Goal: Task Accomplishment & Management: Use online tool/utility

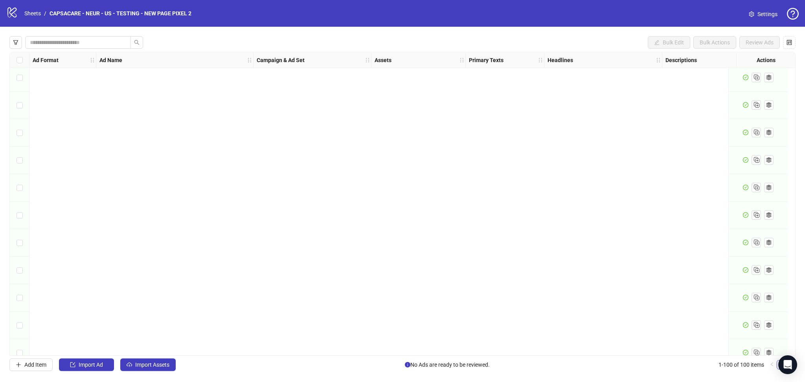
scroll to position [2468, 0]
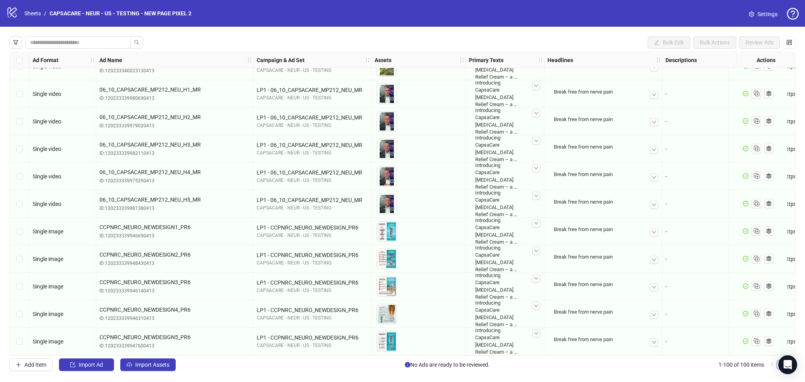
drag, startPoint x: 154, startPoint y: 376, endPoint x: 156, endPoint y: 366, distance: 10.5
click at [154, 376] on div "Bulk Edit Bulk Actions Review Ads Ad Format Ad Name Campaign & Ad Set Assets Pr…" at bounding box center [402, 204] width 805 height 354
click at [156, 365] on span "Import Assets" at bounding box center [152, 365] width 34 height 6
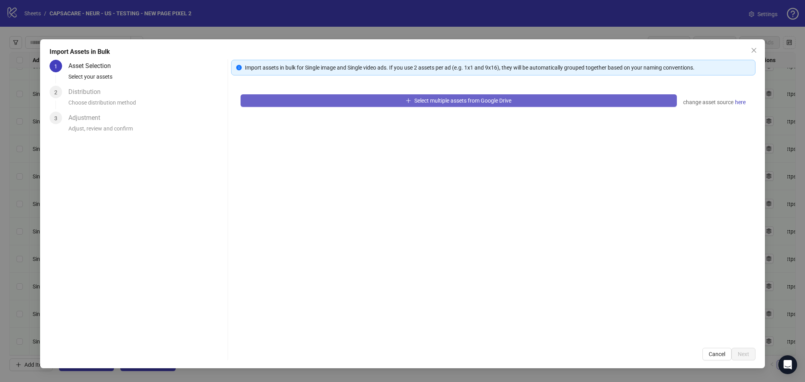
click at [320, 103] on button "Select multiple assets from Google Drive" at bounding box center [459, 100] width 436 height 13
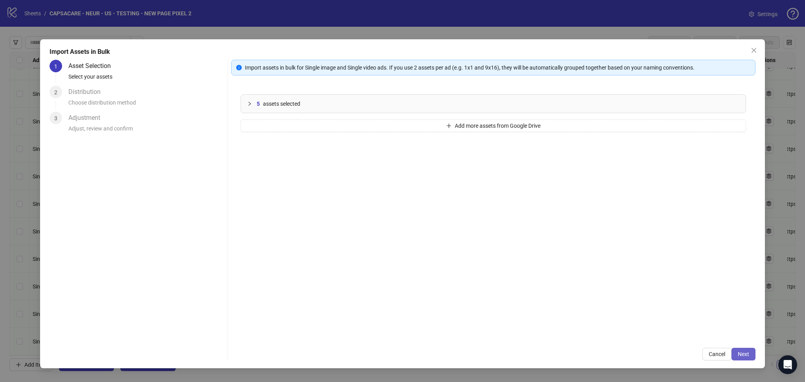
click at [742, 351] on span "Next" at bounding box center [743, 354] width 11 height 6
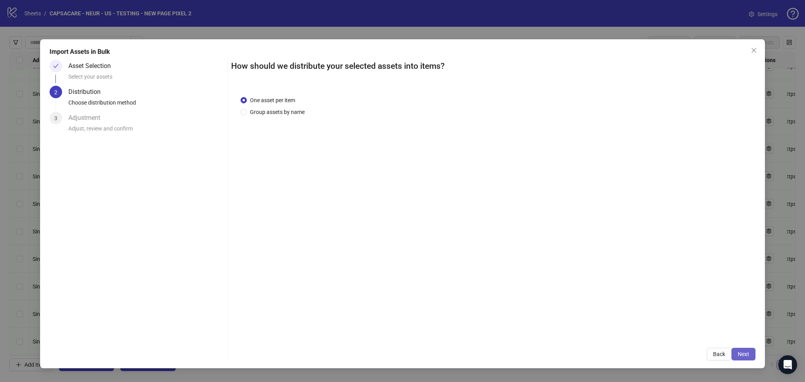
click at [746, 353] on span "Next" at bounding box center [743, 354] width 11 height 6
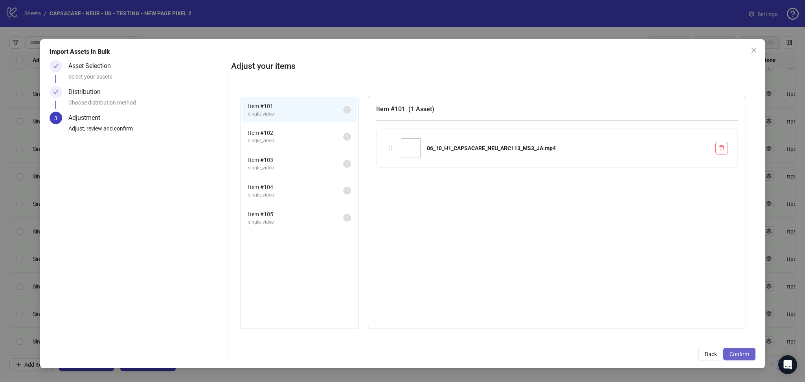
click at [744, 355] on span "Confirm" at bounding box center [740, 354] width 20 height 6
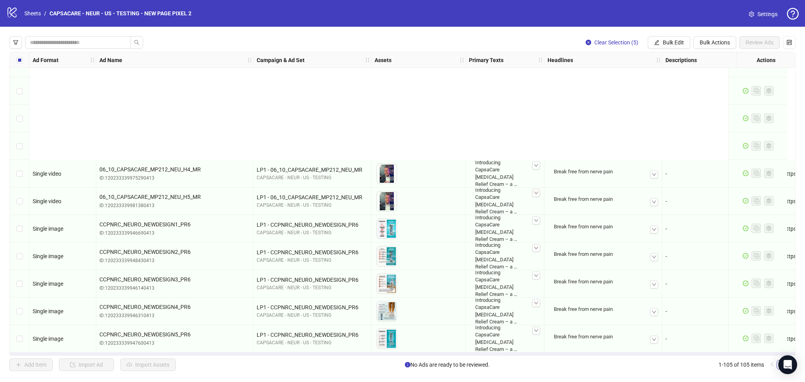
scroll to position [2605, 0]
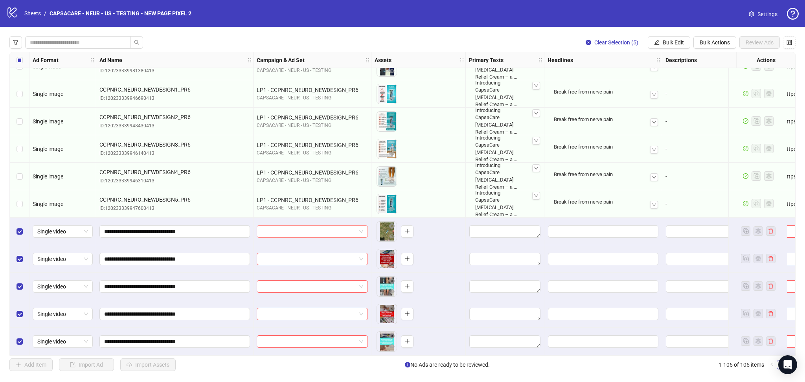
click at [316, 226] on input "search" at bounding box center [308, 232] width 95 height 12
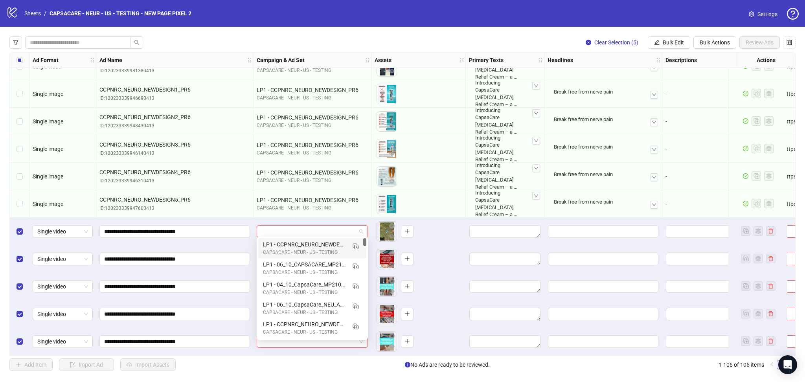
paste input "**********"
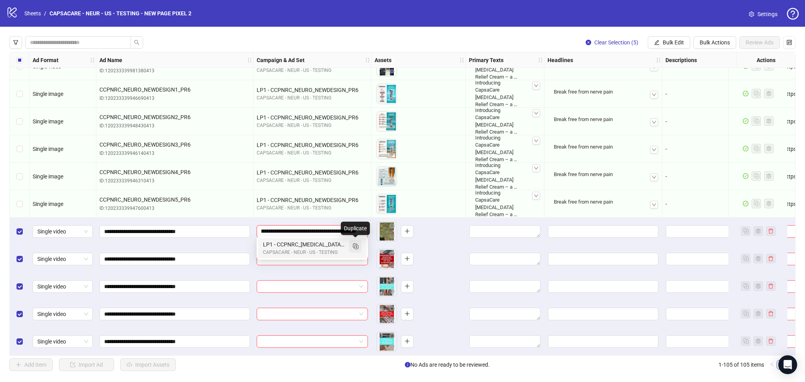
click at [353, 245] on icon "Duplicate" at bounding box center [356, 246] width 8 height 8
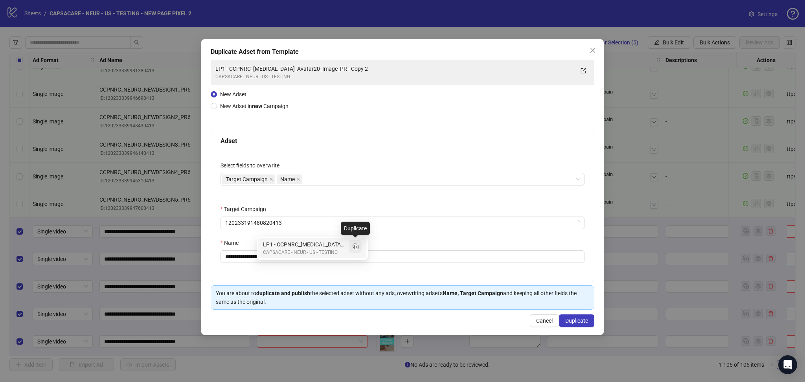
type input "**********"
click at [272, 178] on icon "close" at bounding box center [271, 179] width 4 height 4
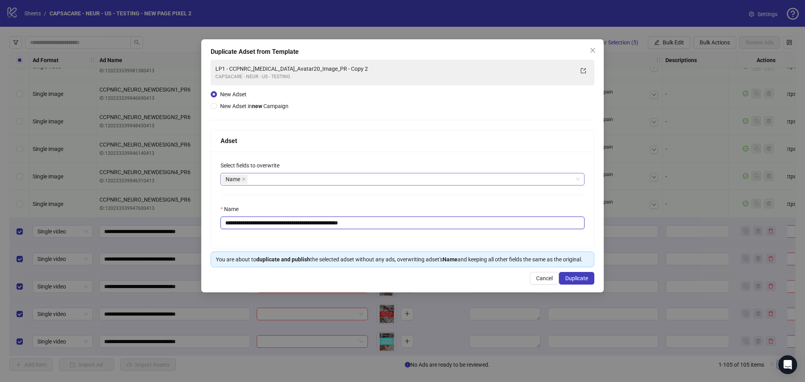
drag, startPoint x: 240, startPoint y: 226, endPoint x: 560, endPoint y: 221, distance: 320.1
click at [560, 221] on input "**********" at bounding box center [403, 223] width 364 height 13
paste input "text"
type input "**********"
click at [581, 276] on span "Duplicate" at bounding box center [576, 278] width 23 height 6
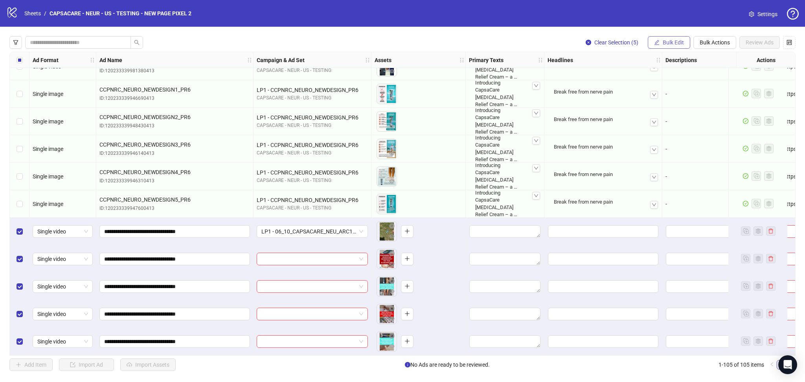
click at [678, 38] on button "Bulk Edit" at bounding box center [669, 42] width 42 height 13
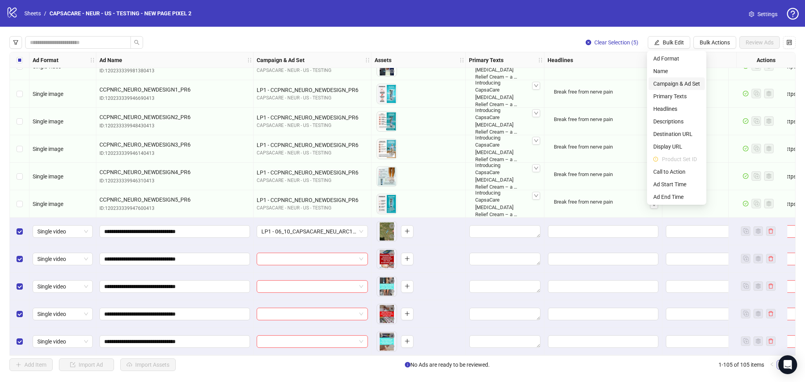
click at [686, 83] on span "Campaign & Ad Set" at bounding box center [676, 83] width 47 height 9
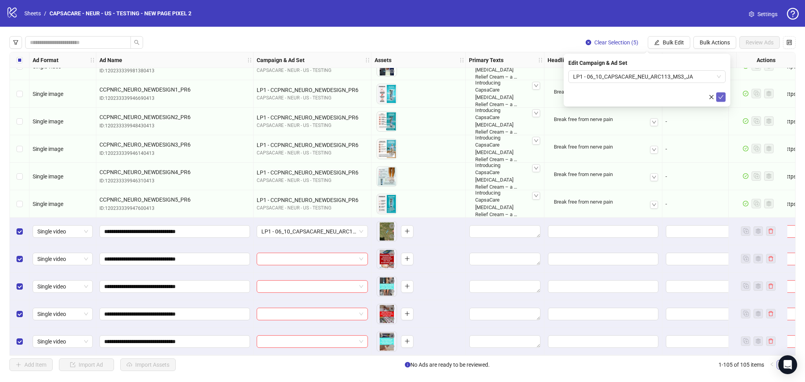
click at [720, 101] on button "submit" at bounding box center [720, 96] width 9 height 9
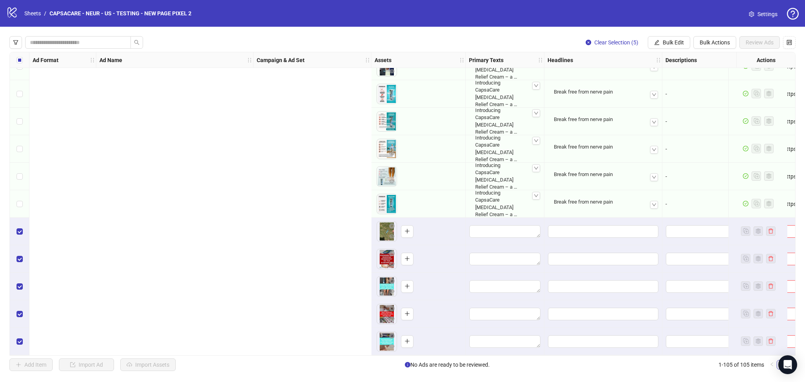
scroll to position [2605, 493]
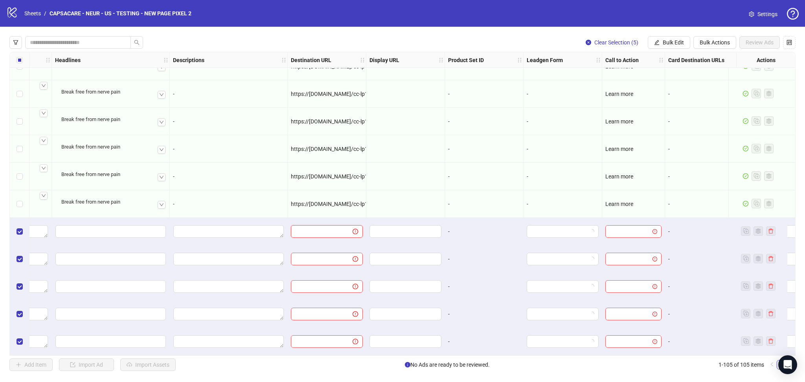
click at [300, 227] on input "text" at bounding box center [319, 231] width 46 height 9
paste input "**********"
type input "**********"
click at [252, 120] on div "-" at bounding box center [228, 121] width 111 height 9
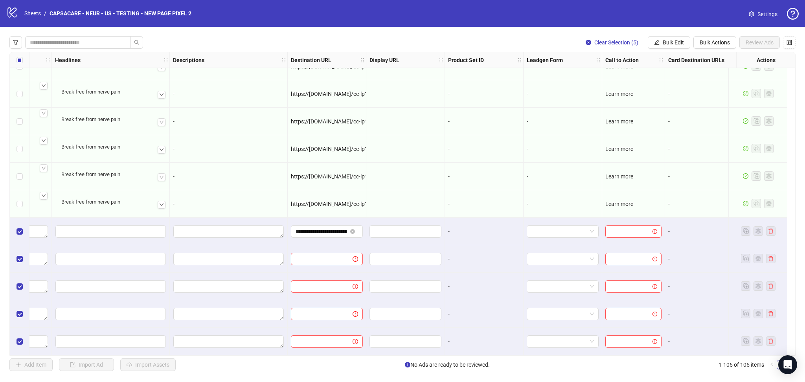
scroll to position [2605, 318]
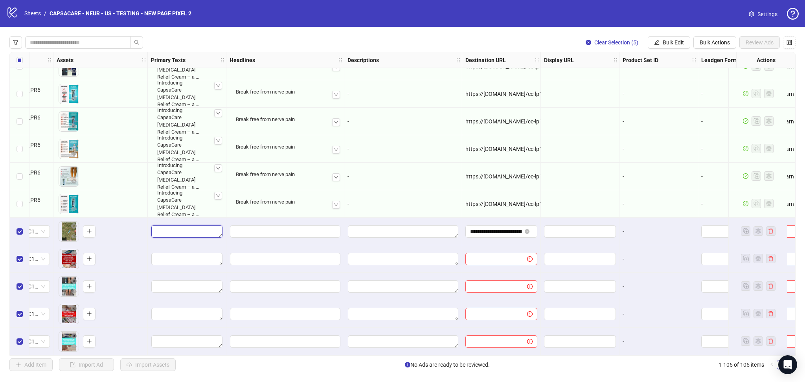
click at [178, 225] on textarea "Edit values" at bounding box center [186, 231] width 71 height 13
type textarea "**********"
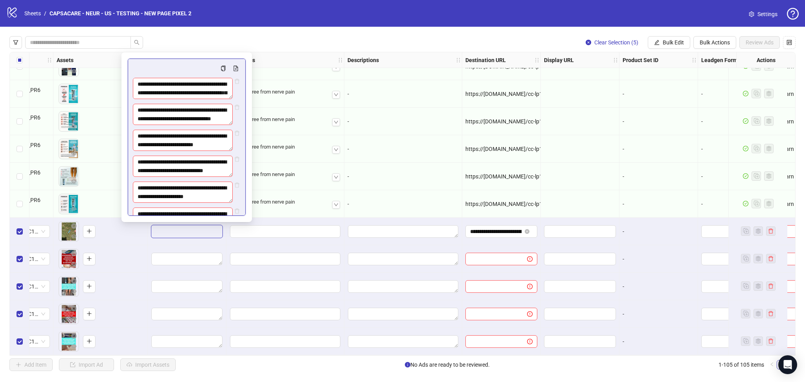
click at [409, 126] on div "-" at bounding box center [403, 122] width 118 height 28
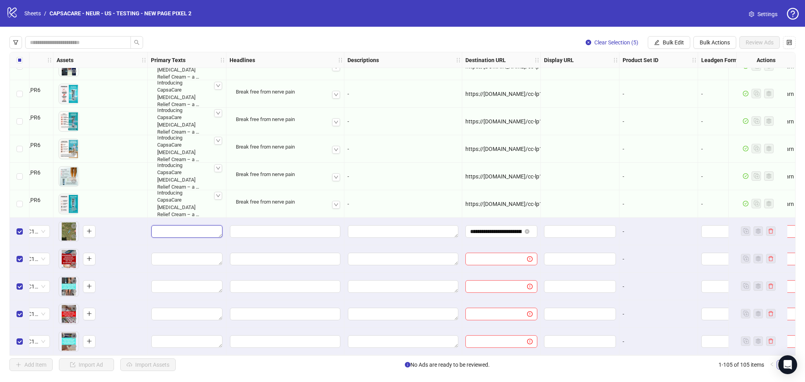
click at [185, 227] on textarea "Edit values" at bounding box center [186, 231] width 71 height 13
click at [162, 274] on textarea "Multi-text input container - paste or copy values" at bounding box center [187, 271] width 108 height 21
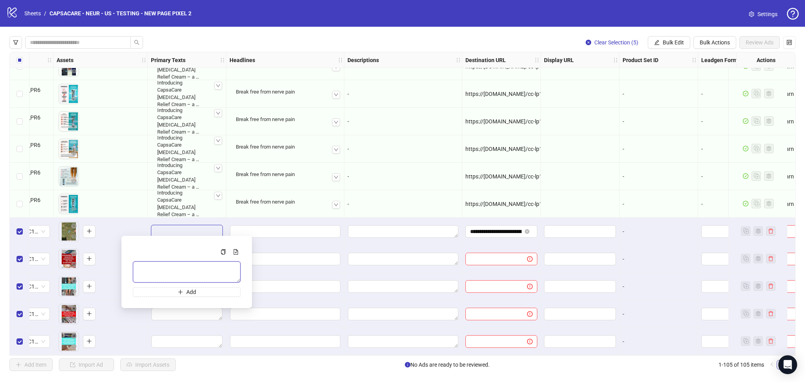
paste textarea "**********"
type textarea "**********"
click at [416, 151] on div "-" at bounding box center [403, 149] width 111 height 9
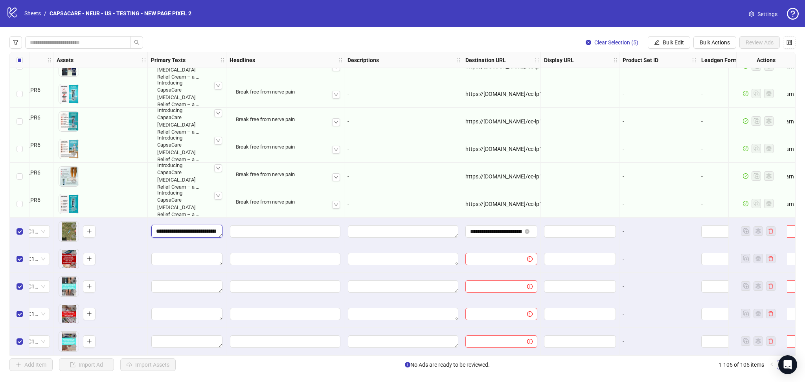
click at [178, 229] on textarea "**********" at bounding box center [186, 231] width 71 height 13
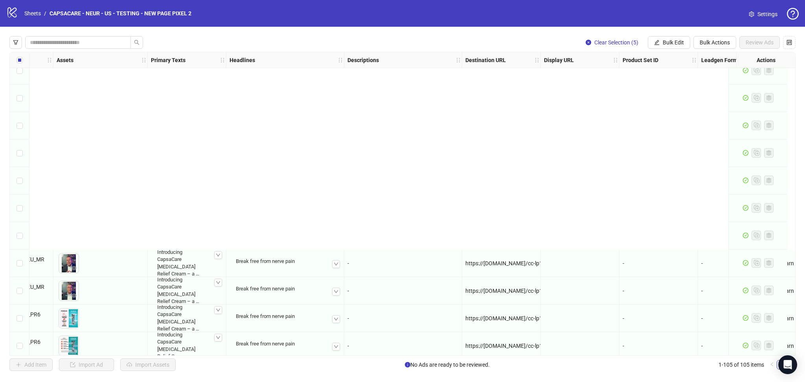
scroll to position [2605, 318]
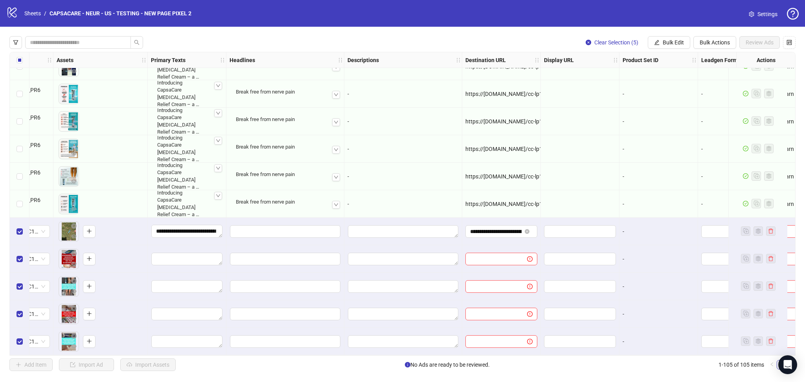
click at [411, 95] on div "-" at bounding box center [403, 94] width 111 height 9
click at [285, 230] on input "Edit values" at bounding box center [285, 231] width 110 height 13
click at [242, 267] on input "Multi-input container - paste or copy values" at bounding box center [285, 267] width 108 height 13
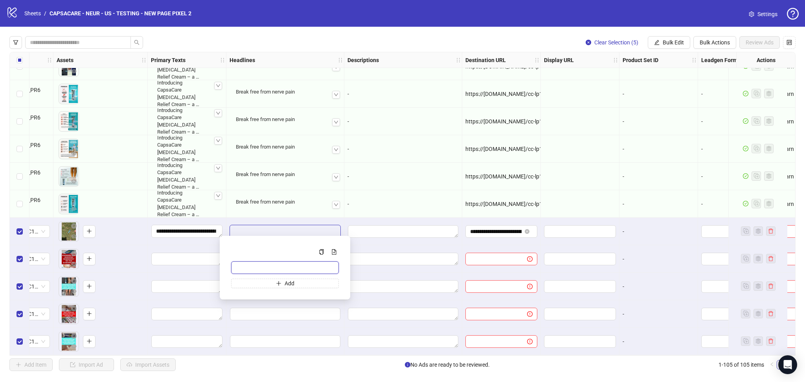
paste input "**********"
type input "**********"
click at [406, 186] on div "-" at bounding box center [403, 177] width 118 height 28
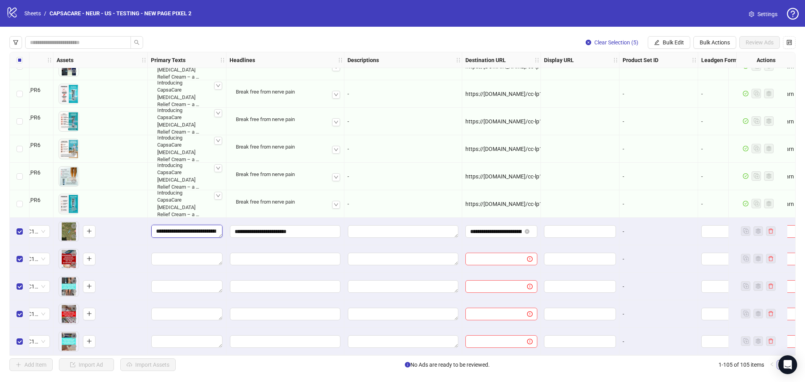
click at [173, 229] on textarea "**********" at bounding box center [186, 231] width 71 height 13
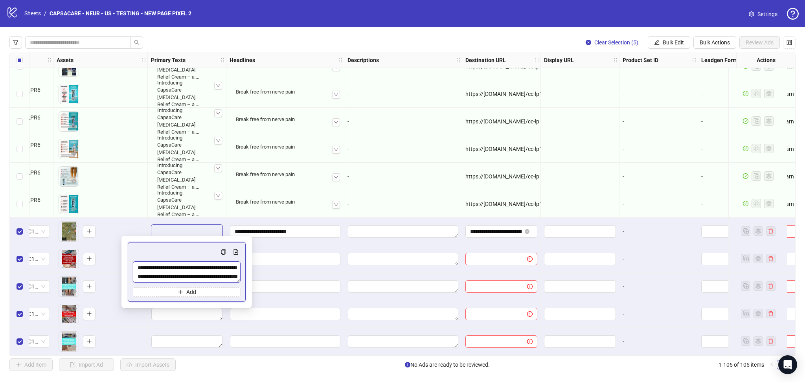
click at [162, 277] on textarea "**********" at bounding box center [187, 271] width 108 height 21
type textarea "**********"
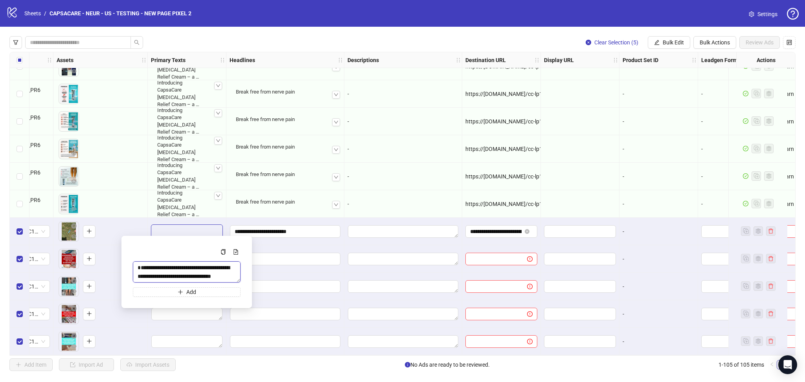
click at [171, 274] on textarea "**********" at bounding box center [187, 271] width 108 height 21
click at [413, 135] on div "-" at bounding box center [403, 149] width 118 height 28
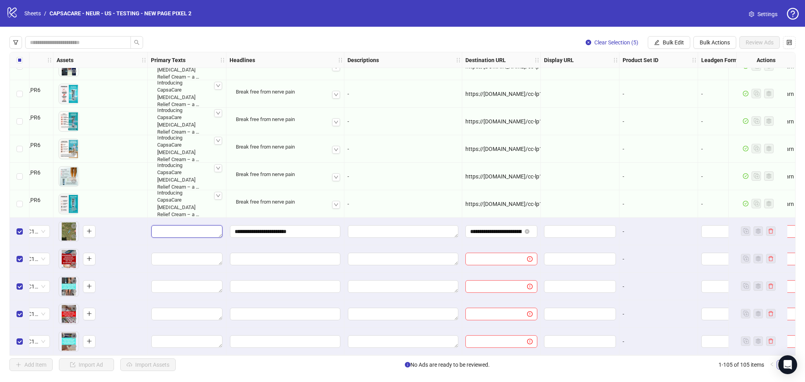
click at [161, 229] on textarea "Edit values" at bounding box center [186, 231] width 71 height 13
click at [169, 271] on textarea "Multi-text input container - paste or copy values" at bounding box center [187, 271] width 108 height 21
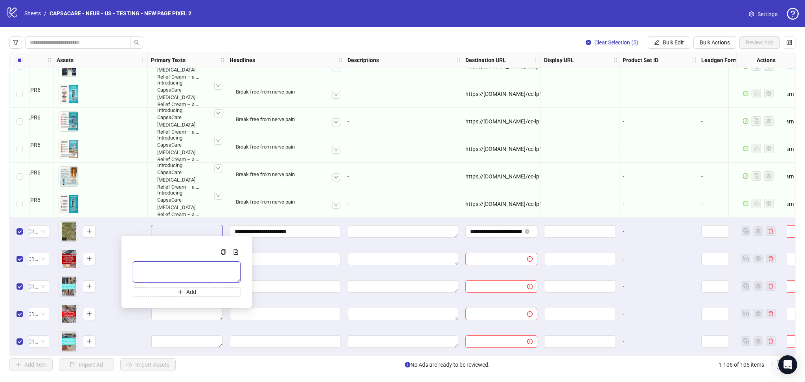
paste textarea "**********"
type textarea "**********"
click at [411, 147] on div "-" at bounding box center [403, 149] width 111 height 9
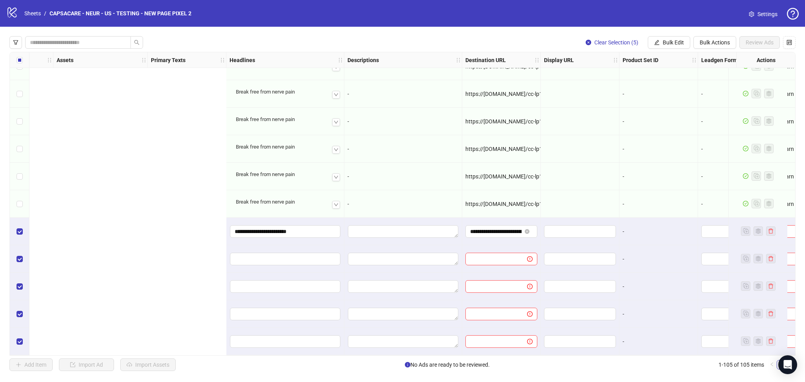
scroll to position [2605, 725]
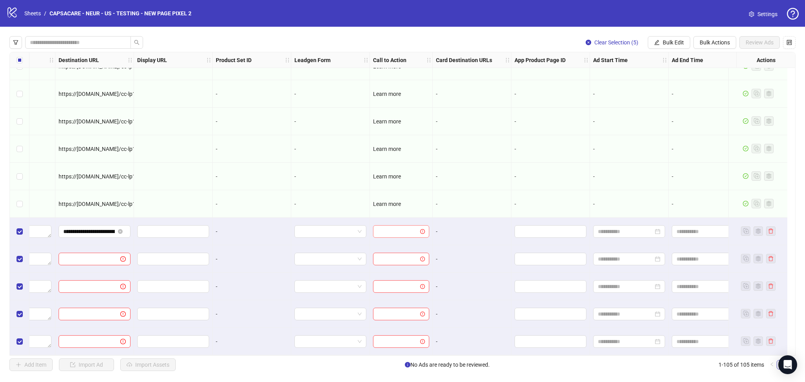
click at [383, 226] on input "search" at bounding box center [398, 232] width 40 height 12
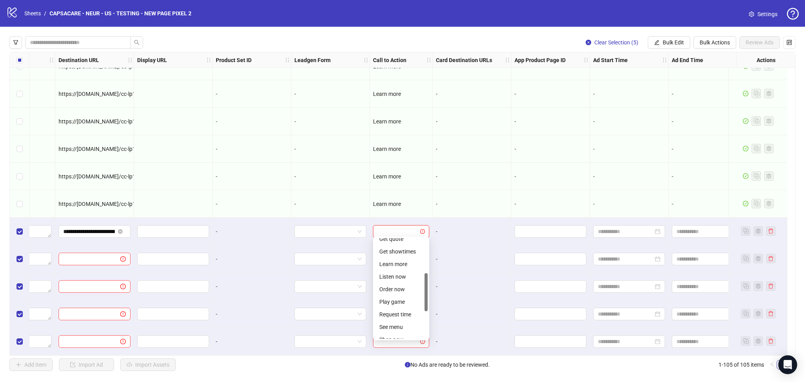
scroll to position [116, 0]
drag, startPoint x: 429, startPoint y: 272, endPoint x: 429, endPoint y: 295, distance: 22.8
click at [429, 295] on body "logo/logo-mobile Sheets / CAPSACARE - NEUR - US - TESTING - NEW PAGE PIXEL 2 Se…" at bounding box center [402, 191] width 805 height 382
click at [400, 240] on div "Learn more" at bounding box center [401, 241] width 44 height 9
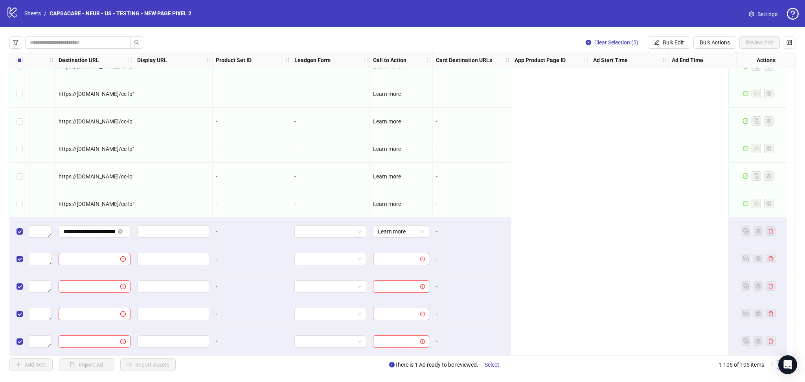
scroll to position [2605, 0]
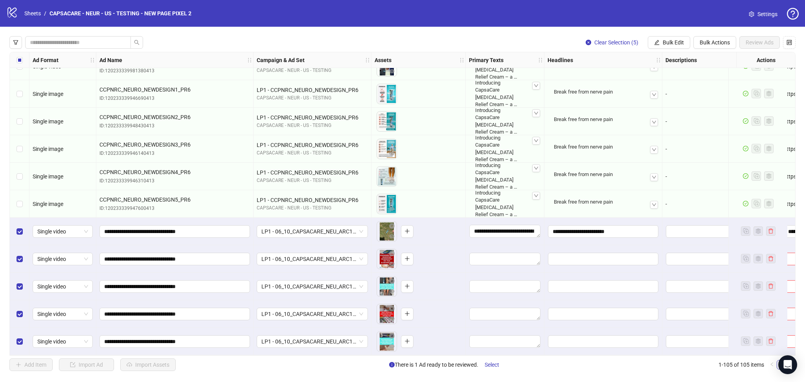
click at [13, 60] on div "Select all rows" at bounding box center [20, 60] width 20 height 16
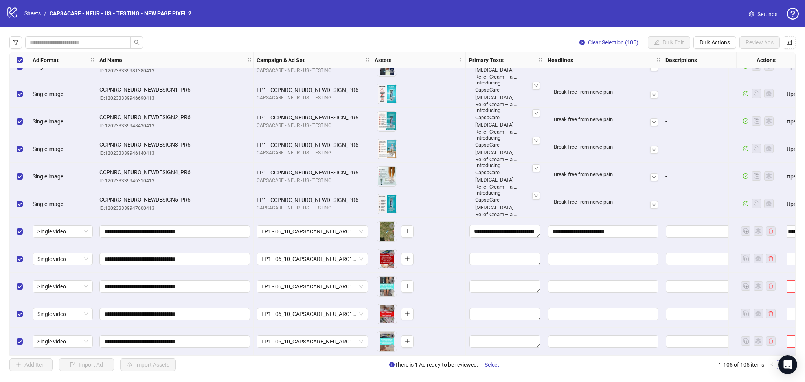
click at [13, 60] on div "Select all rows" at bounding box center [20, 60] width 20 height 16
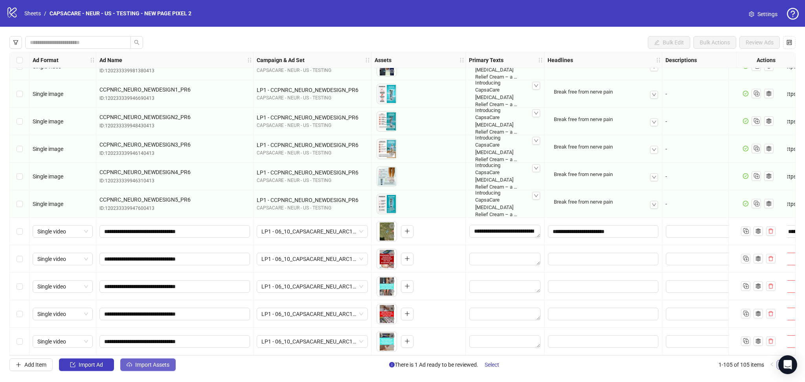
click at [139, 370] on button "Import Assets" at bounding box center [147, 365] width 55 height 13
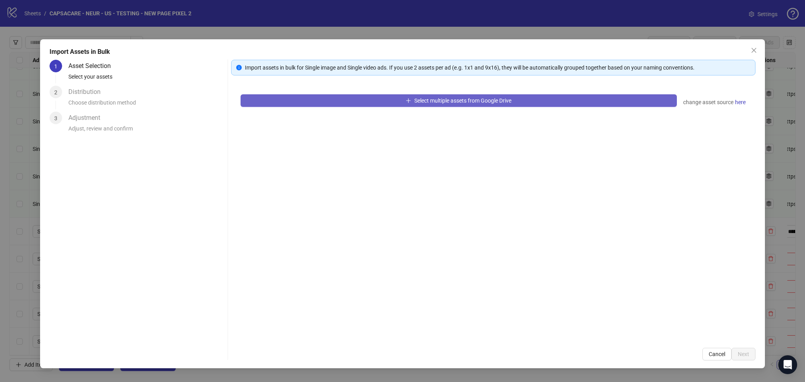
click at [316, 103] on button "Select multiple assets from Google Drive" at bounding box center [459, 100] width 436 height 13
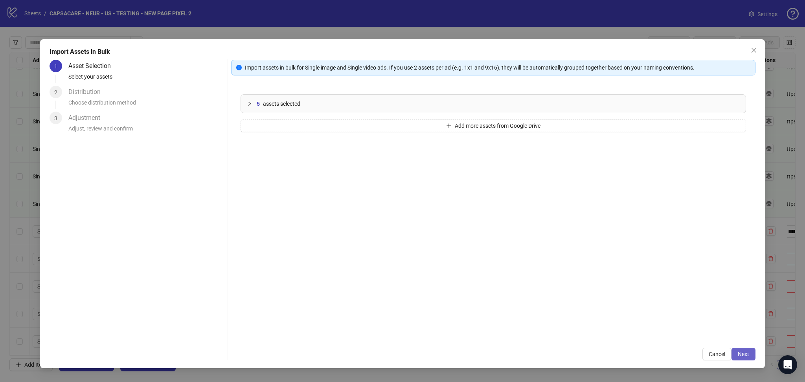
click at [749, 352] on span "Next" at bounding box center [743, 354] width 11 height 6
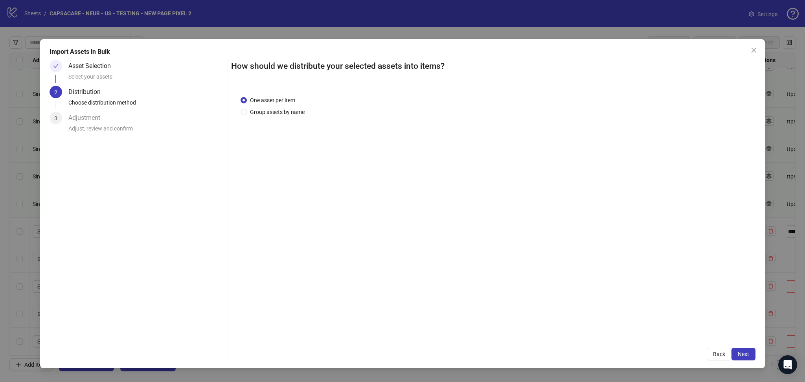
click at [753, 352] on button "Next" at bounding box center [744, 354] width 24 height 13
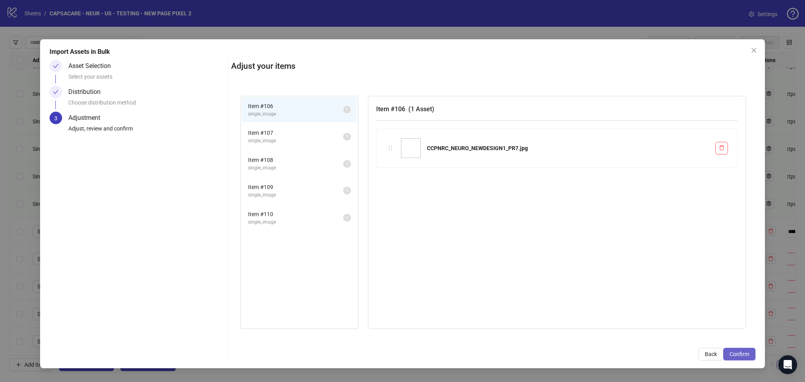
click at [751, 352] on button "Confirm" at bounding box center [739, 354] width 32 height 13
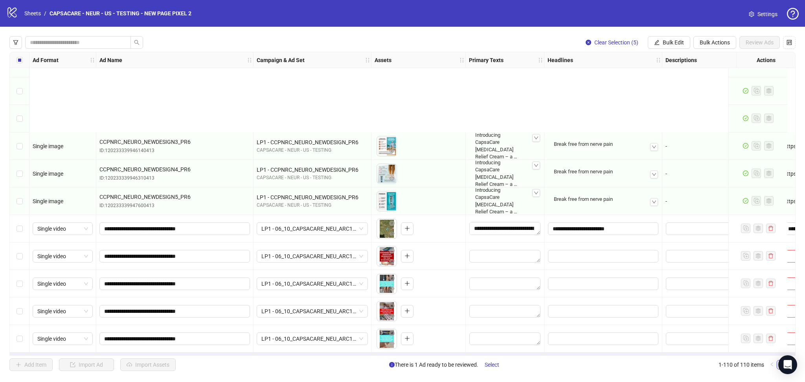
scroll to position [2743, 0]
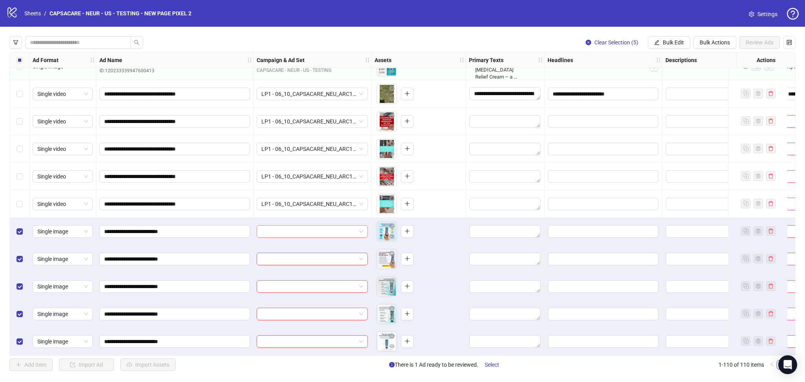
click at [297, 227] on input "search" at bounding box center [308, 232] width 95 height 12
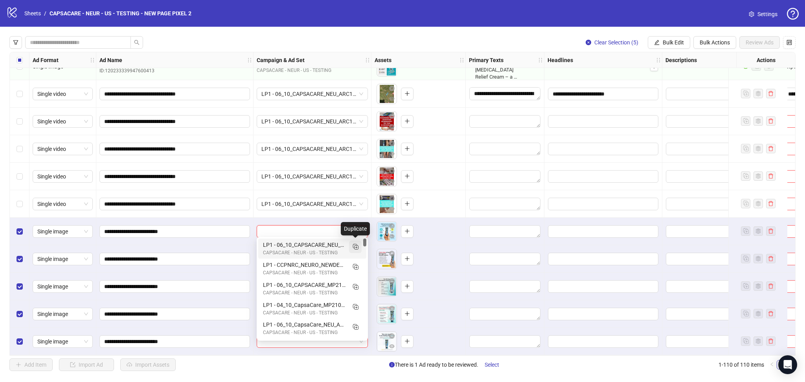
click at [357, 248] on icon "Duplicate" at bounding box center [356, 247] width 8 height 8
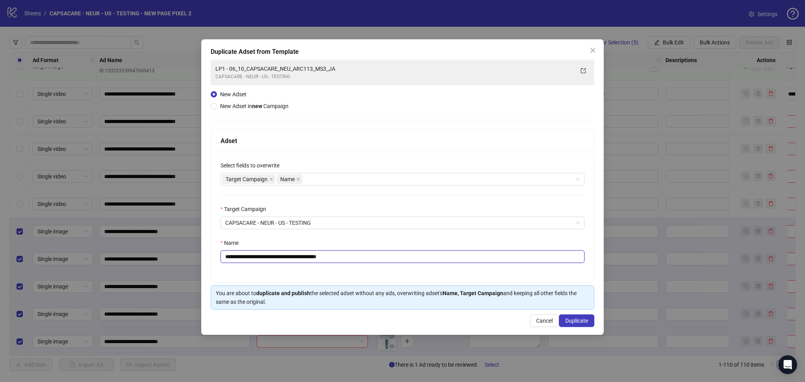
drag, startPoint x: 239, startPoint y: 257, endPoint x: 417, endPoint y: 261, distance: 177.4
click at [417, 261] on input "**********" at bounding box center [403, 256] width 364 height 13
paste input "text"
type input "**********"
click at [572, 318] on span "Duplicate" at bounding box center [576, 321] width 23 height 6
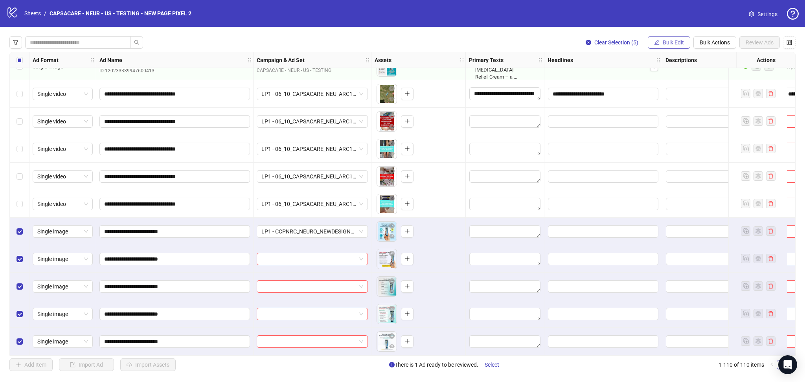
click at [674, 39] on span "Bulk Edit" at bounding box center [673, 42] width 21 height 6
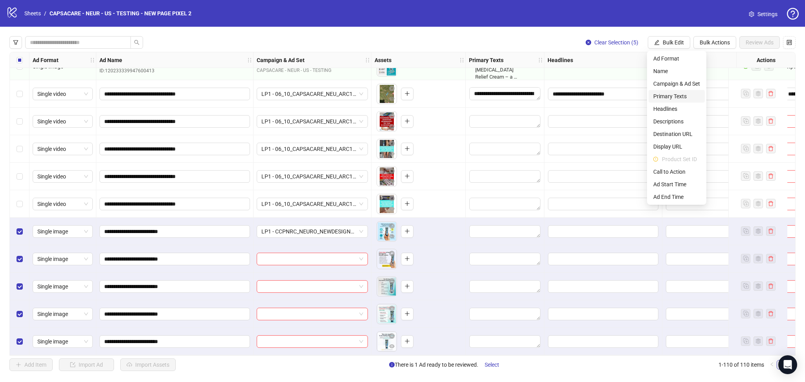
click at [676, 90] on li "Primary Texts" at bounding box center [677, 96] width 56 height 13
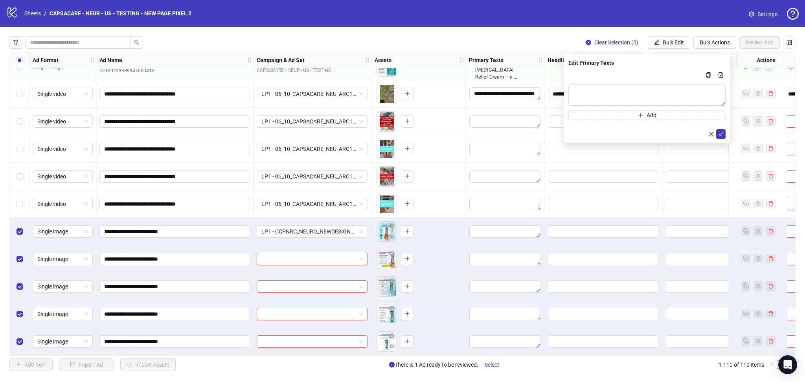
click at [668, 9] on div "logo/logo-mobile Sheets / CAPSACARE - NEUR - US - TESTING - NEW PAGE PIXEL 2 Se…" at bounding box center [402, 13] width 793 height 14
click at [673, 43] on span "Bulk Edit" at bounding box center [673, 42] width 21 height 6
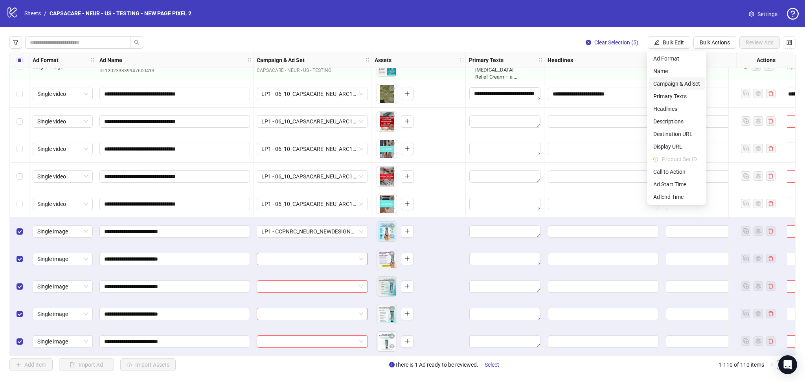
click at [685, 87] on span "Campaign & Ad Set" at bounding box center [676, 83] width 47 height 9
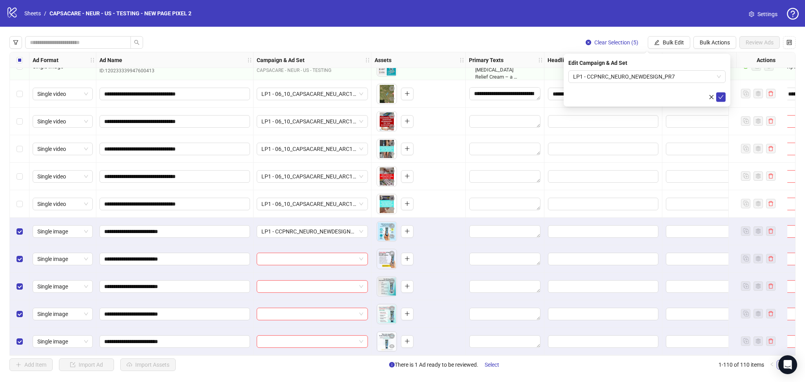
click at [727, 98] on div "Edit Campaign & Ad Set LP1 - CCPNRC_NEURO_NEWDESIGN_PR7" at bounding box center [647, 80] width 167 height 53
click at [725, 98] on button "submit" at bounding box center [720, 96] width 9 height 9
click at [727, 97] on div "Edit Campaign & Ad Set LP1 - CCPNRC_NEURO_NEWDESIGN_PR7" at bounding box center [647, 80] width 167 height 53
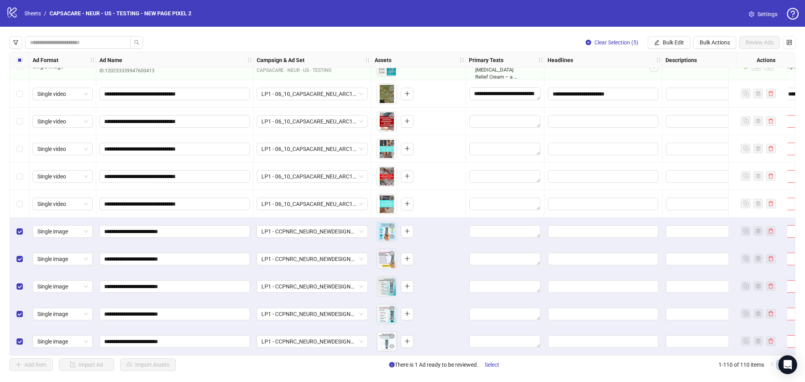
click at [23, 58] on div "Select all rows" at bounding box center [20, 60] width 20 height 16
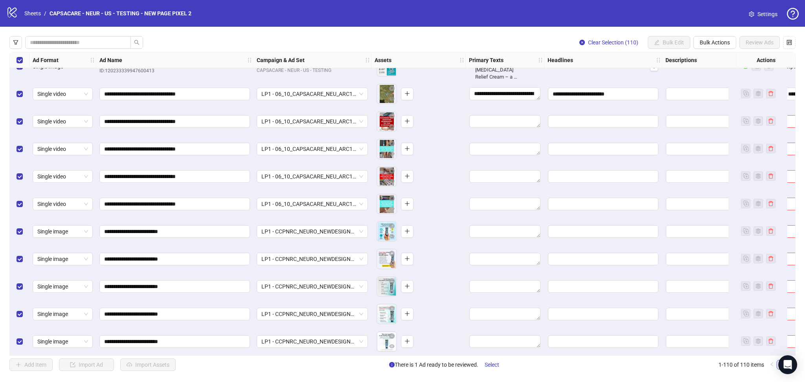
click at [23, 58] on div "Select all rows" at bounding box center [20, 60] width 20 height 16
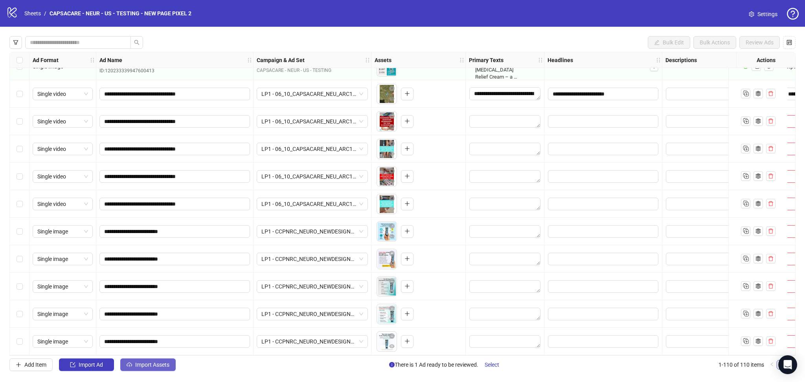
click at [145, 363] on span "Import Assets" at bounding box center [152, 365] width 34 height 6
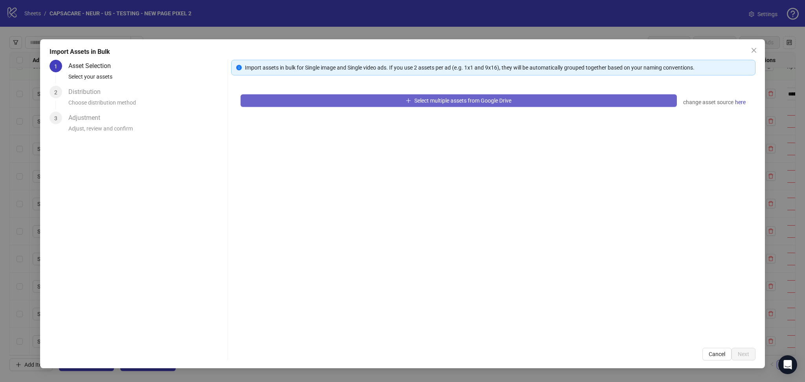
click at [335, 101] on button "Select multiple assets from Google Drive" at bounding box center [459, 100] width 436 height 13
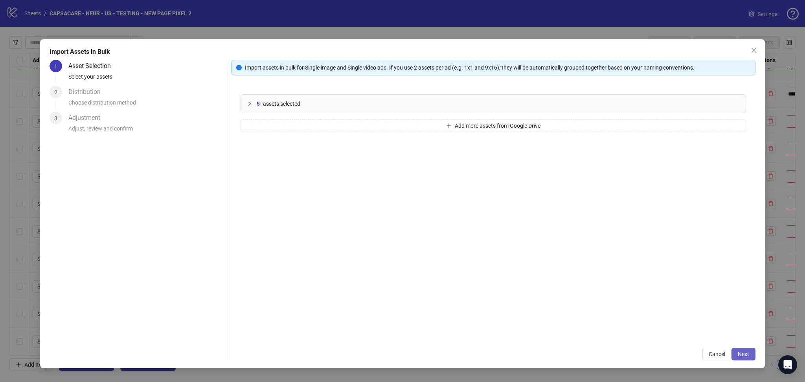
click at [750, 357] on button "Next" at bounding box center [744, 354] width 24 height 13
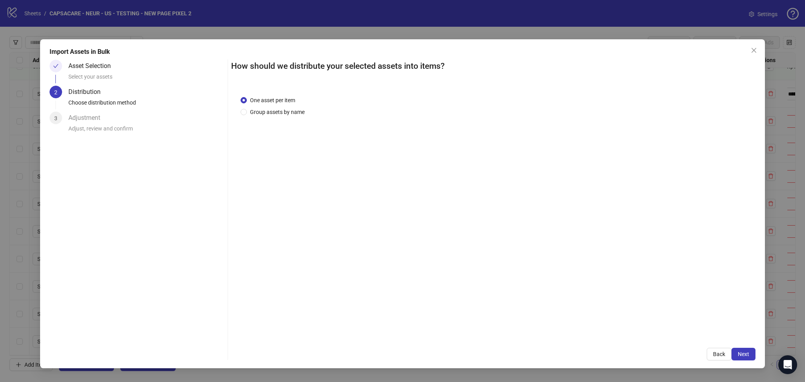
click at [748, 357] on span "Next" at bounding box center [743, 354] width 11 height 6
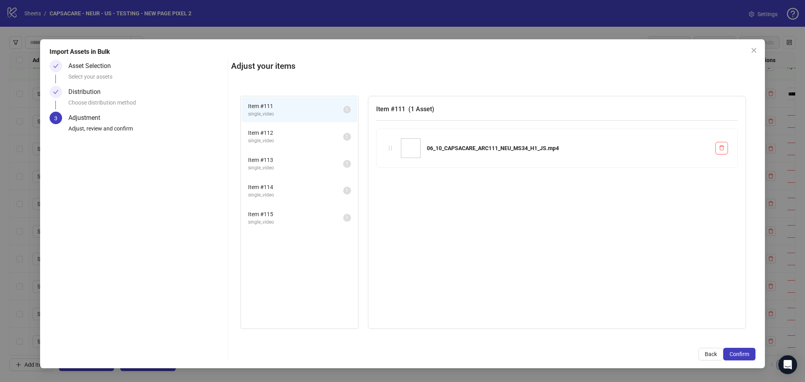
click at [748, 357] on span "Confirm" at bounding box center [740, 354] width 20 height 6
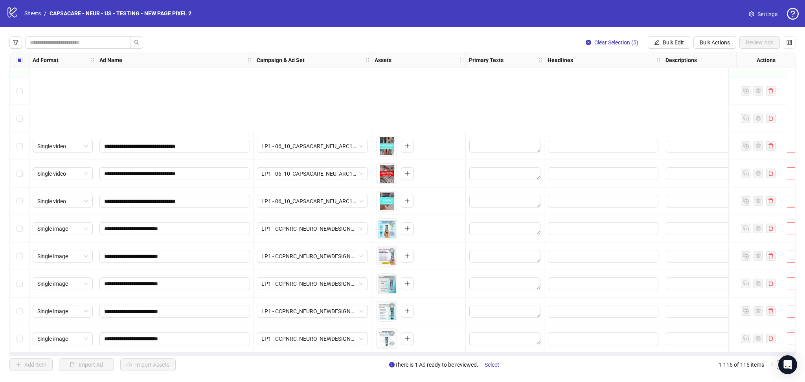
scroll to position [2880, 0]
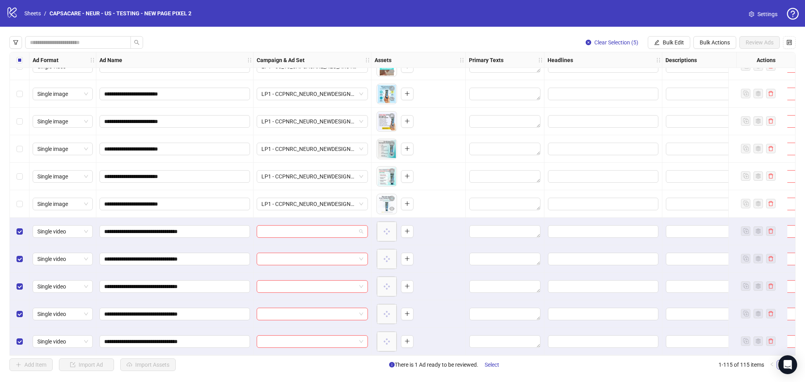
click at [296, 226] on input "search" at bounding box center [308, 232] width 95 height 12
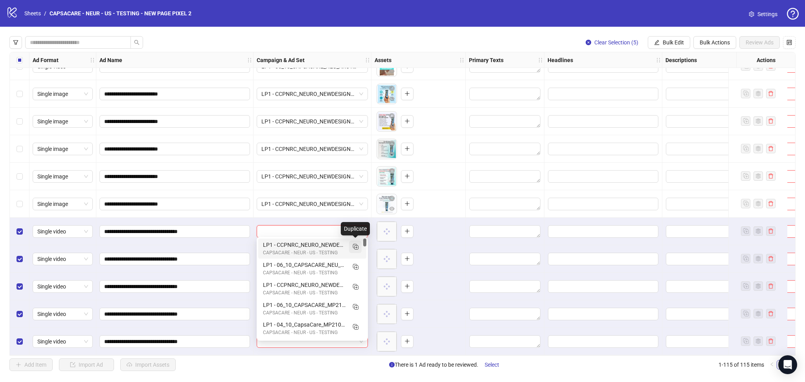
click at [360, 248] on button "button" at bounding box center [355, 247] width 13 height 13
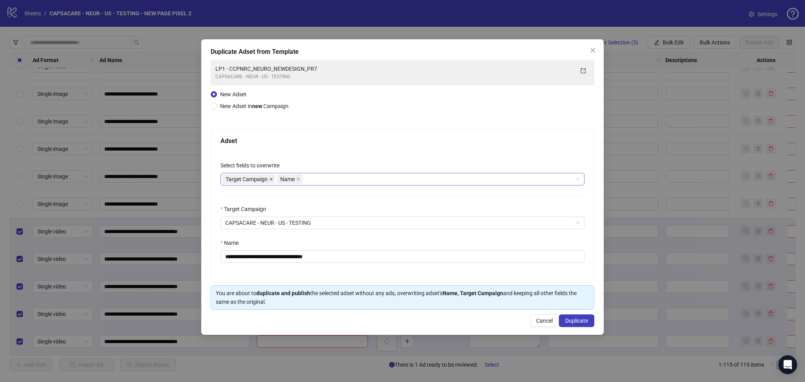
click at [270, 179] on icon "close" at bounding box center [271, 179] width 4 height 4
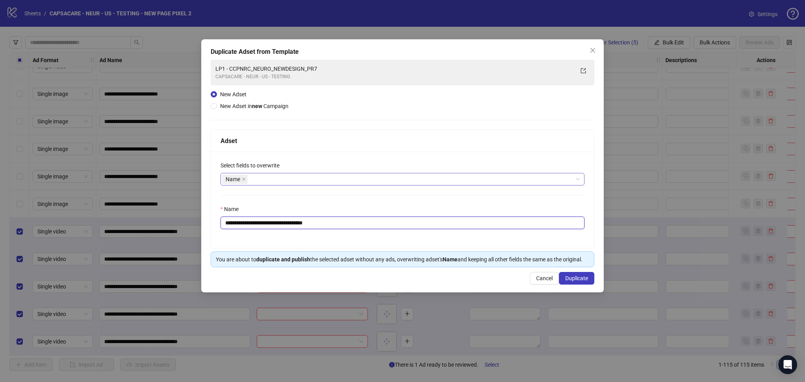
click at [233, 224] on input "**********" at bounding box center [403, 223] width 364 height 13
drag, startPoint x: 239, startPoint y: 224, endPoint x: 395, endPoint y: 230, distance: 155.4
click at [395, 230] on div "**********" at bounding box center [402, 200] width 383 height 96
paste input "*"
type input "**********"
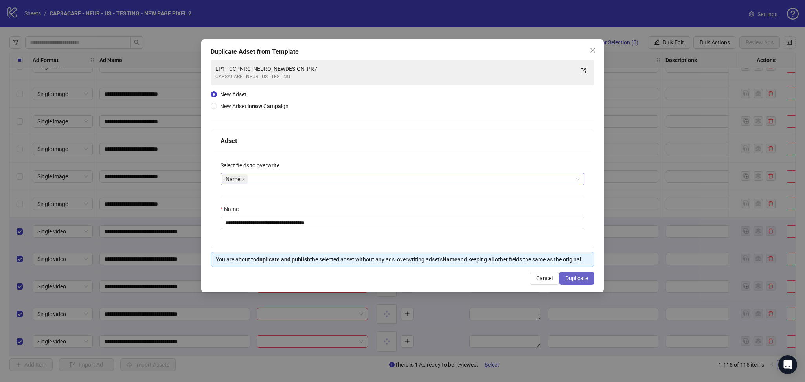
click at [572, 280] on span "Duplicate" at bounding box center [576, 278] width 23 height 6
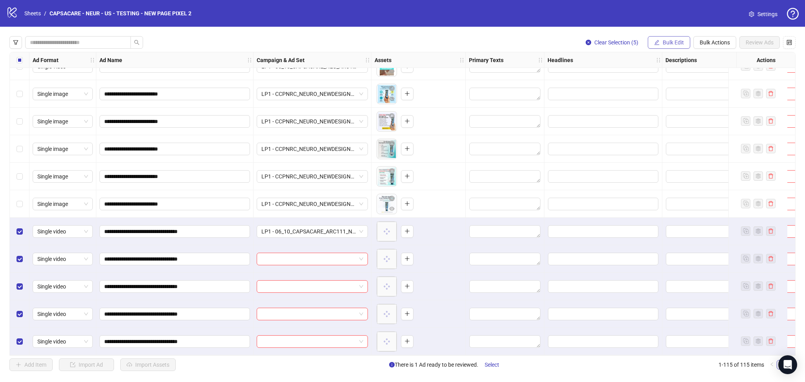
click at [674, 44] on span "Bulk Edit" at bounding box center [673, 42] width 21 height 6
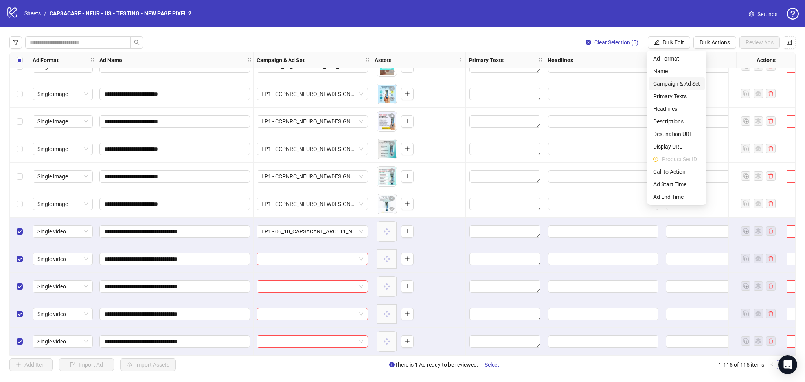
click at [675, 88] on span "Campaign & Ad Set" at bounding box center [676, 83] width 47 height 9
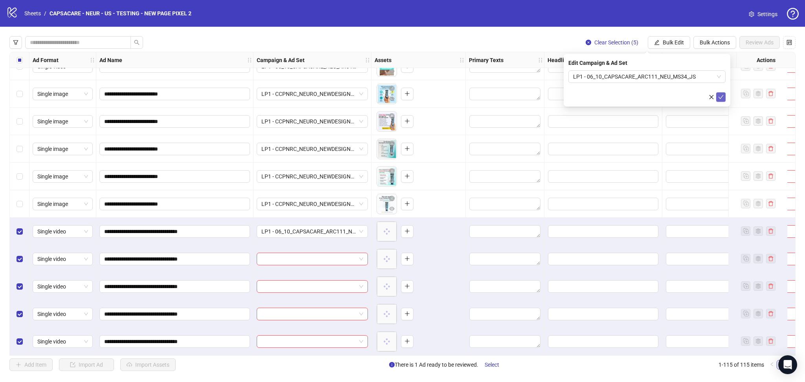
click at [722, 96] on icon "check" at bounding box center [721, 97] width 6 height 6
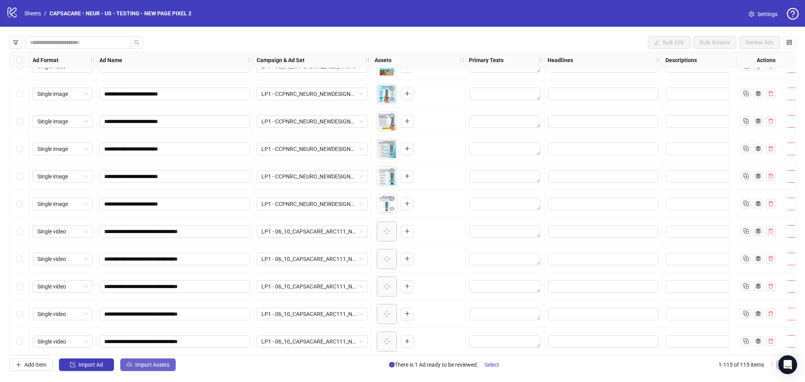
click at [145, 363] on span "Import Assets" at bounding box center [152, 365] width 34 height 6
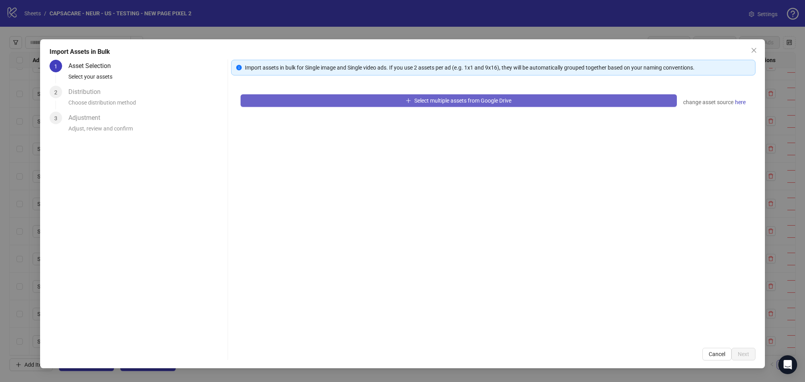
click at [335, 101] on button "Select multiple assets from Google Drive" at bounding box center [459, 100] width 436 height 13
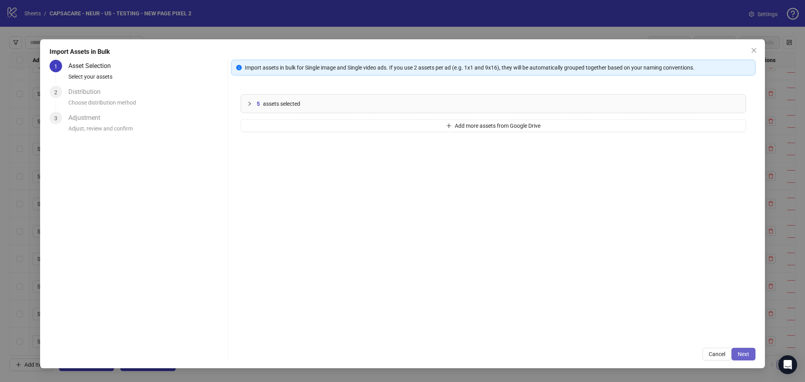
click at [747, 353] on span "Next" at bounding box center [743, 354] width 11 height 6
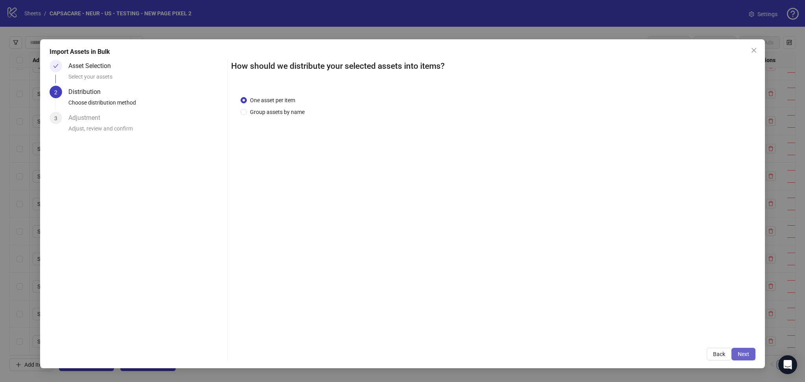
click at [745, 357] on span "Next" at bounding box center [743, 354] width 11 height 6
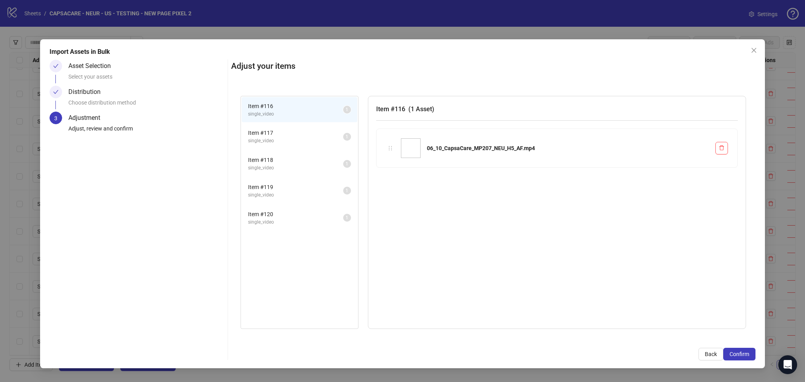
click at [745, 357] on span "Confirm" at bounding box center [740, 354] width 20 height 6
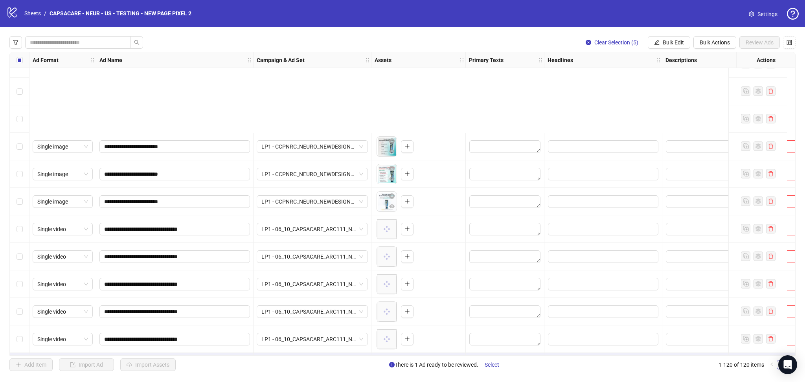
scroll to position [3018, 0]
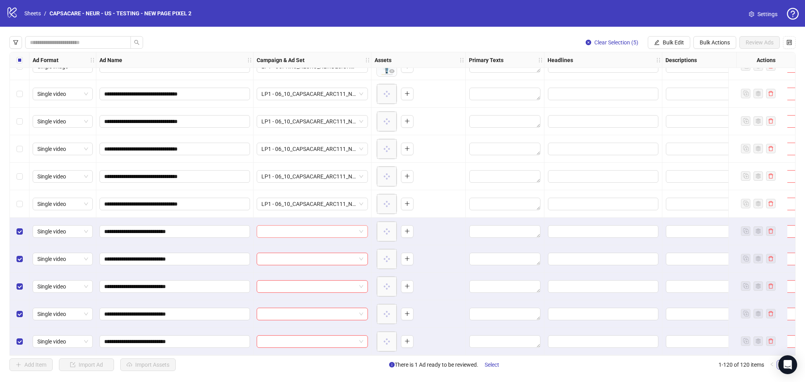
click at [293, 227] on input "search" at bounding box center [308, 232] width 95 height 12
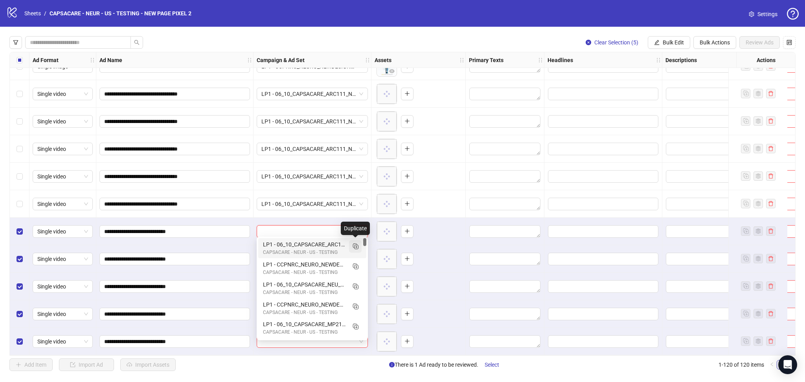
click at [357, 249] on rect "Duplicate" at bounding box center [356, 247] width 4 height 4
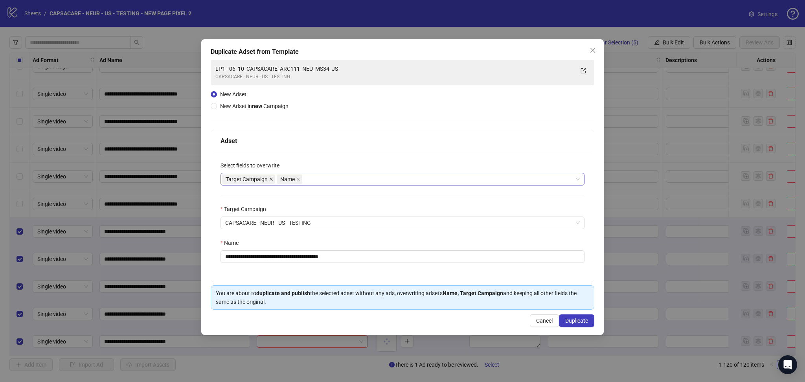
click at [271, 178] on icon "close" at bounding box center [271, 179] width 4 height 4
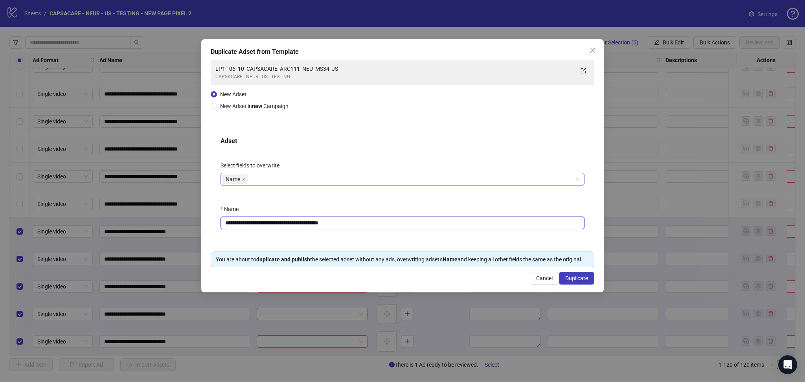
drag, startPoint x: 238, startPoint y: 222, endPoint x: 409, endPoint y: 237, distance: 171.7
click at [409, 237] on div "**********" at bounding box center [402, 200] width 383 height 96
click at [355, 200] on div "**********" at bounding box center [402, 200] width 383 height 96
drag, startPoint x: 237, startPoint y: 223, endPoint x: 257, endPoint y: 226, distance: 19.5
click at [241, 224] on input "**********" at bounding box center [403, 223] width 364 height 13
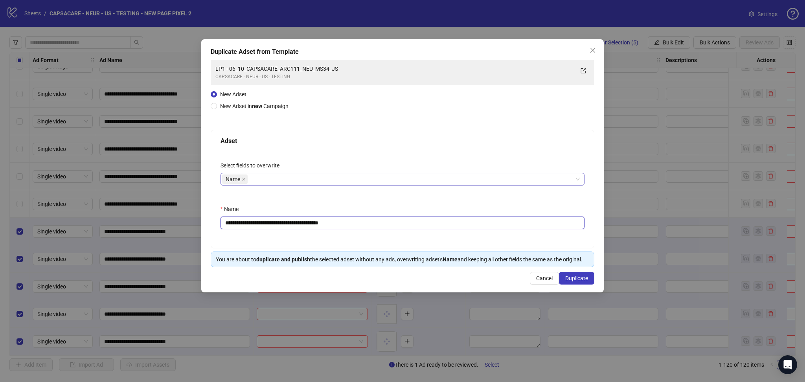
click at [257, 225] on input "**********" at bounding box center [403, 223] width 364 height 13
drag, startPoint x: 240, startPoint y: 223, endPoint x: 467, endPoint y: 237, distance: 227.3
click at [447, 236] on div "**********" at bounding box center [402, 200] width 383 height 96
paste input "text"
type input "**********"
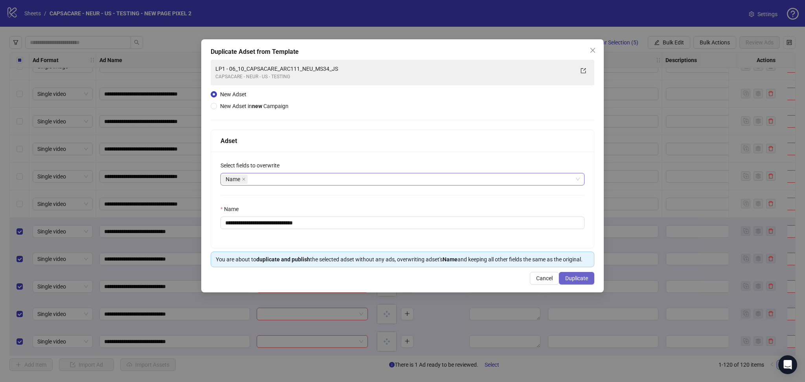
click at [582, 279] on span "Duplicate" at bounding box center [576, 278] width 23 height 6
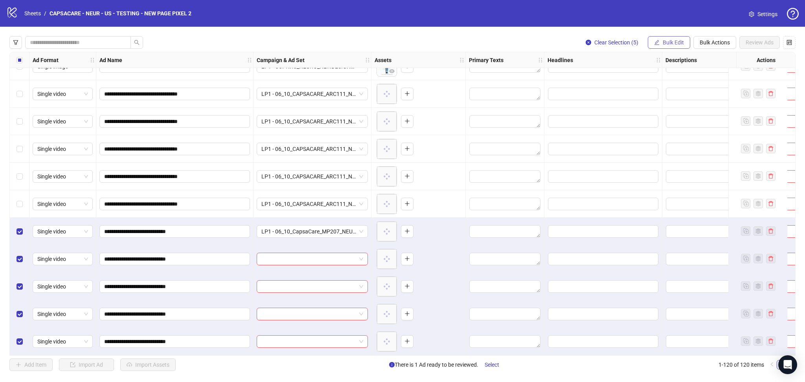
click at [667, 37] on button "Bulk Edit" at bounding box center [669, 42] width 42 height 13
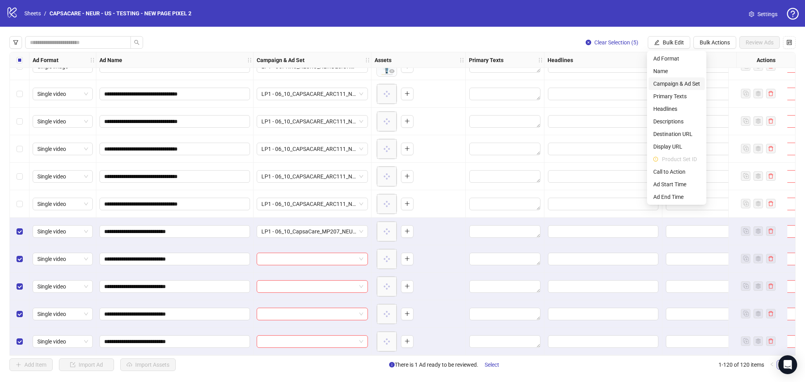
click at [672, 88] on li "Campaign & Ad Set" at bounding box center [677, 83] width 56 height 13
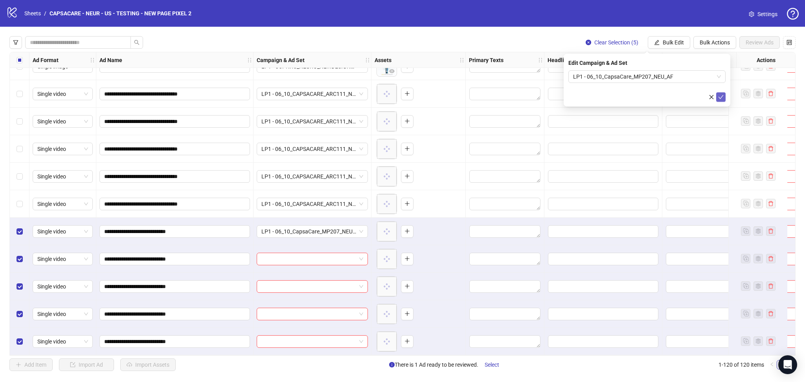
click at [725, 99] on button "submit" at bounding box center [720, 96] width 9 height 9
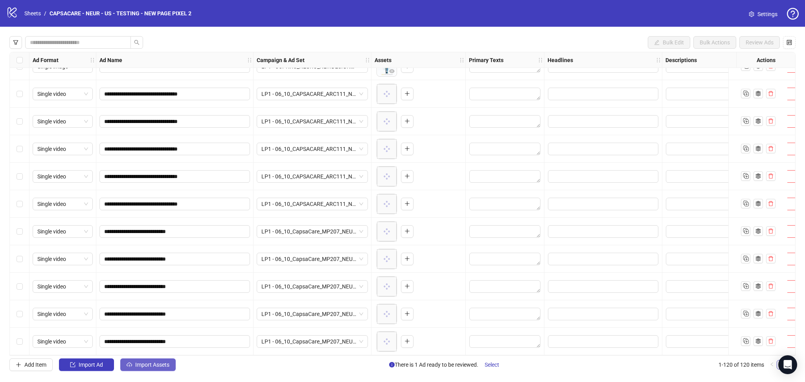
click at [166, 362] on span "Import Assets" at bounding box center [152, 365] width 34 height 6
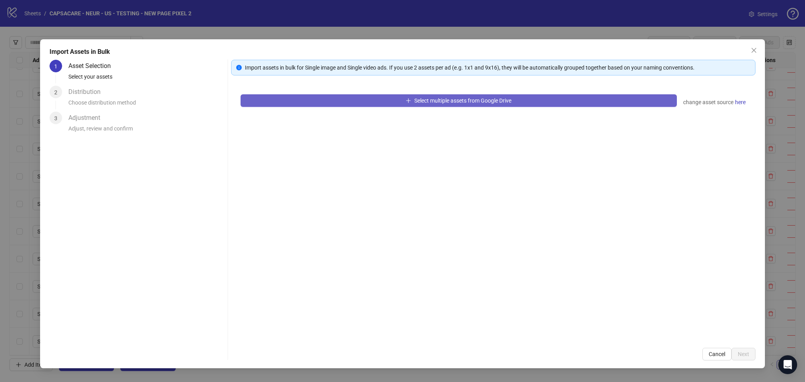
click at [372, 101] on button "Select multiple assets from Google Drive" at bounding box center [459, 100] width 436 height 13
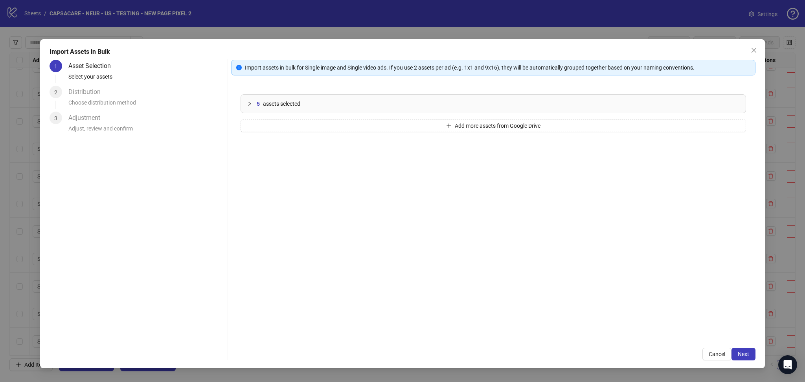
drag, startPoint x: 747, startPoint y: 351, endPoint x: 746, endPoint y: 361, distance: 9.4
click at [747, 352] on span "Next" at bounding box center [743, 354] width 11 height 6
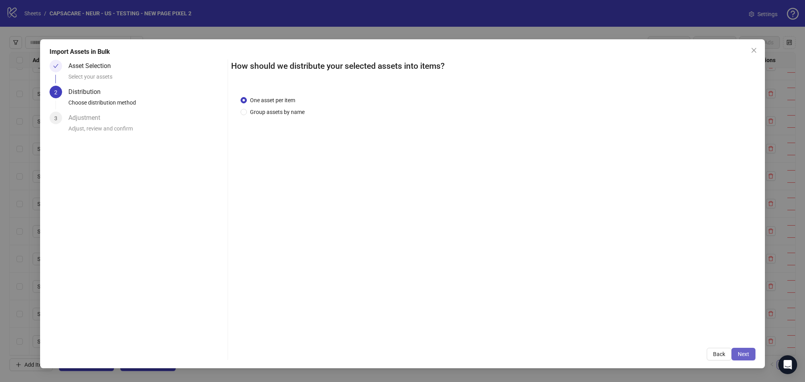
click at [742, 351] on button "Next" at bounding box center [744, 354] width 24 height 13
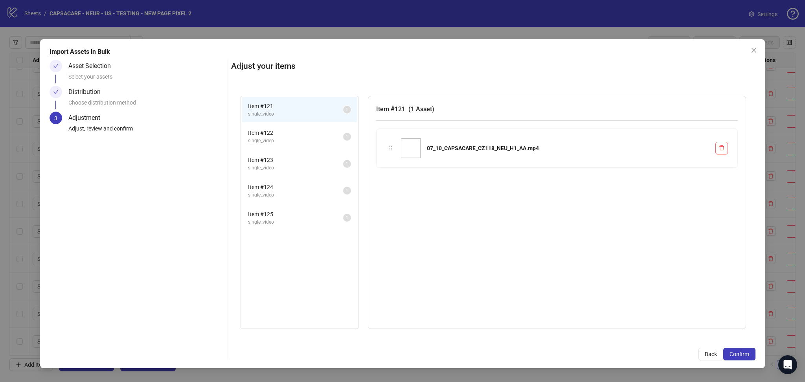
click at [738, 352] on span "Confirm" at bounding box center [740, 354] width 20 height 6
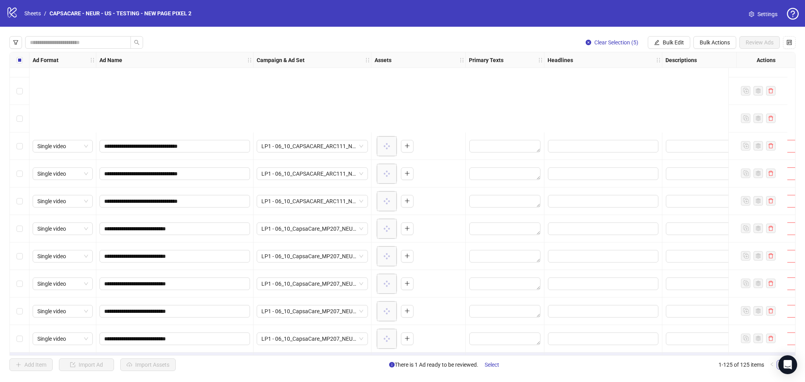
scroll to position [3156, 0]
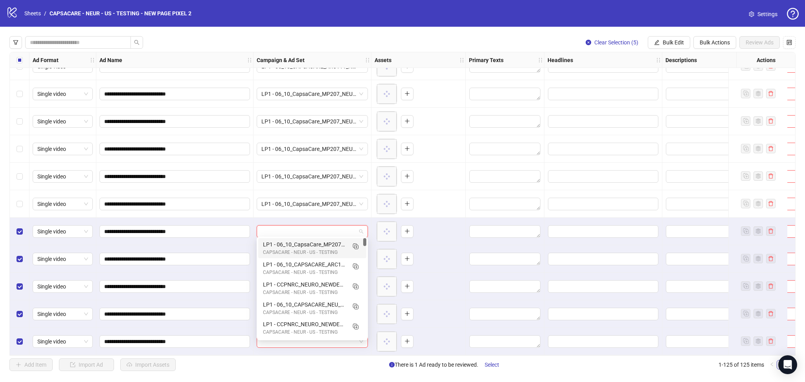
click at [282, 226] on input "search" at bounding box center [308, 232] width 95 height 12
click at [661, 44] on button "Bulk Edit" at bounding box center [669, 42] width 42 height 13
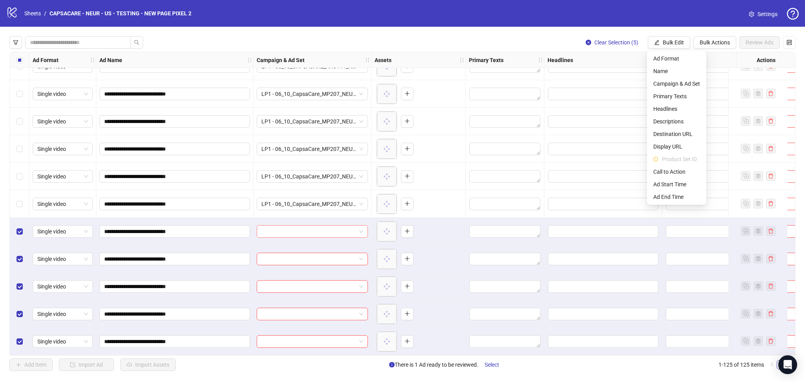
click at [296, 233] on input "search" at bounding box center [308, 232] width 95 height 12
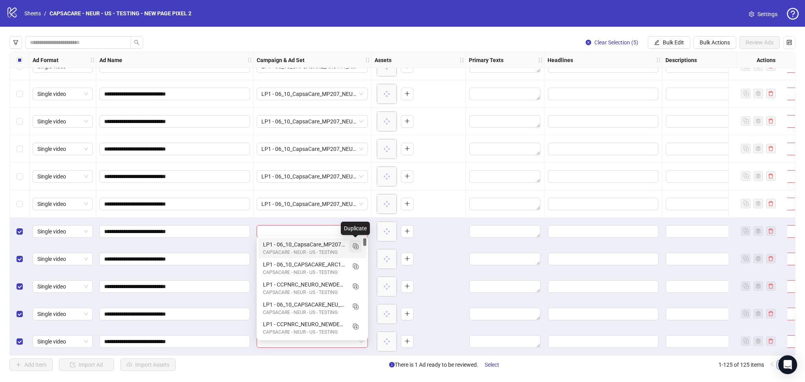
click at [357, 248] on icon "Duplicate" at bounding box center [356, 246] width 8 height 8
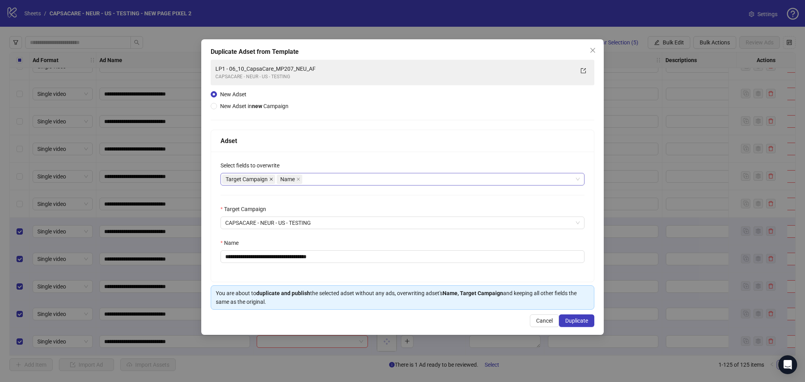
click at [272, 179] on icon "close" at bounding box center [271, 179] width 4 height 4
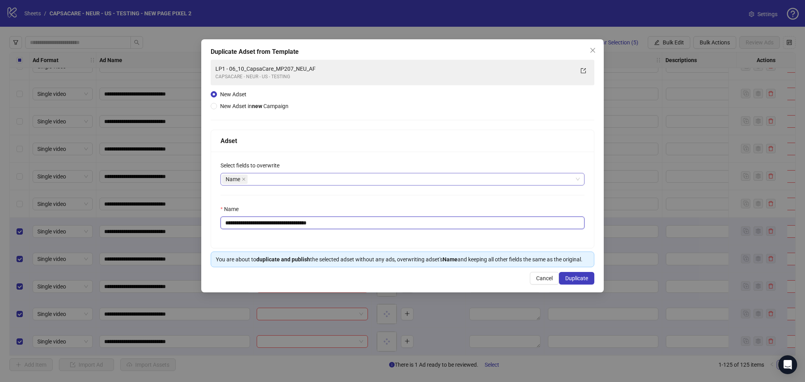
drag, startPoint x: 239, startPoint y: 224, endPoint x: 398, endPoint y: 242, distance: 159.5
click at [398, 242] on div "**********" at bounding box center [402, 200] width 383 height 96
paste input "text"
type input "**********"
click at [571, 282] on span "Duplicate" at bounding box center [576, 278] width 23 height 6
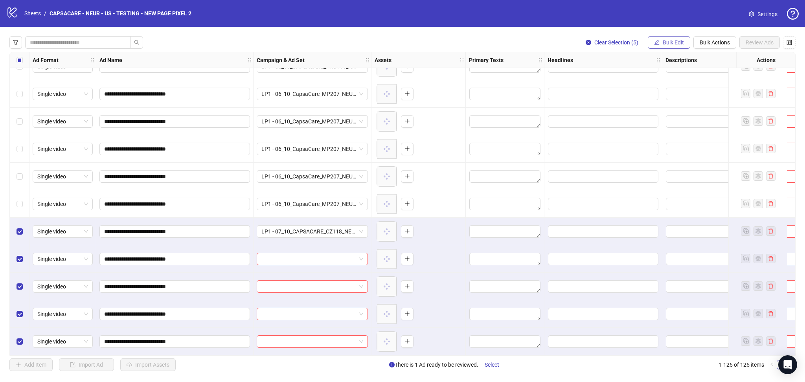
click at [671, 41] on span "Bulk Edit" at bounding box center [673, 42] width 21 height 6
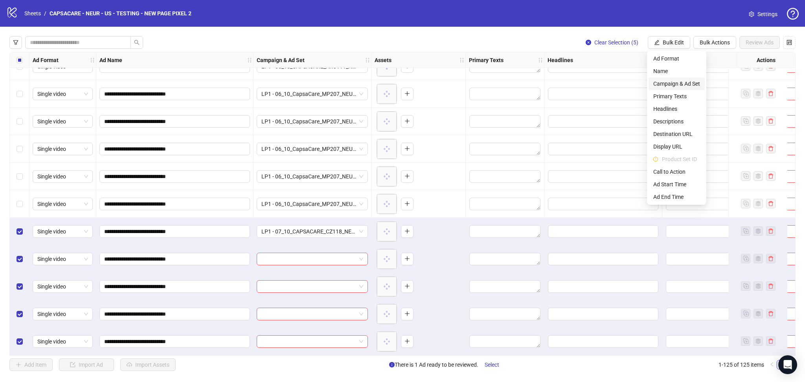
click at [680, 89] on li "Campaign & Ad Set" at bounding box center [677, 83] width 56 height 13
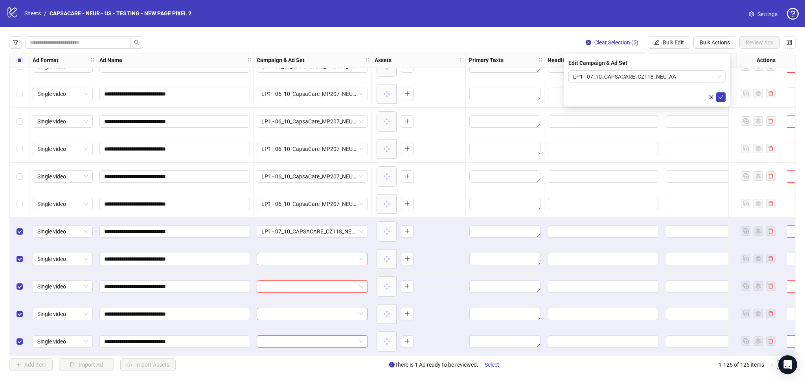
click at [726, 100] on div "Edit Campaign & Ad Set LP1 - 07_10_CAPSACARE_CZ118_NEU_AA" at bounding box center [647, 80] width 167 height 53
click at [723, 100] on button "submit" at bounding box center [720, 96] width 9 height 9
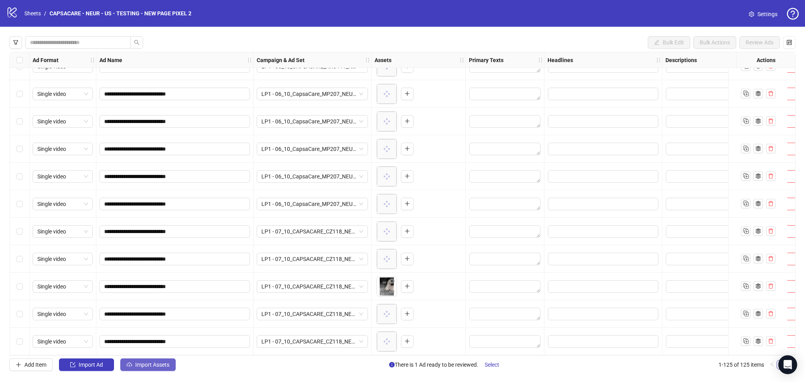
click at [150, 364] on span "Import Assets" at bounding box center [152, 365] width 34 height 6
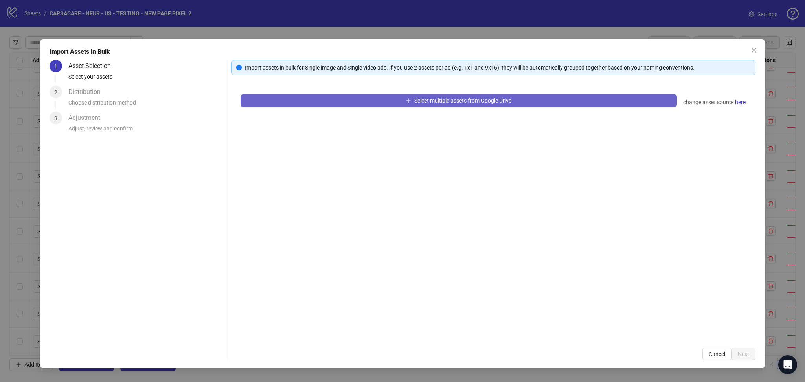
click at [329, 101] on button "Select multiple assets from Google Drive" at bounding box center [459, 100] width 436 height 13
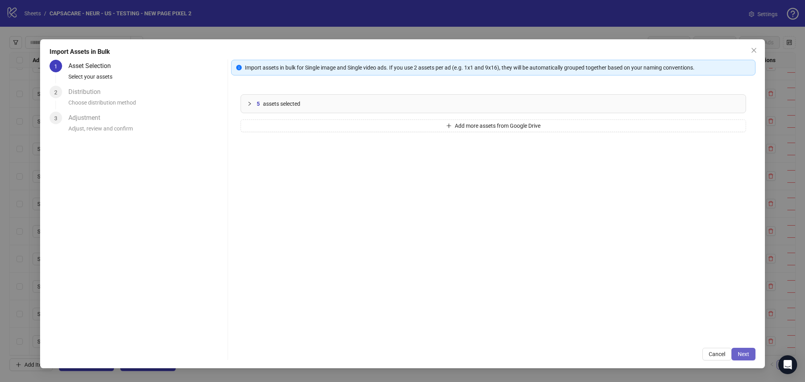
click at [753, 354] on button "Next" at bounding box center [744, 354] width 24 height 13
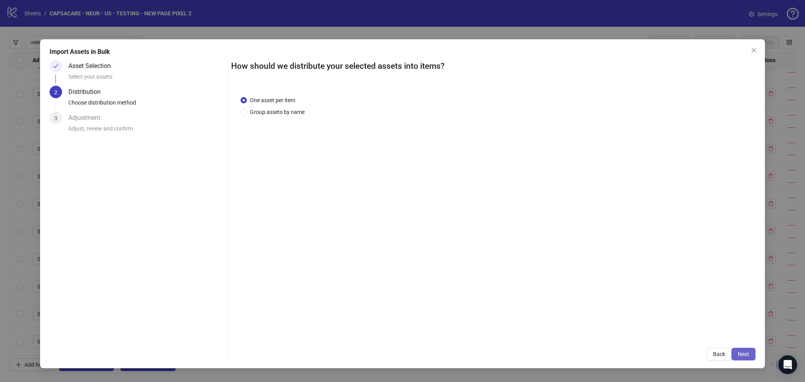
click at [745, 355] on span "Next" at bounding box center [743, 354] width 11 height 6
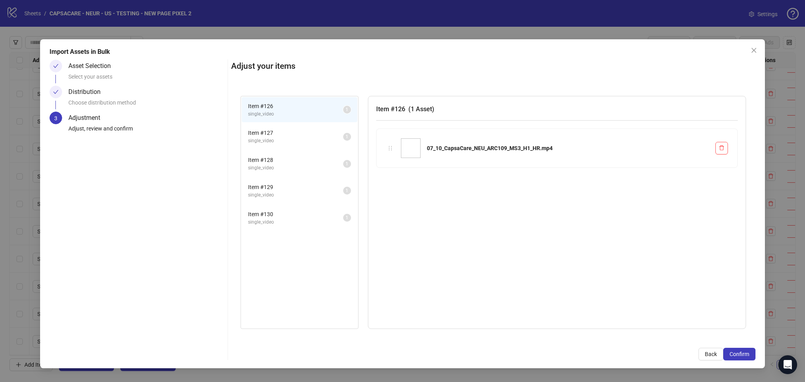
click at [745, 355] on span "Confirm" at bounding box center [740, 354] width 20 height 6
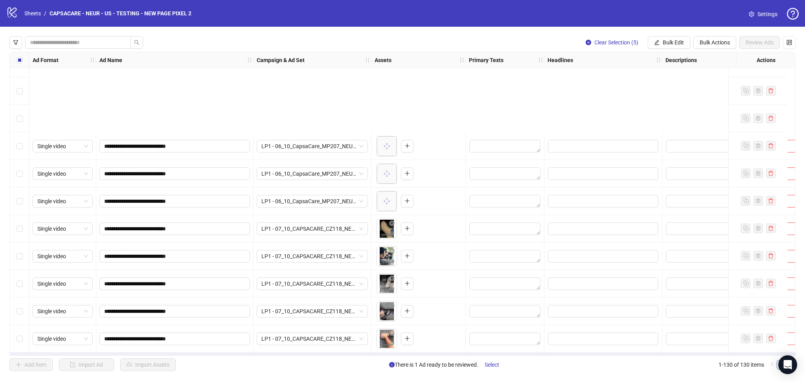
scroll to position [3293, 0]
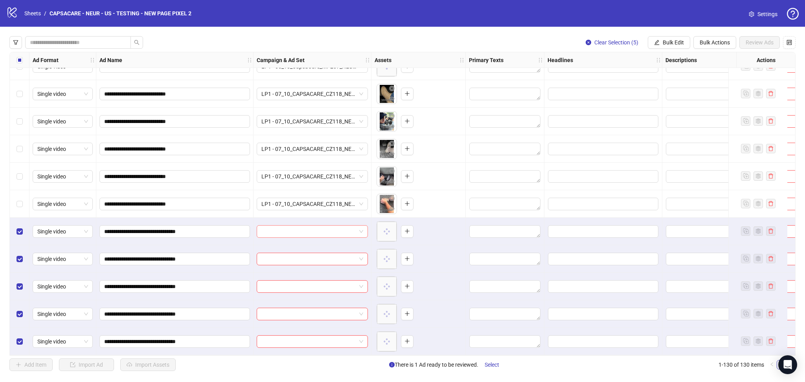
click at [275, 226] on input "search" at bounding box center [308, 232] width 95 height 12
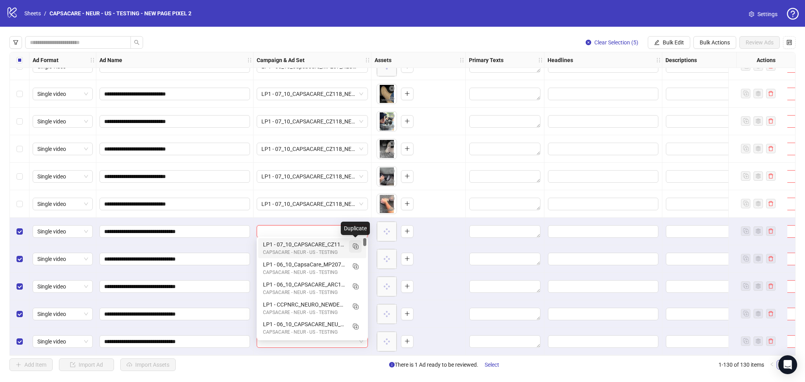
click at [357, 247] on line "Duplicate" at bounding box center [356, 247] width 2 height 0
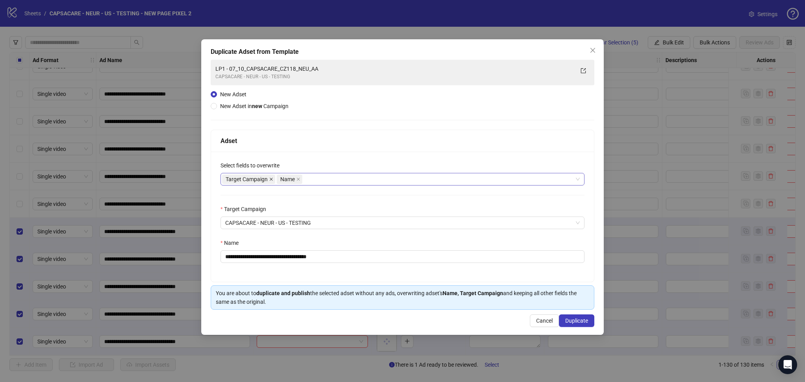
click at [270, 177] on icon "close" at bounding box center [271, 179] width 4 height 4
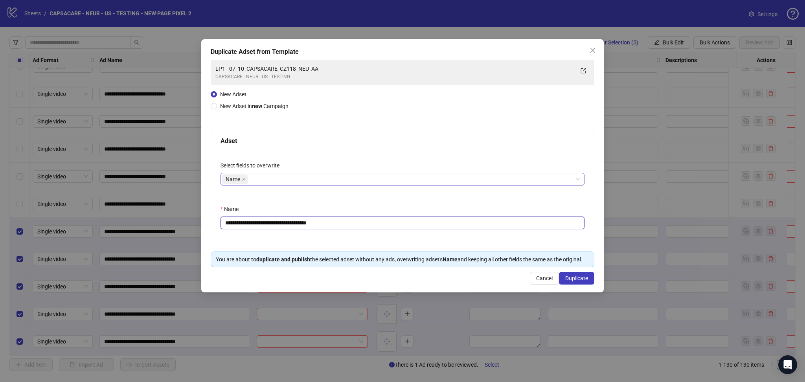
drag, startPoint x: 238, startPoint y: 222, endPoint x: 443, endPoint y: 218, distance: 204.5
click at [443, 218] on input "**********" at bounding box center [403, 223] width 364 height 13
paste input "text"
type input "**********"
click at [585, 282] on span "Duplicate" at bounding box center [576, 278] width 23 height 6
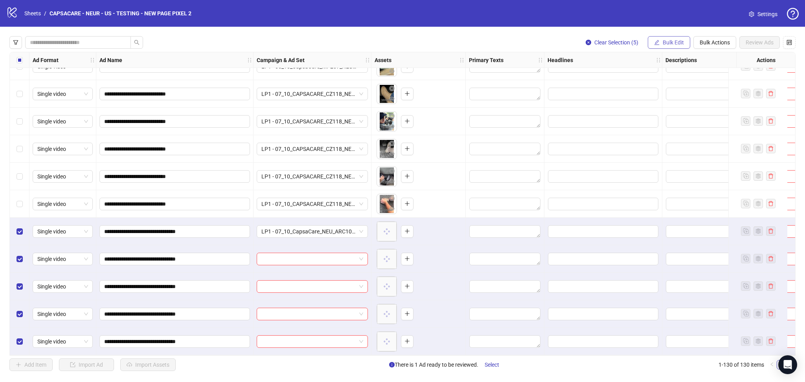
click at [659, 43] on button "Bulk Edit" at bounding box center [669, 42] width 42 height 13
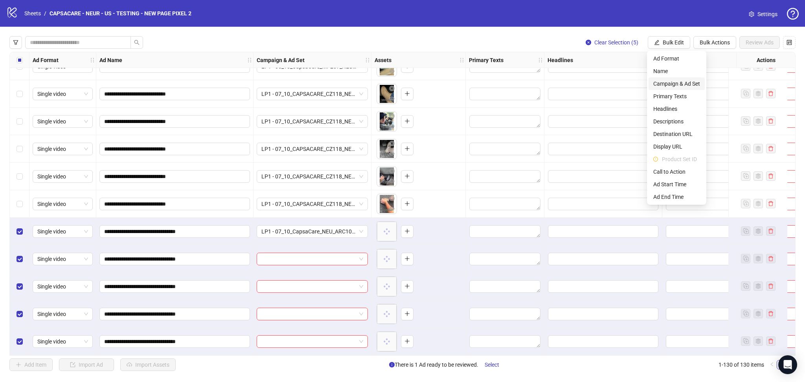
click at [693, 82] on span "Campaign & Ad Set" at bounding box center [676, 83] width 47 height 9
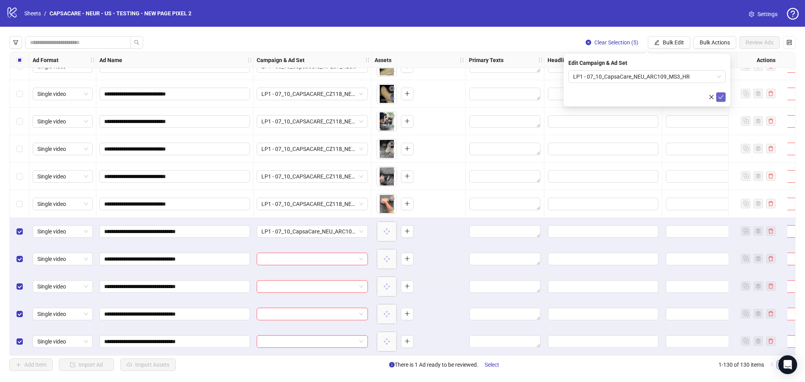
click at [721, 98] on icon "check" at bounding box center [721, 97] width 5 height 4
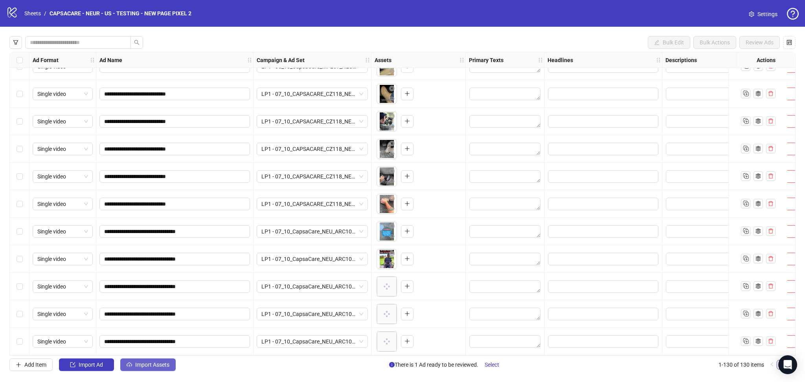
click at [143, 367] on span "Import Assets" at bounding box center [152, 365] width 34 height 6
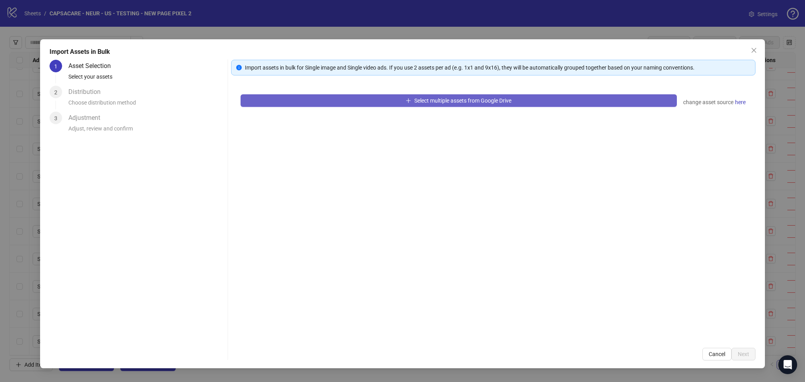
click at [398, 103] on button "Select multiple assets from Google Drive" at bounding box center [459, 100] width 436 height 13
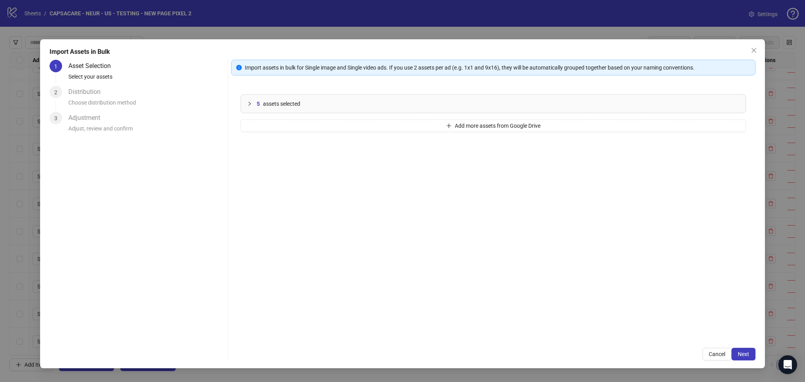
click at [743, 355] on span "Next" at bounding box center [743, 354] width 11 height 6
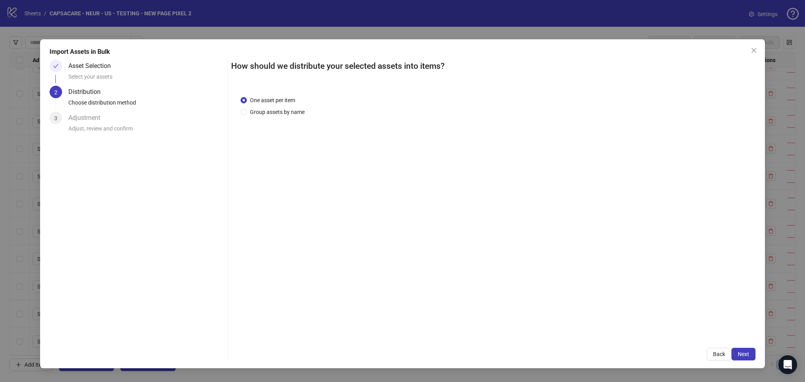
click at [743, 355] on span "Next" at bounding box center [743, 354] width 11 height 6
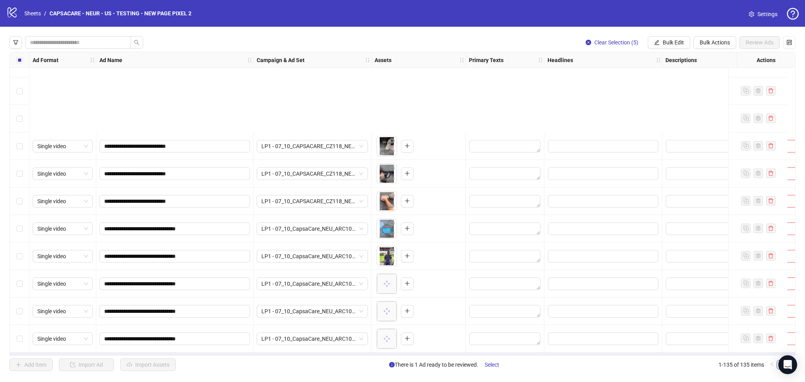
scroll to position [3431, 0]
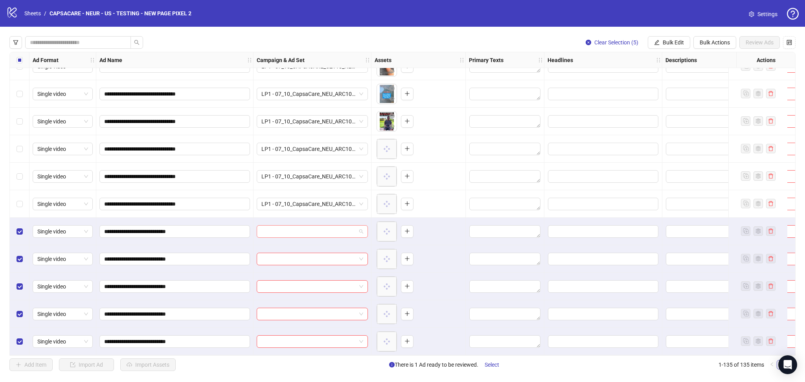
drag, startPoint x: 287, startPoint y: 227, endPoint x: 331, endPoint y: 229, distance: 44.1
click at [287, 228] on input "search" at bounding box center [308, 232] width 95 height 12
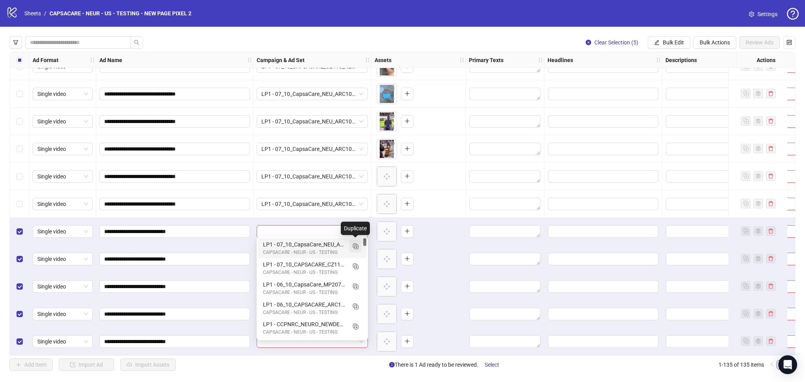
click at [355, 245] on icon "Duplicate" at bounding box center [356, 246] width 8 height 8
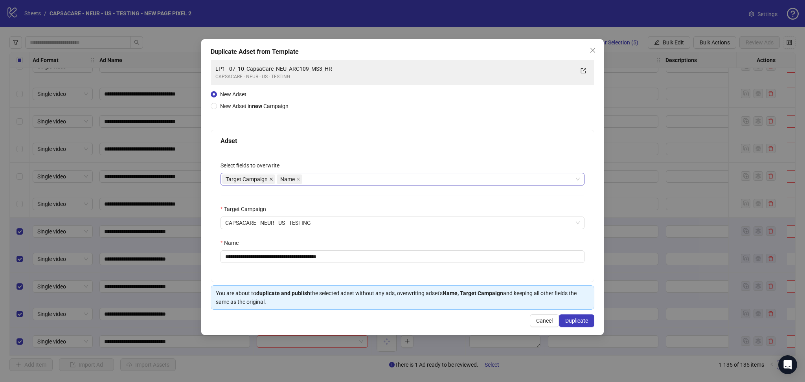
click at [271, 181] on icon "close" at bounding box center [271, 179] width 4 height 4
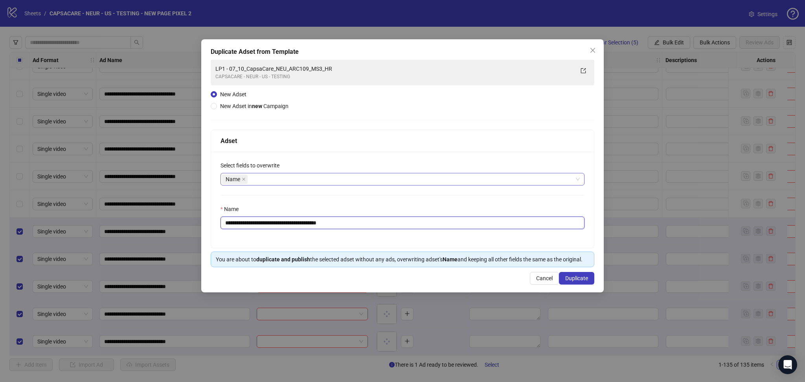
drag, startPoint x: 239, startPoint y: 223, endPoint x: 477, endPoint y: 264, distance: 241.0
click at [470, 264] on div "**********" at bounding box center [403, 199] width 384 height 138
paste input "text"
type input "**********"
click at [581, 283] on button "Duplicate" at bounding box center [576, 278] width 35 height 13
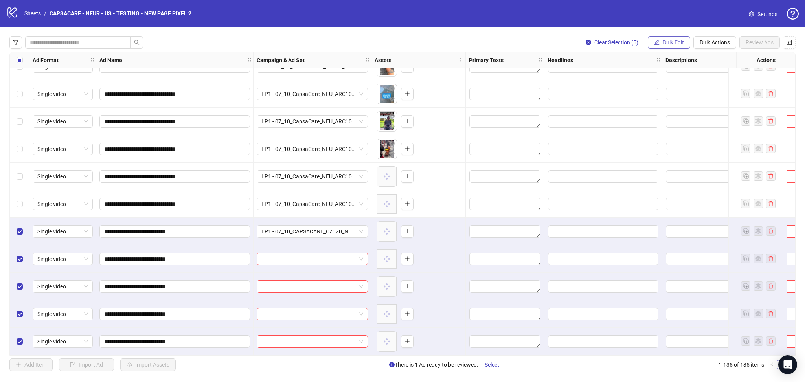
click at [661, 44] on button "Bulk Edit" at bounding box center [669, 42] width 42 height 13
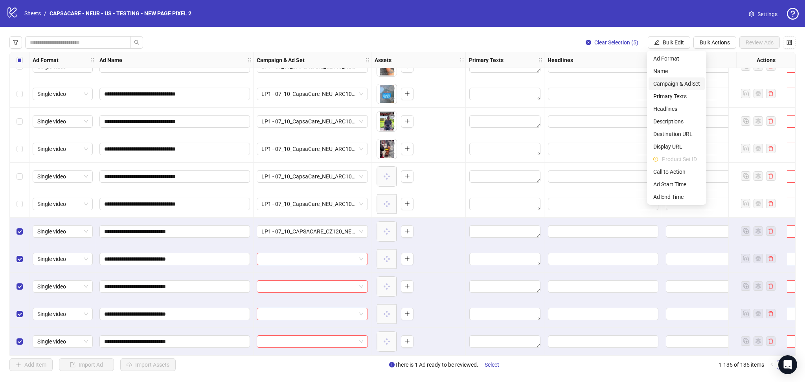
click at [696, 89] on li "Campaign & Ad Set" at bounding box center [677, 83] width 56 height 13
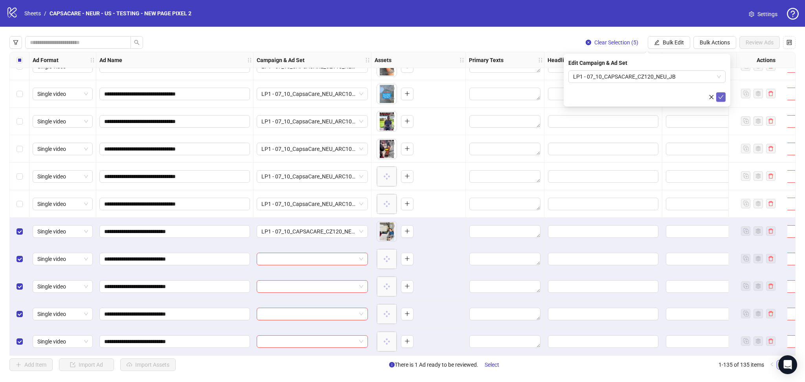
click at [724, 96] on button "submit" at bounding box center [720, 96] width 9 height 9
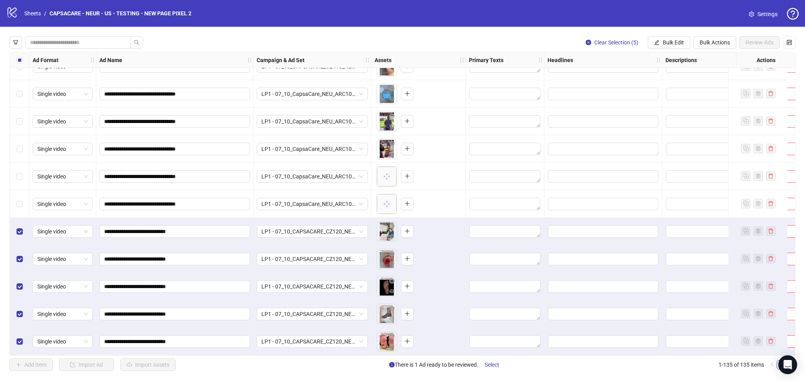
click at [20, 57] on label "Select all rows" at bounding box center [20, 60] width 6 height 9
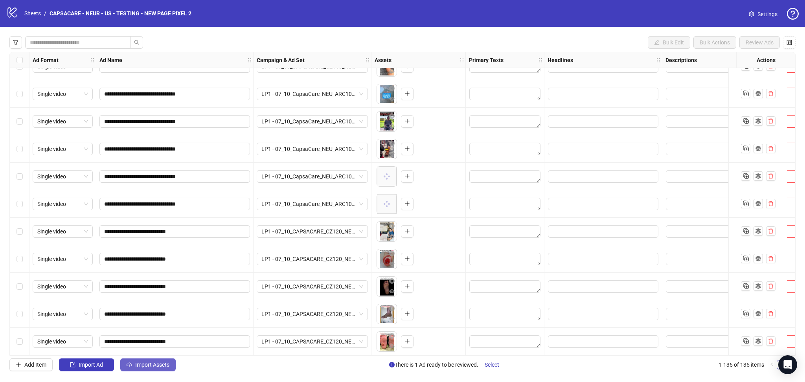
click at [146, 370] on button "Import Assets" at bounding box center [147, 365] width 55 height 13
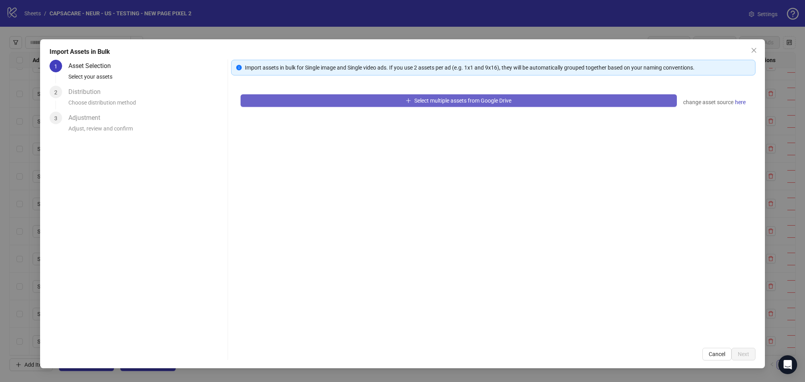
click at [386, 101] on button "Select multiple assets from Google Drive" at bounding box center [459, 100] width 436 height 13
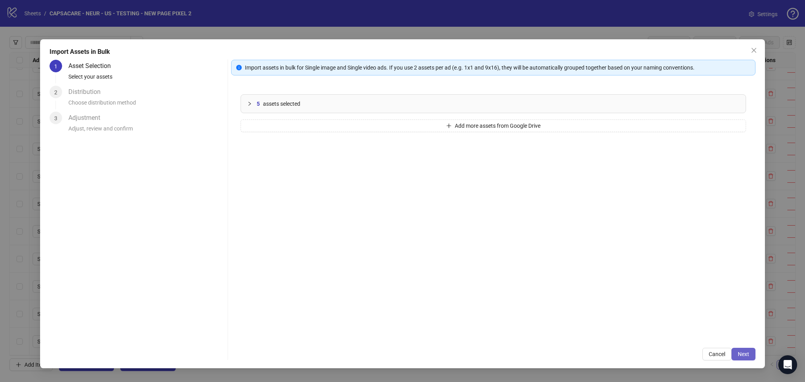
click at [746, 351] on span "Next" at bounding box center [743, 354] width 11 height 6
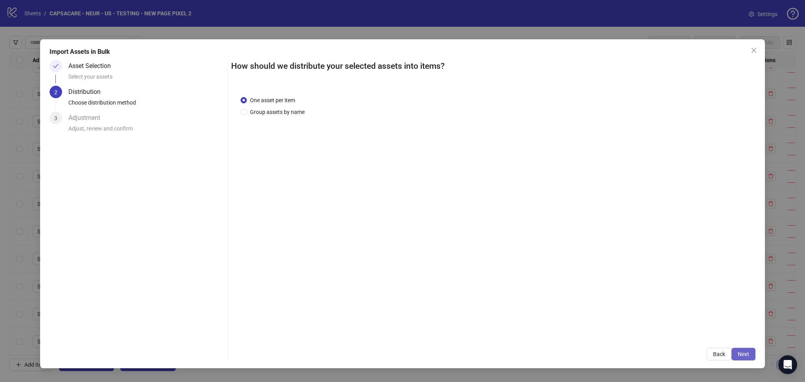
click at [749, 353] on button "Next" at bounding box center [744, 354] width 24 height 13
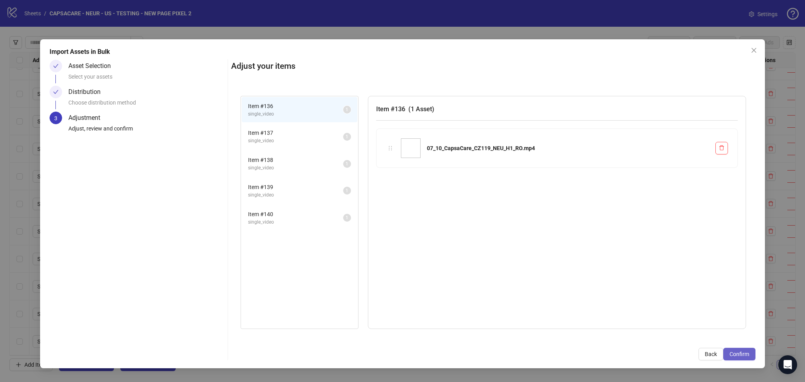
click at [746, 353] on span "Confirm" at bounding box center [740, 354] width 20 height 6
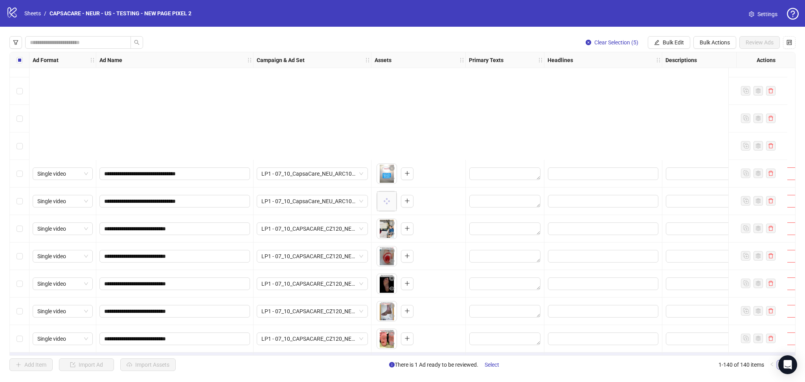
scroll to position [3568, 0]
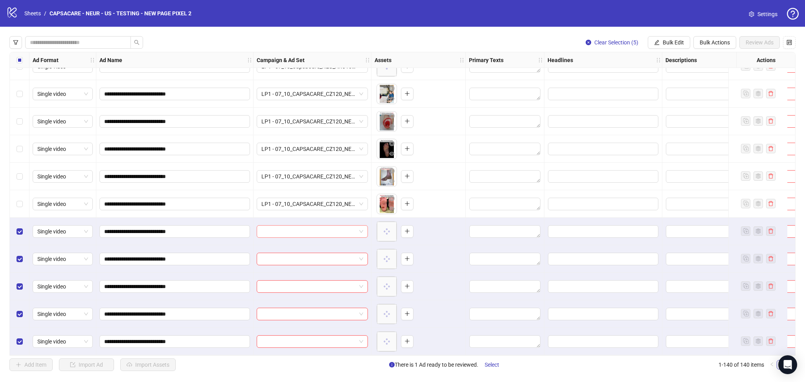
click at [291, 226] on input "search" at bounding box center [308, 232] width 95 height 12
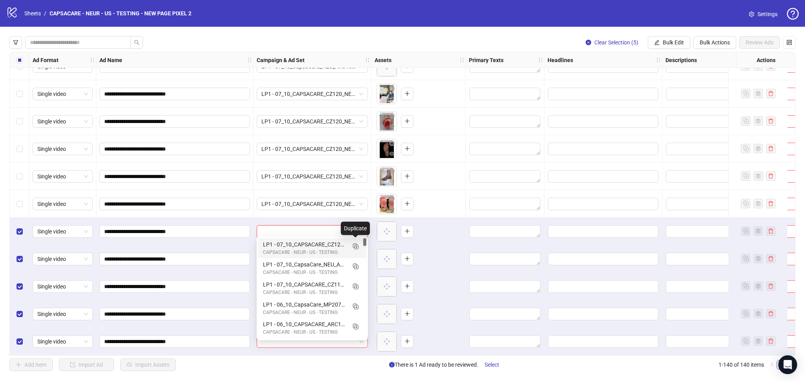
click at [362, 247] on div "LP1 - 07_10_CAPSACARE_CZ120_NEU_JB CAPSACARE - NEUR - US - TESTING" at bounding box center [312, 248] width 108 height 20
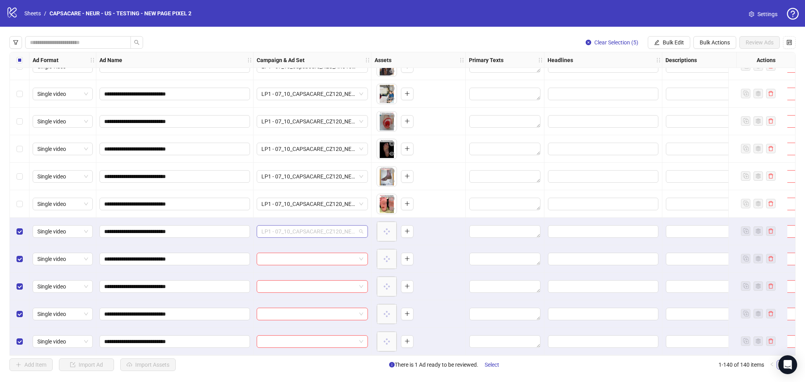
click at [323, 230] on span "LP1 - 07_10_CAPSACARE_CZ120_NEU_JB" at bounding box center [312, 232] width 102 height 12
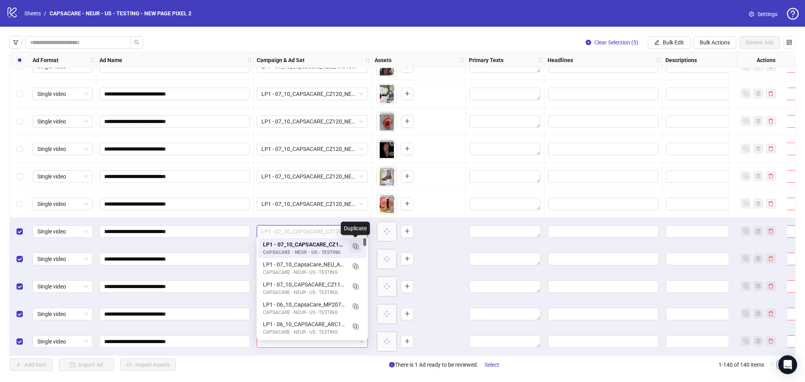
click at [356, 245] on icon "Duplicate" at bounding box center [356, 246] width 8 height 8
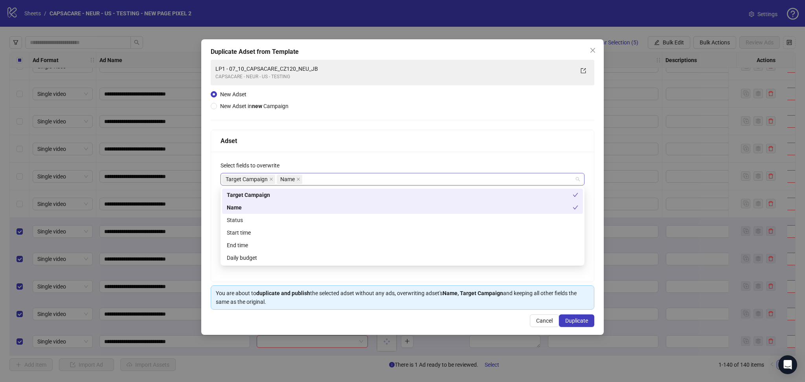
click at [269, 179] on span "Target Campaign" at bounding box center [248, 179] width 53 height 9
click at [272, 177] on icon "close" at bounding box center [271, 179] width 4 height 4
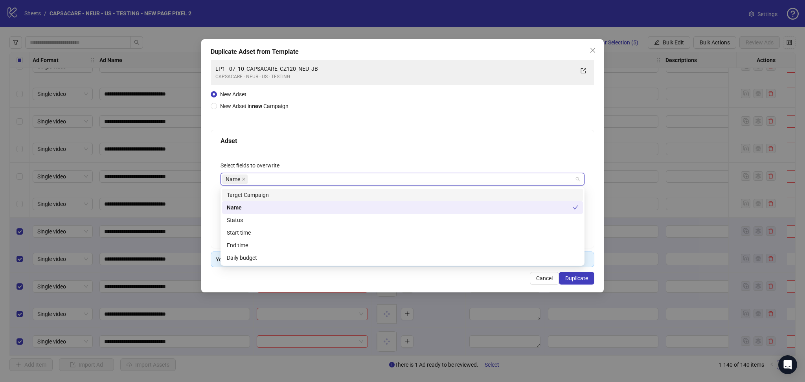
click at [376, 136] on div "Adset" at bounding box center [403, 141] width 364 height 10
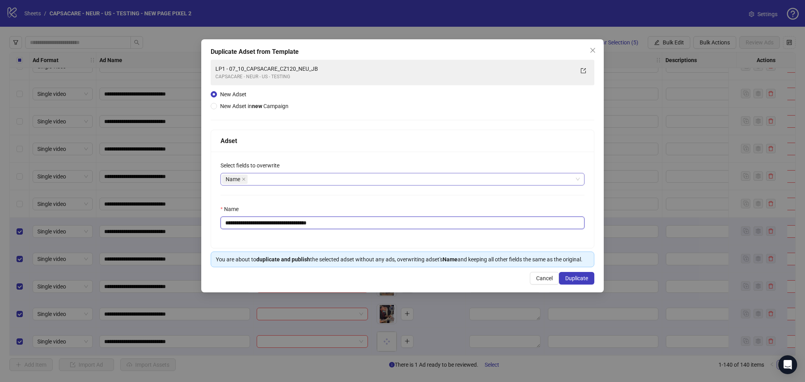
drag, startPoint x: 240, startPoint y: 223, endPoint x: 377, endPoint y: 236, distance: 137.8
click at [377, 236] on div "**********" at bounding box center [402, 200] width 383 height 96
paste input "text"
type input "**********"
click at [582, 279] on span "Duplicate" at bounding box center [576, 278] width 23 height 6
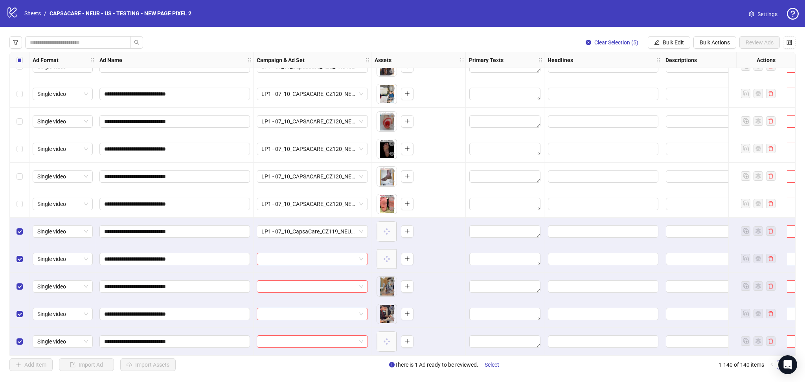
click at [671, 41] on span "Bulk Edit" at bounding box center [673, 42] width 21 height 6
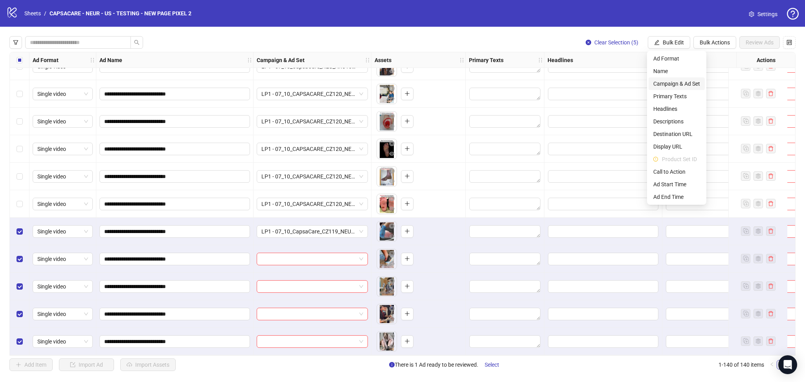
click at [679, 83] on span "Campaign & Ad Set" at bounding box center [676, 83] width 47 height 9
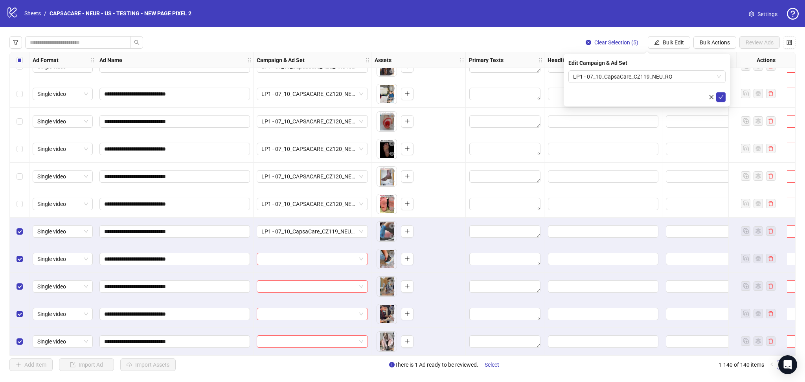
drag, startPoint x: 721, startPoint y: 96, endPoint x: 724, endPoint y: 111, distance: 14.9
click at [721, 96] on icon "check" at bounding box center [721, 97] width 6 height 6
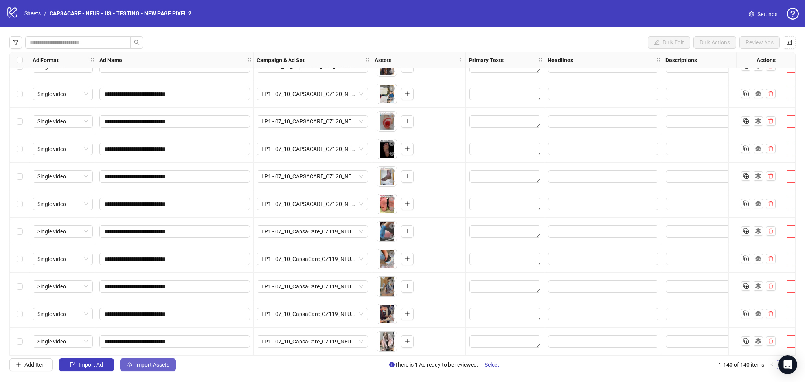
click at [144, 366] on span "Import Assets" at bounding box center [152, 365] width 34 height 6
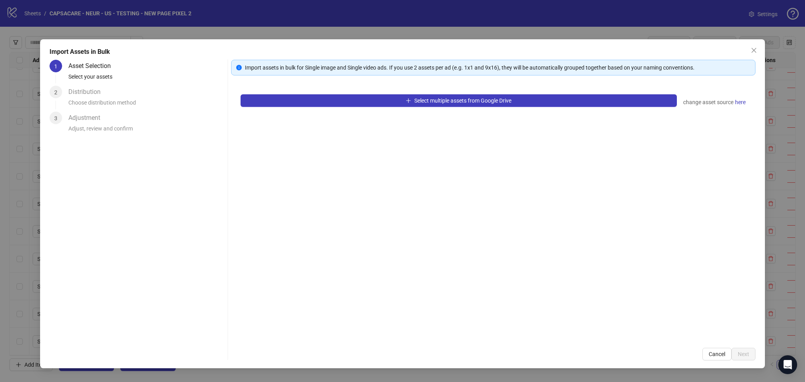
drag, startPoint x: 347, startPoint y: 107, endPoint x: 353, endPoint y: 101, distance: 8.7
click at [348, 107] on div "Select multiple assets from Google Drive change asset source here" at bounding box center [493, 212] width 524 height 254
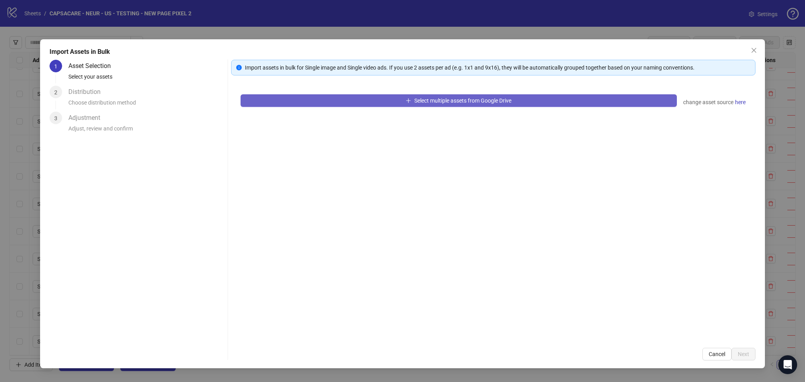
click at [353, 101] on button "Select multiple assets from Google Drive" at bounding box center [459, 100] width 436 height 13
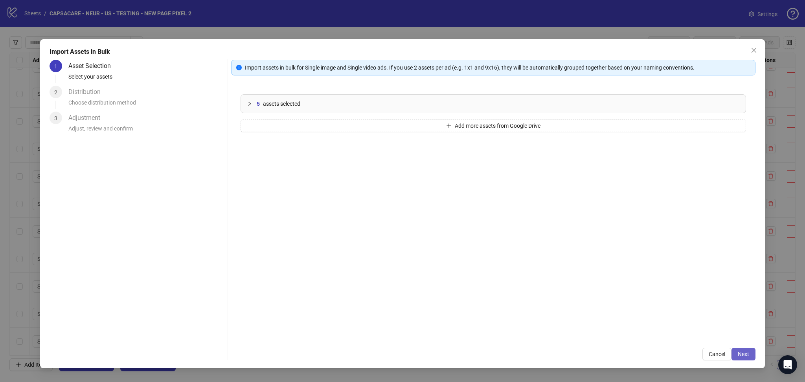
click at [750, 351] on button "Next" at bounding box center [744, 354] width 24 height 13
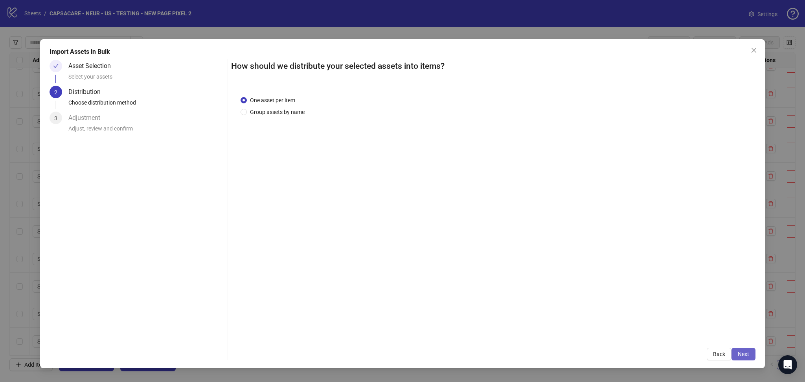
click at [753, 352] on button "Next" at bounding box center [744, 354] width 24 height 13
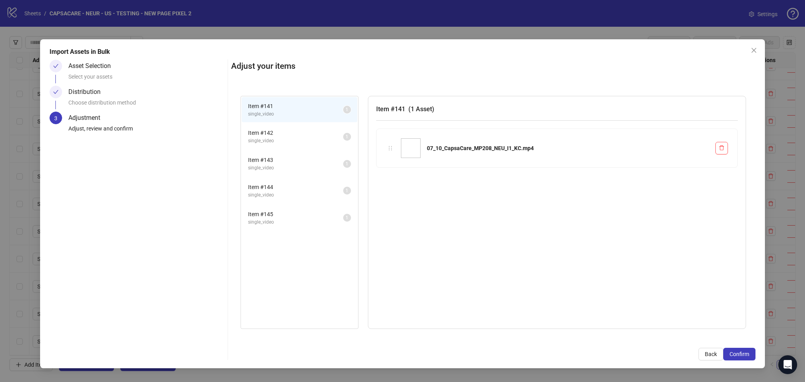
click at [749, 353] on span "Confirm" at bounding box center [740, 354] width 20 height 6
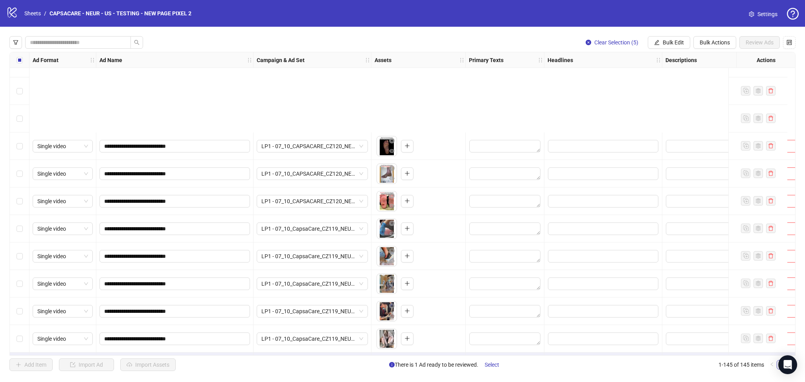
scroll to position [3706, 0]
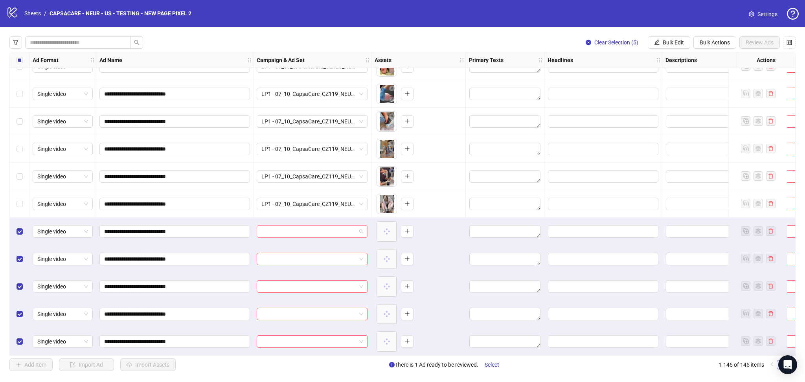
click at [339, 227] on input "search" at bounding box center [308, 232] width 95 height 12
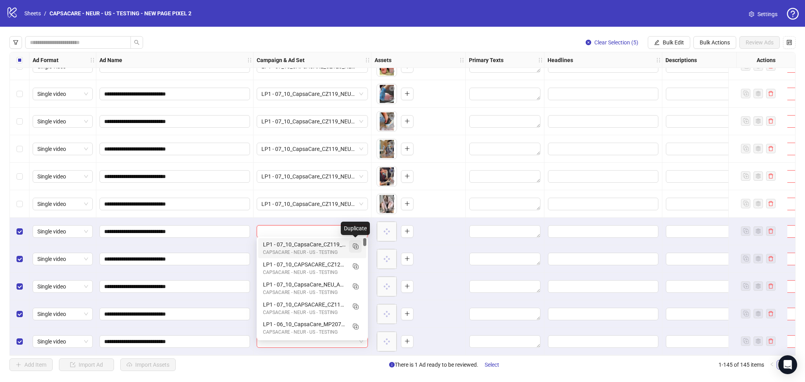
click at [356, 242] on icon "Duplicate" at bounding box center [356, 246] width 8 height 8
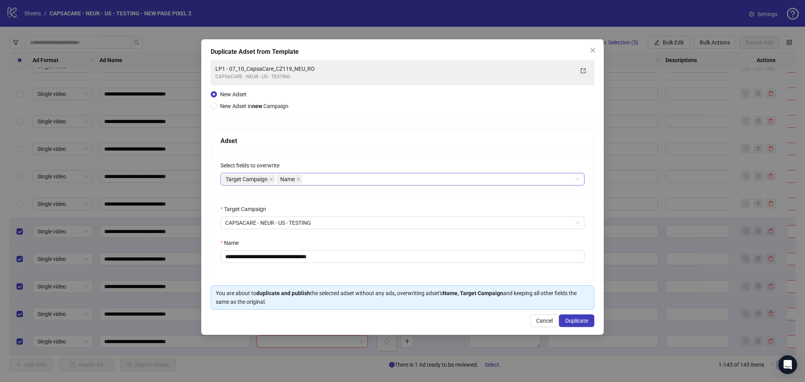
click at [273, 180] on span "Target Campaign" at bounding box center [248, 179] width 53 height 9
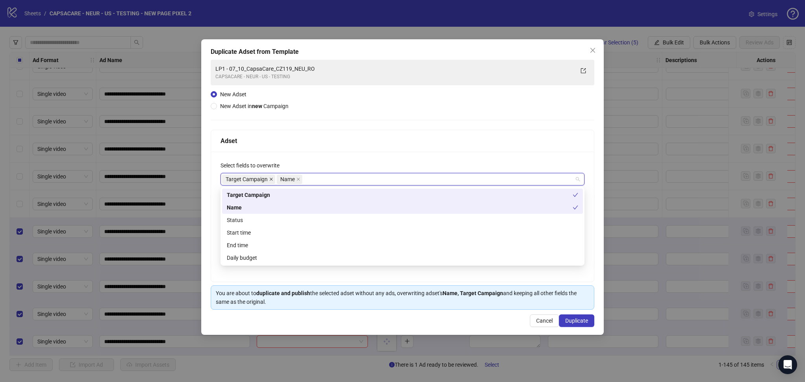
click at [272, 180] on icon "close" at bounding box center [271, 179] width 4 height 4
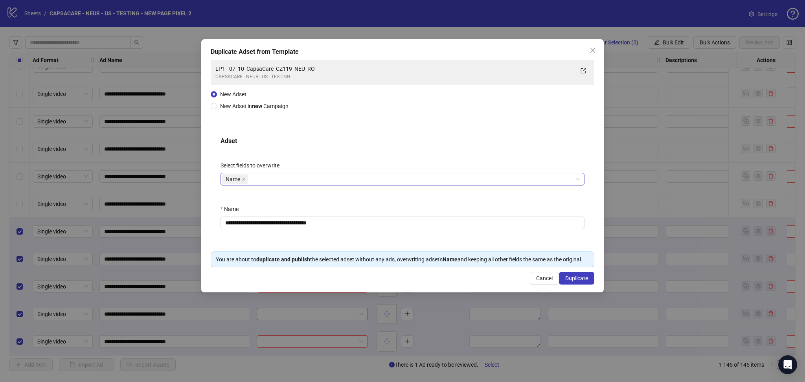
click at [337, 142] on div "Adset" at bounding box center [403, 141] width 364 height 10
click at [242, 223] on input "**********" at bounding box center [403, 223] width 364 height 13
drag, startPoint x: 239, startPoint y: 224, endPoint x: 388, endPoint y: 229, distance: 149.5
click at [378, 232] on div "**********" at bounding box center [402, 200] width 383 height 96
paste input "text"
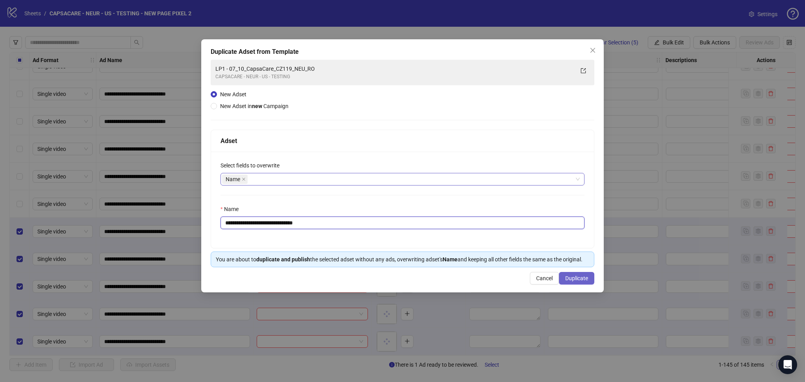
type input "**********"
click at [577, 277] on span "Duplicate" at bounding box center [576, 278] width 23 height 6
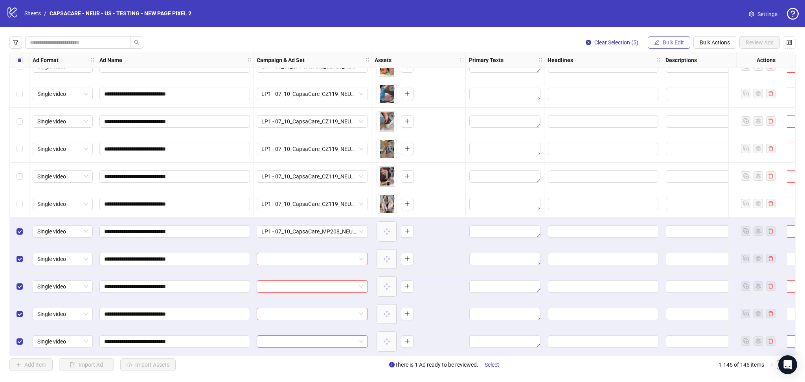
click at [651, 42] on button "Bulk Edit" at bounding box center [669, 42] width 42 height 13
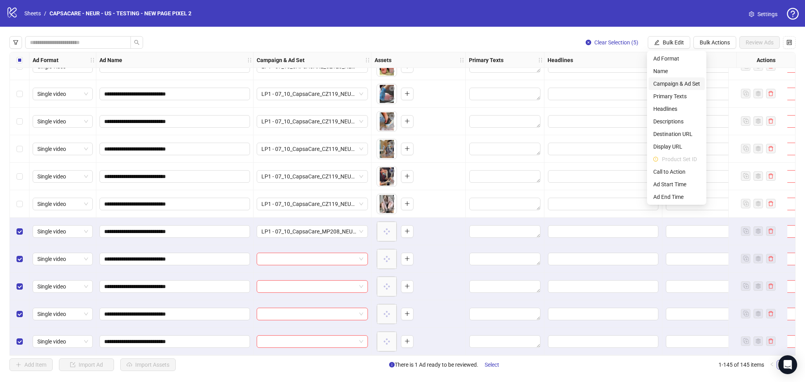
click at [679, 86] on span "Campaign & Ad Set" at bounding box center [676, 83] width 47 height 9
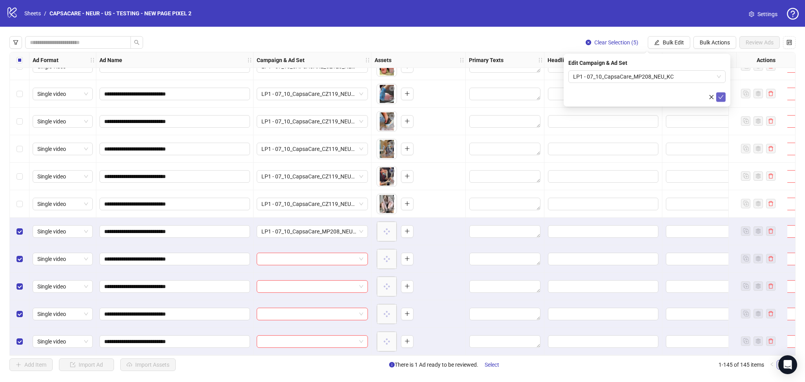
click at [724, 95] on button "submit" at bounding box center [720, 96] width 9 height 9
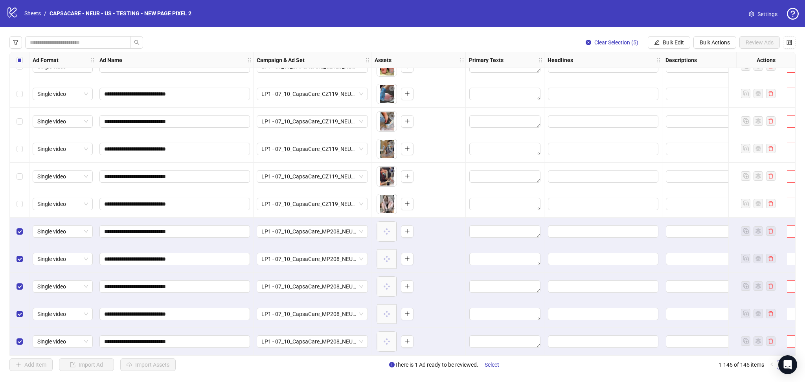
click at [24, 57] on div "Select all rows" at bounding box center [20, 60] width 20 height 16
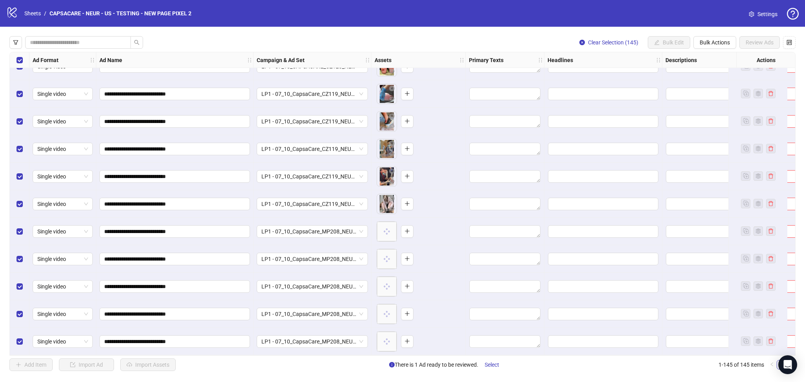
click at [24, 57] on div "Select all rows" at bounding box center [20, 60] width 20 height 16
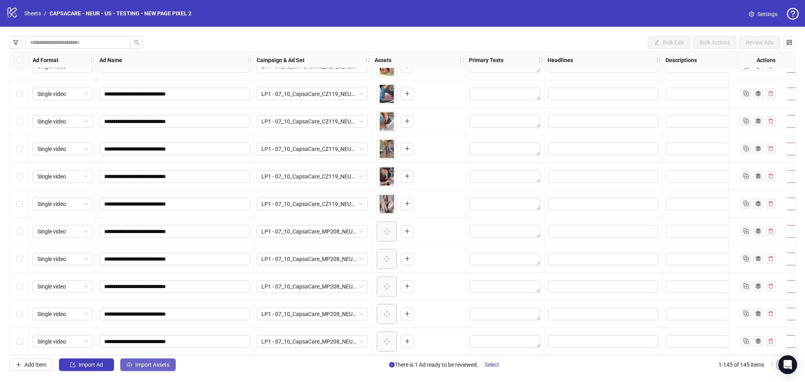
click at [149, 366] on span "Import Assets" at bounding box center [152, 365] width 34 height 6
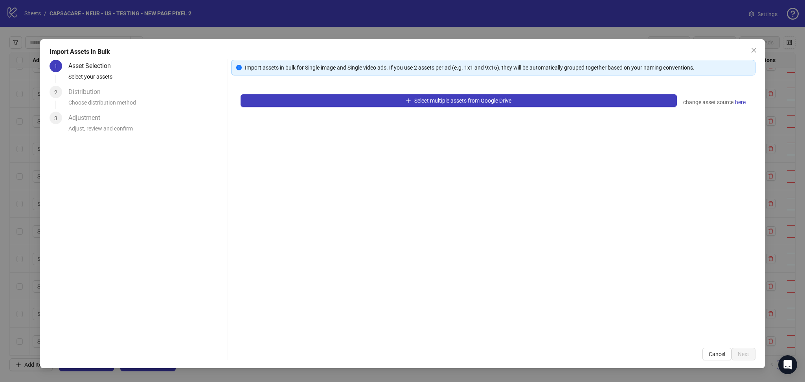
click at [383, 93] on div "Select multiple assets from Google Drive change asset source here" at bounding box center [493, 212] width 524 height 254
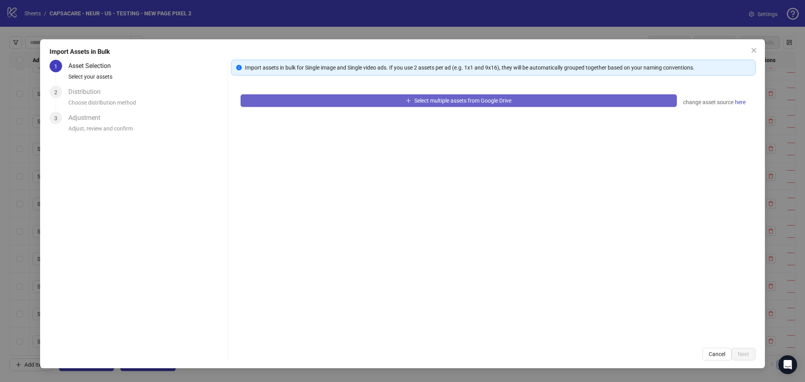
click at [366, 103] on button "Select multiple assets from Google Drive" at bounding box center [459, 100] width 436 height 13
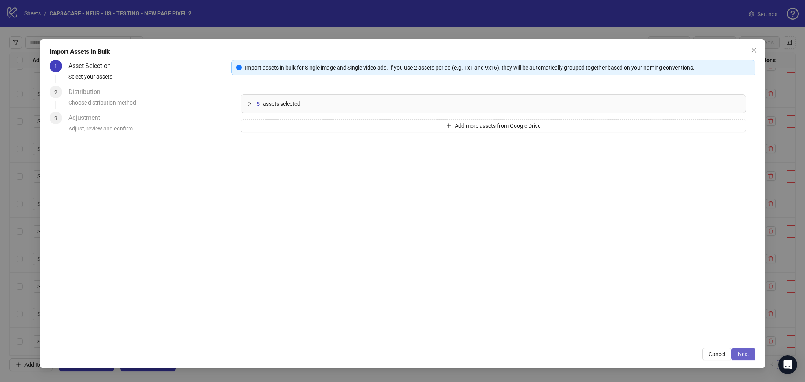
click at [743, 352] on span "Next" at bounding box center [743, 354] width 11 height 6
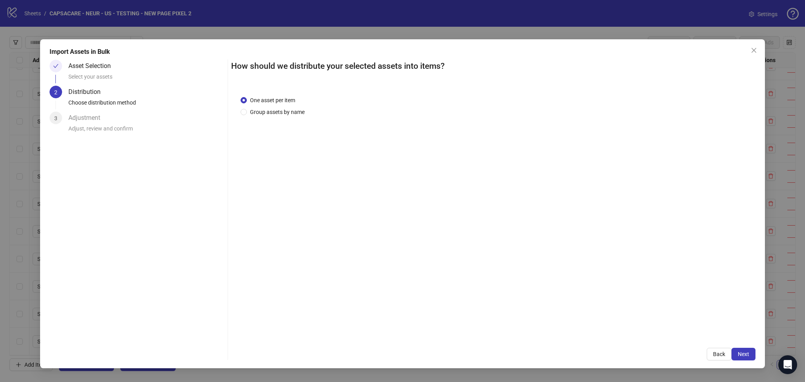
click at [747, 355] on span "Next" at bounding box center [743, 354] width 11 height 6
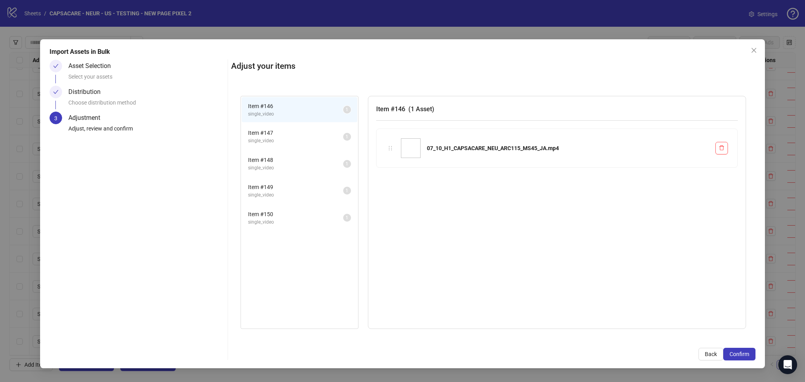
click at [747, 355] on span "Confirm" at bounding box center [740, 354] width 20 height 6
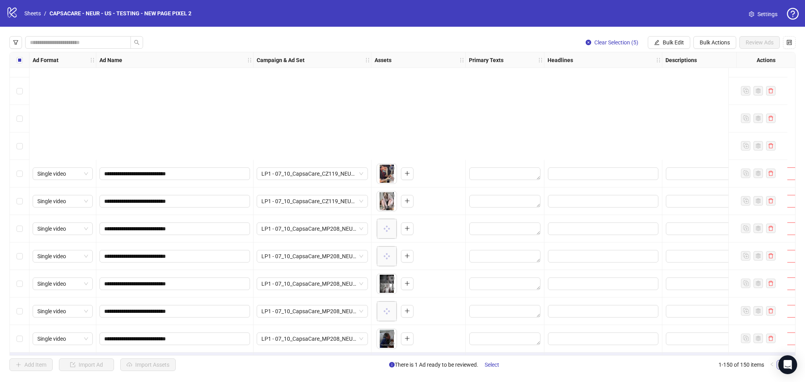
scroll to position [3844, 0]
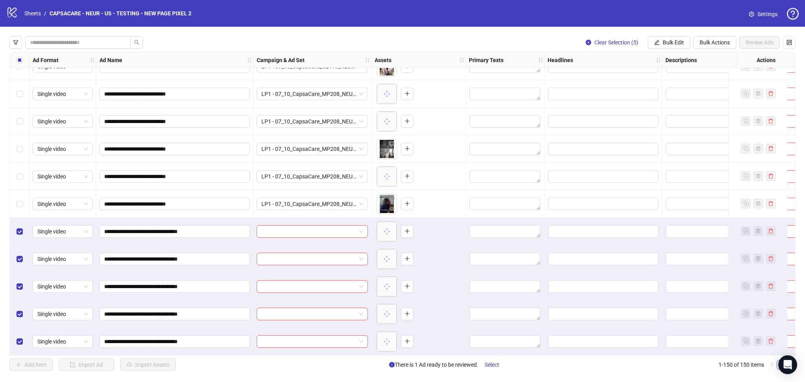
click at [304, 224] on div "**********" at bounding box center [402, 204] width 786 height 304
click at [303, 226] on input "search" at bounding box center [308, 232] width 95 height 12
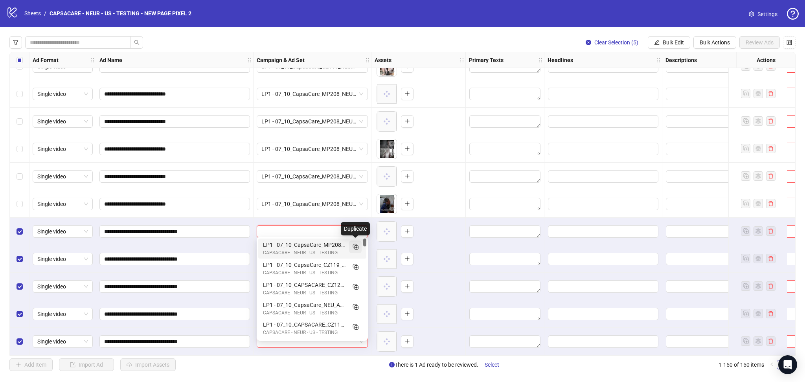
click at [358, 248] on icon "Duplicate" at bounding box center [356, 247] width 8 height 8
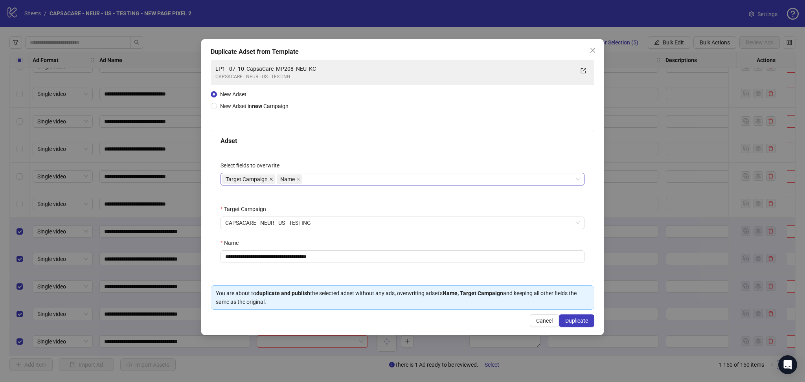
click at [271, 181] on span at bounding box center [271, 179] width 4 height 9
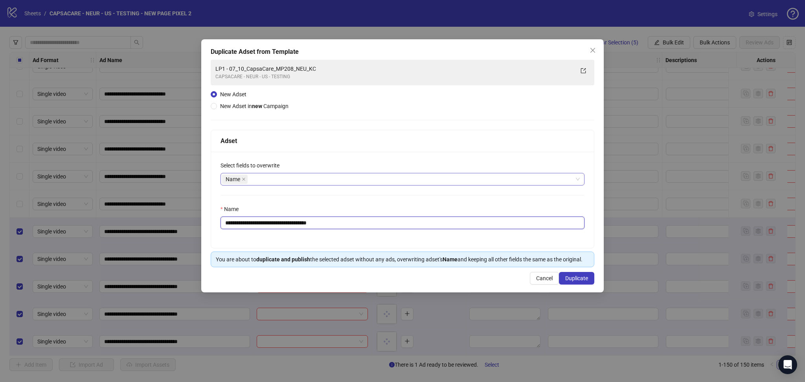
drag, startPoint x: 240, startPoint y: 225, endPoint x: 408, endPoint y: 247, distance: 169.8
click at [398, 242] on div "**********" at bounding box center [402, 200] width 383 height 96
paste input "text"
type input "**********"
click at [574, 274] on button "Duplicate" at bounding box center [576, 278] width 35 height 13
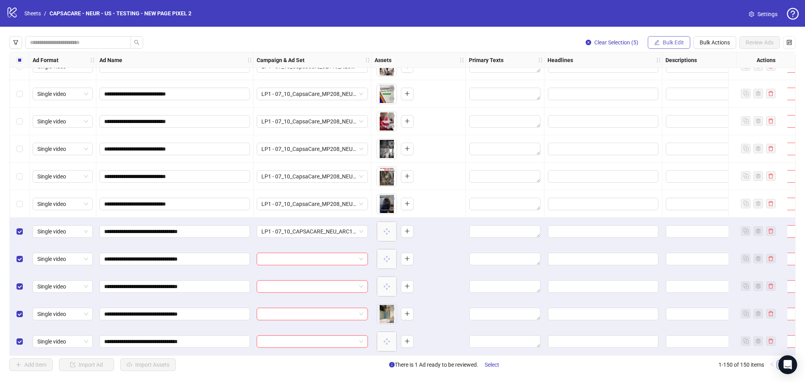
click at [661, 39] on button "Bulk Edit" at bounding box center [669, 42] width 42 height 13
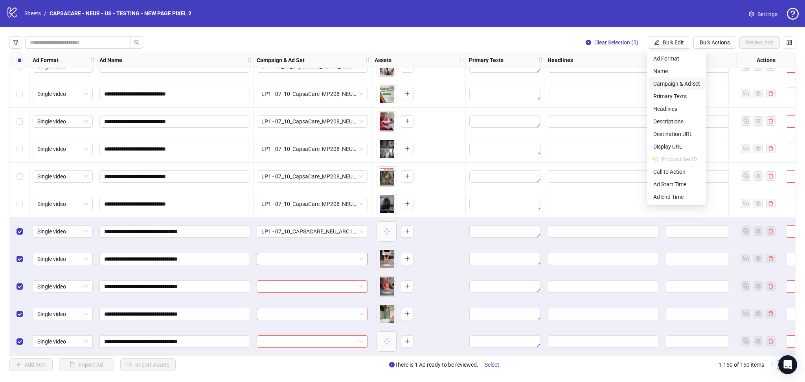
click at [673, 86] on span "Campaign & Ad Set" at bounding box center [676, 83] width 47 height 9
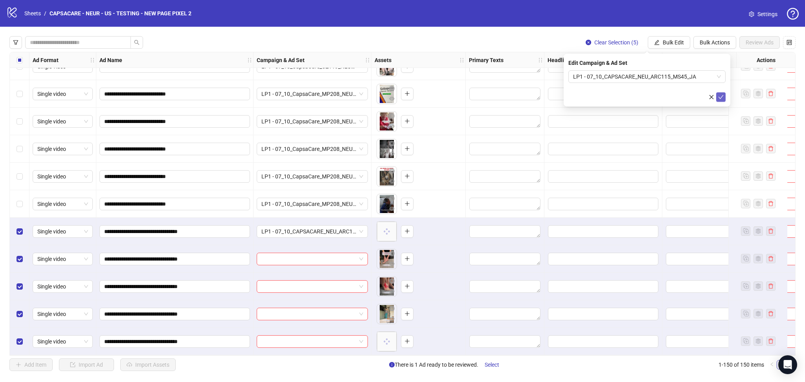
click at [722, 100] on span "submit" at bounding box center [721, 97] width 6 height 6
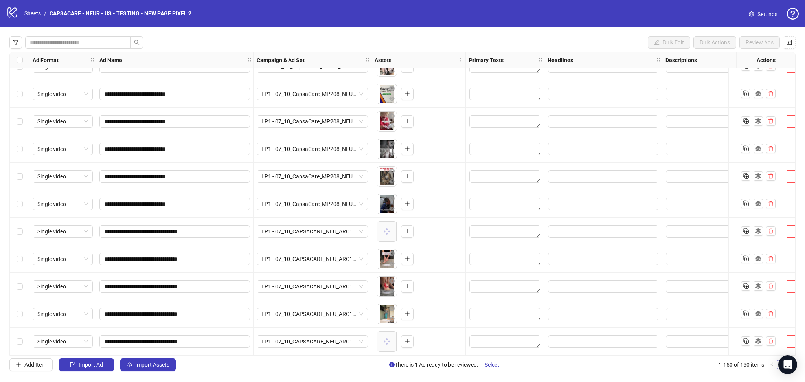
drag, startPoint x: 162, startPoint y: 365, endPoint x: 173, endPoint y: 379, distance: 17.9
click at [162, 364] on span "Import Assets" at bounding box center [152, 365] width 34 height 6
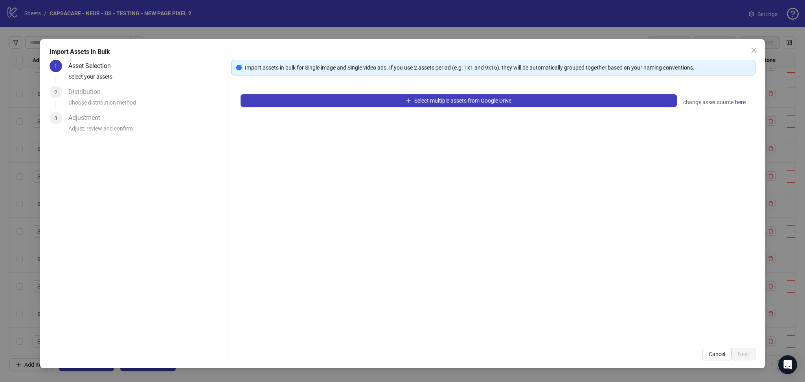
click at [301, 93] on div "Select multiple assets from Google Drive change asset source here" at bounding box center [493, 212] width 524 height 254
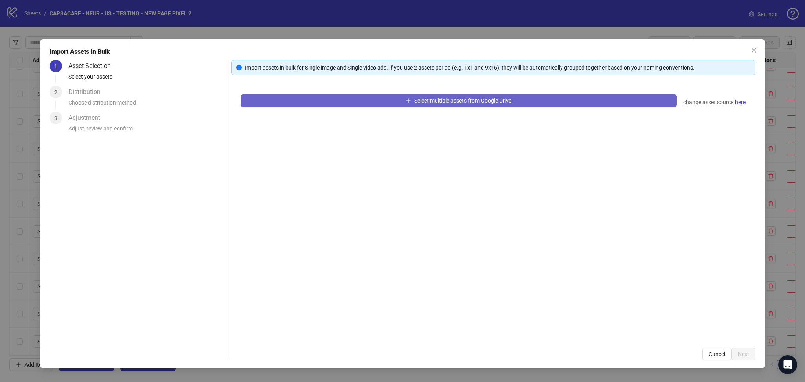
click at [292, 100] on button "Select multiple assets from Google Drive" at bounding box center [459, 100] width 436 height 13
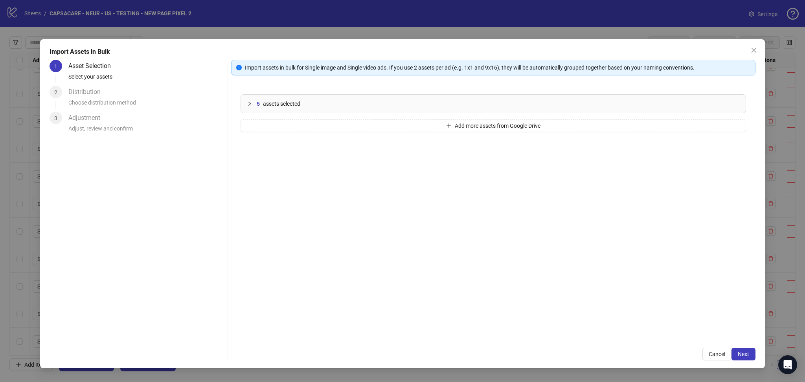
click at [742, 355] on span "Next" at bounding box center [743, 354] width 11 height 6
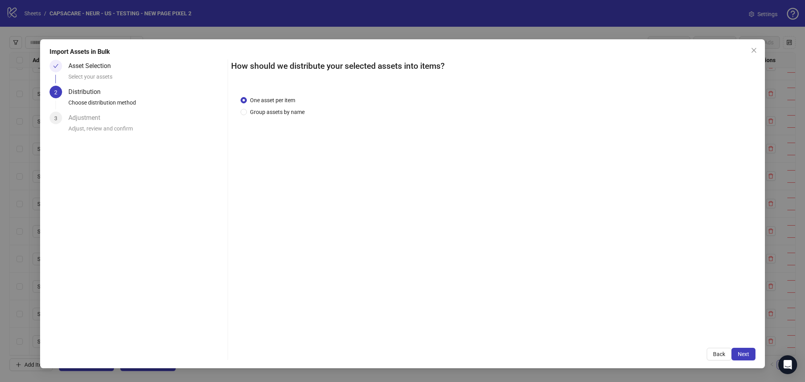
click at [740, 356] on span "Next" at bounding box center [743, 354] width 11 height 6
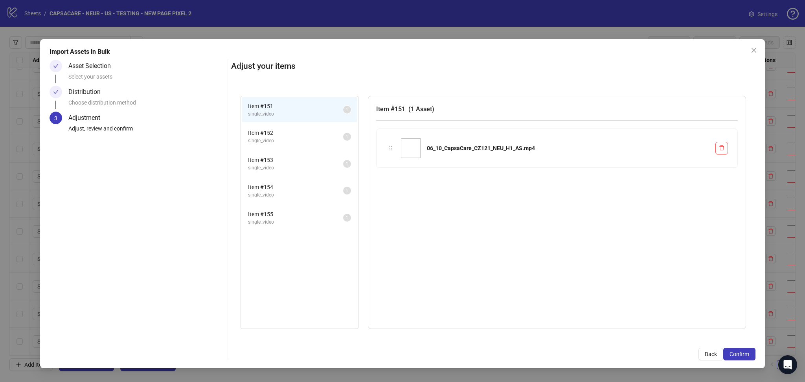
click at [740, 356] on span "Confirm" at bounding box center [740, 354] width 20 height 6
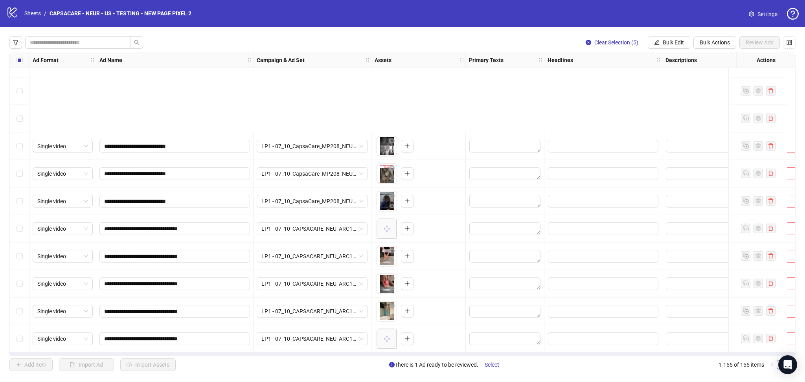
scroll to position [3981, 0]
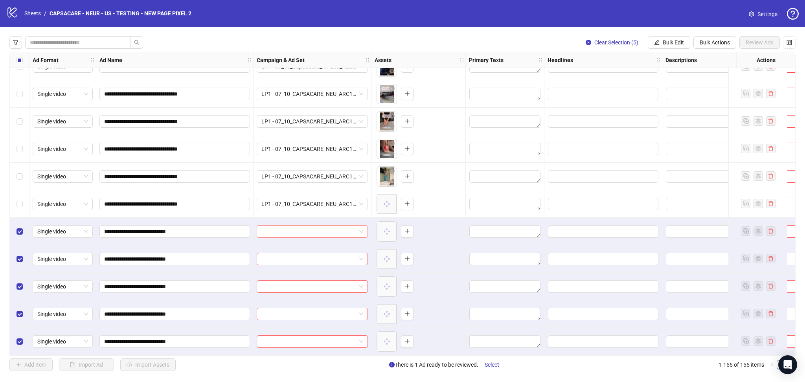
click at [311, 228] on input "search" at bounding box center [308, 232] width 95 height 12
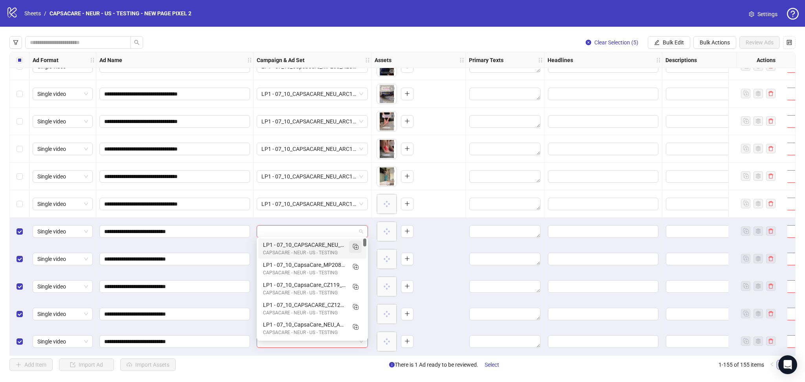
click at [353, 246] on rect "Duplicate" at bounding box center [355, 246] width 4 height 4
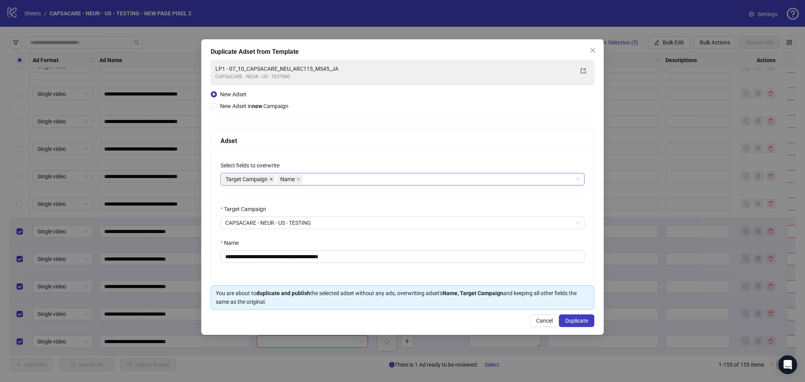
click at [273, 177] on icon "close" at bounding box center [271, 179] width 4 height 4
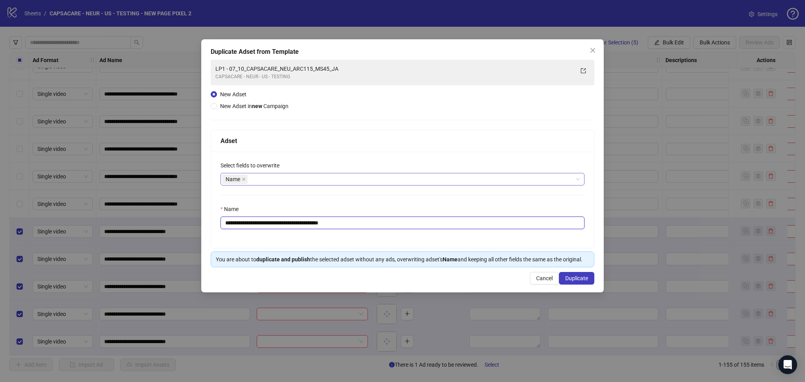
drag, startPoint x: 239, startPoint y: 224, endPoint x: 432, endPoint y: 248, distance: 193.8
click at [432, 248] on div "**********" at bounding box center [402, 200] width 383 height 96
paste input "text"
type input "**********"
click at [568, 279] on span "Duplicate" at bounding box center [576, 278] width 23 height 6
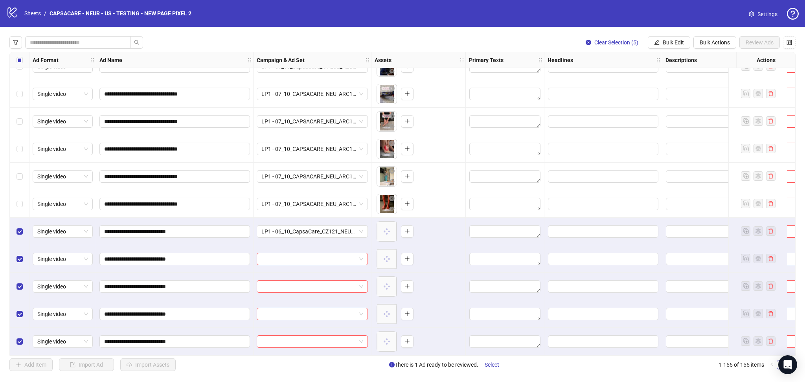
click at [672, 42] on span "Bulk Edit" at bounding box center [673, 42] width 21 height 6
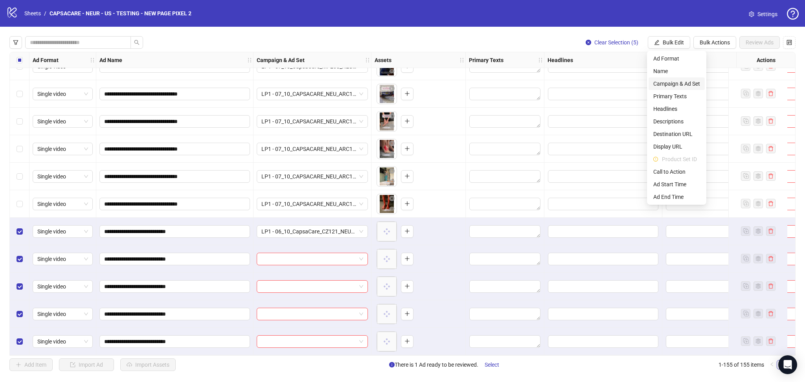
drag, startPoint x: 677, startPoint y: 83, endPoint x: 703, endPoint y: 109, distance: 37.5
click at [677, 84] on span "Campaign & Ad Set" at bounding box center [676, 83] width 47 height 9
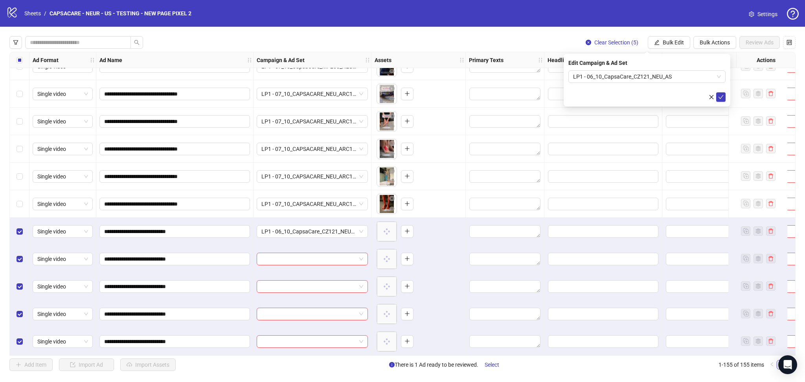
click at [720, 90] on form "LP1 - 06_10_CapsaCare_CZ121_NEU_AS" at bounding box center [647, 85] width 157 height 31
click at [716, 93] on button "submit" at bounding box center [720, 96] width 9 height 9
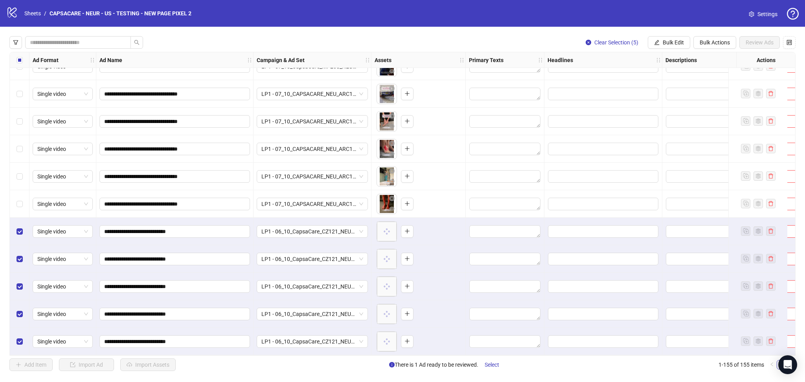
click at [24, 59] on div "Select all rows" at bounding box center [20, 60] width 20 height 16
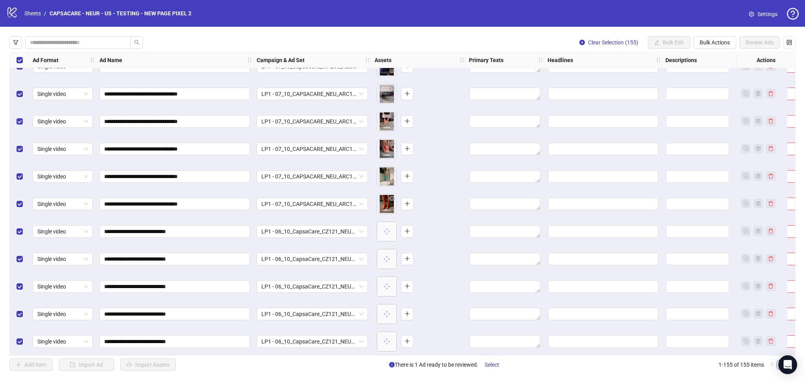
click at [24, 59] on div "Select all rows" at bounding box center [20, 60] width 20 height 16
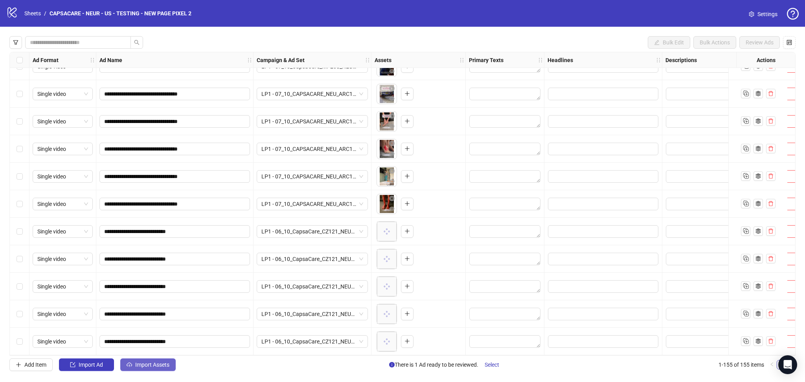
click at [139, 364] on span "Import Assets" at bounding box center [152, 365] width 34 height 6
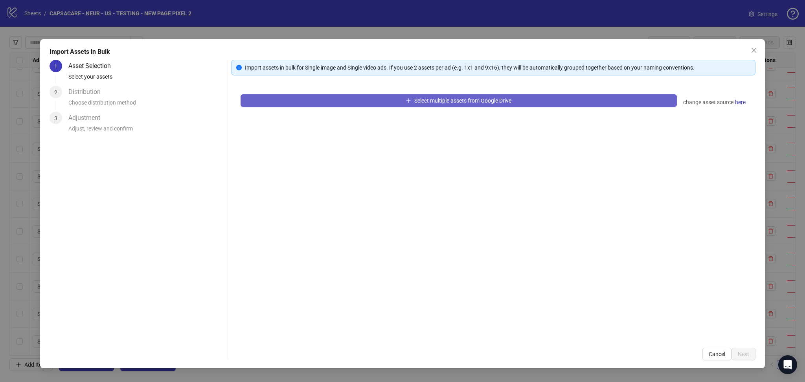
click at [385, 101] on button "Select multiple assets from Google Drive" at bounding box center [459, 100] width 436 height 13
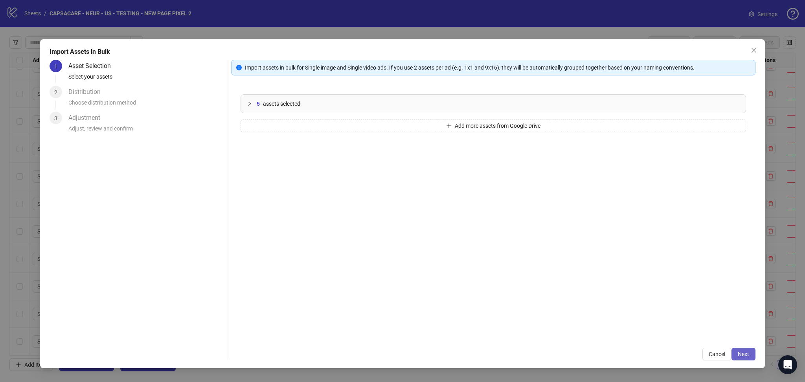
click at [745, 355] on span "Next" at bounding box center [743, 354] width 11 height 6
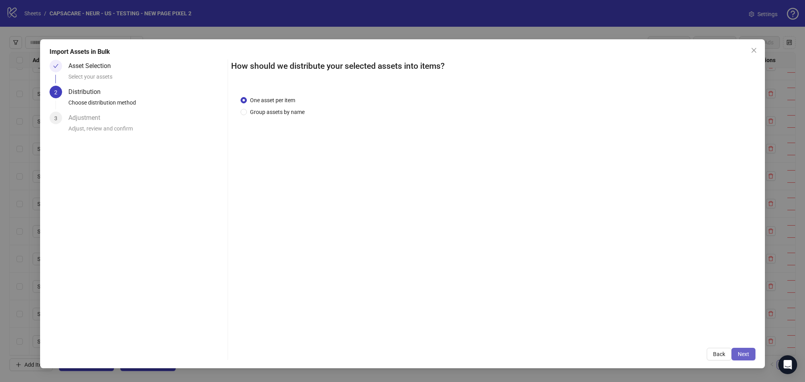
click at [745, 356] on span "Next" at bounding box center [743, 354] width 11 height 6
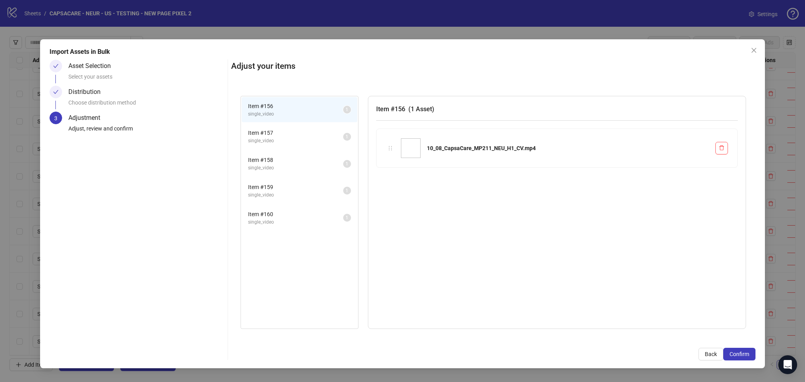
click at [745, 356] on span "Confirm" at bounding box center [740, 354] width 20 height 6
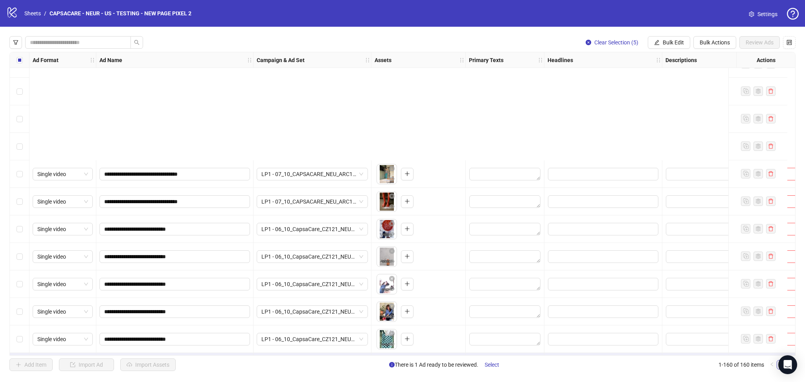
scroll to position [4119, 0]
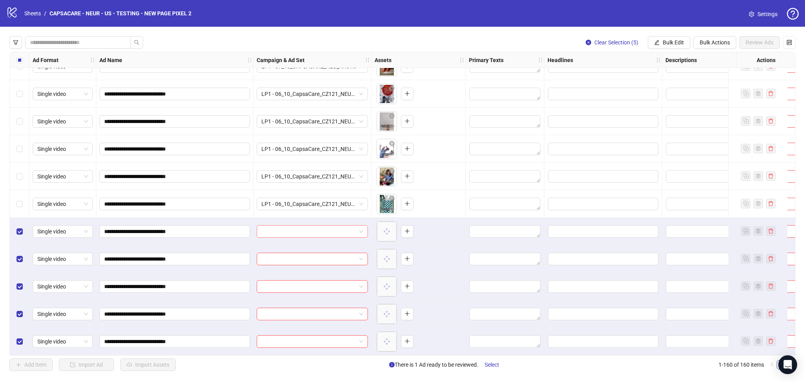
click at [279, 228] on div "**********" at bounding box center [402, 204] width 786 height 304
click at [324, 229] on input "search" at bounding box center [308, 232] width 95 height 12
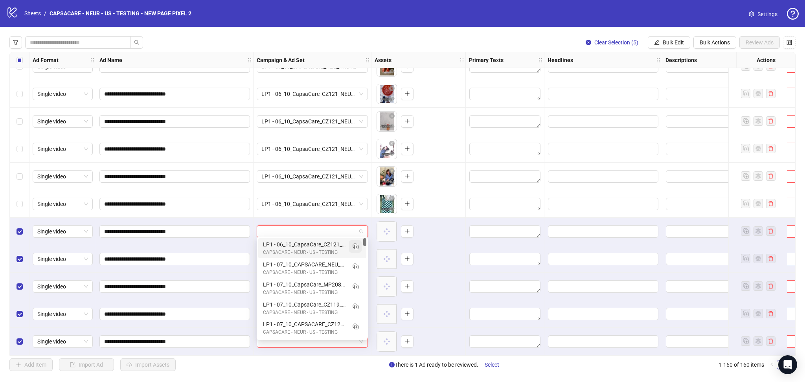
click at [358, 245] on rect "Duplicate" at bounding box center [356, 247] width 4 height 4
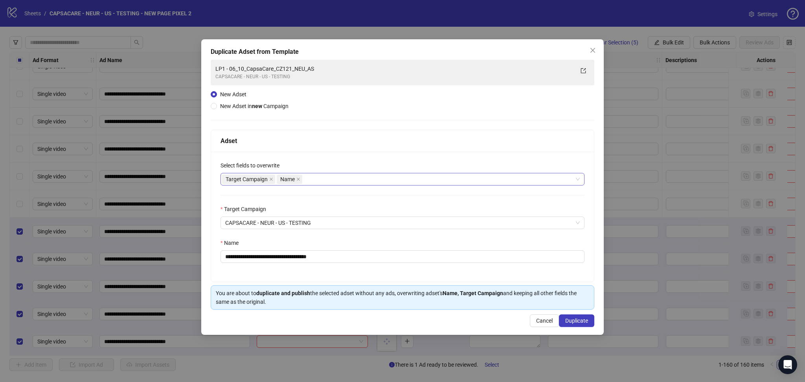
click at [274, 179] on span "Target Campaign" at bounding box center [248, 179] width 53 height 9
click at [342, 158] on div "**********" at bounding box center [402, 217] width 383 height 130
click at [269, 179] on icon "close" at bounding box center [271, 179] width 4 height 4
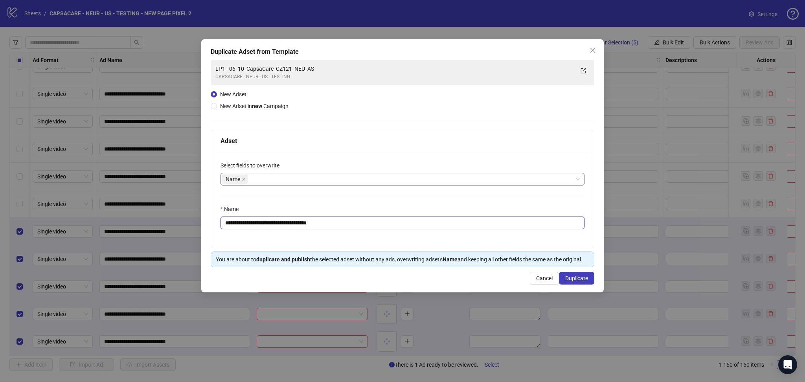
drag, startPoint x: 238, startPoint y: 226, endPoint x: 370, endPoint y: 241, distance: 132.2
click at [370, 241] on div "**********" at bounding box center [402, 200] width 383 height 96
paste input "text"
type input "**********"
click at [586, 280] on span "Duplicate" at bounding box center [576, 278] width 23 height 6
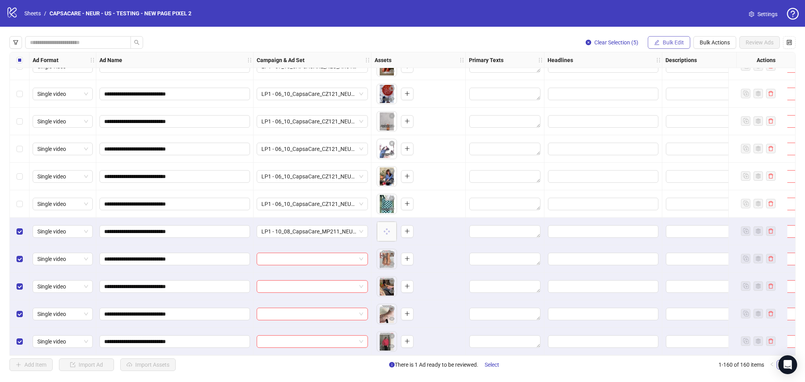
click at [659, 38] on button "Bulk Edit" at bounding box center [669, 42] width 42 height 13
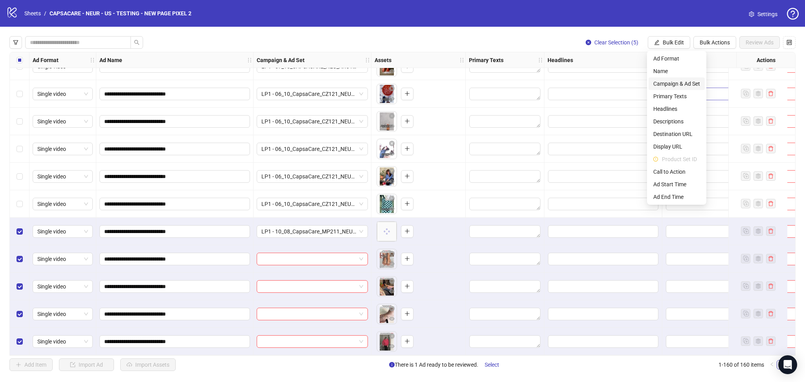
drag, startPoint x: 680, startPoint y: 84, endPoint x: 685, endPoint y: 85, distance: 5.2
click at [680, 84] on span "Campaign & Ad Set" at bounding box center [676, 83] width 47 height 9
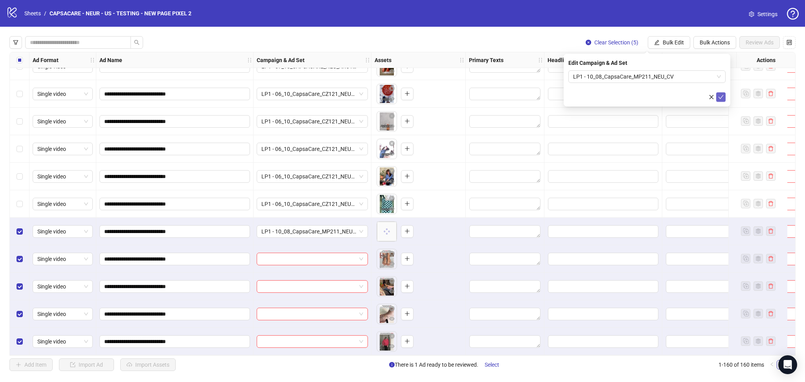
click at [720, 97] on icon "check" at bounding box center [721, 97] width 6 height 6
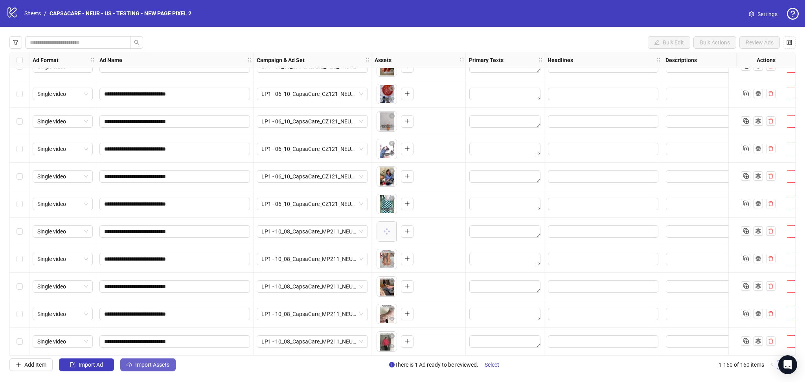
click at [171, 369] on button "Import Assets" at bounding box center [147, 365] width 55 height 13
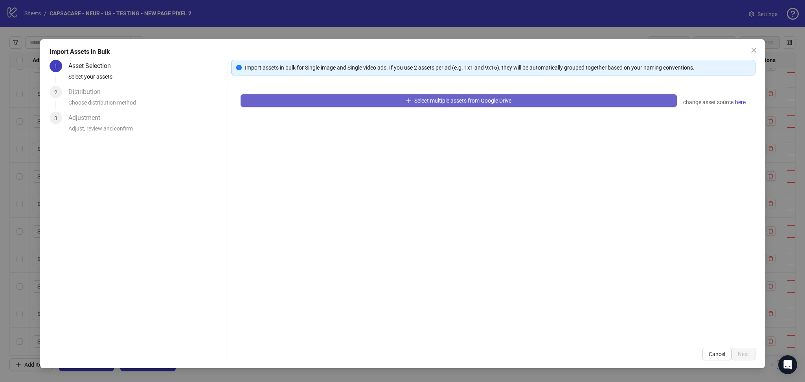
click at [375, 103] on button "Select multiple assets from Google Drive" at bounding box center [459, 100] width 436 height 13
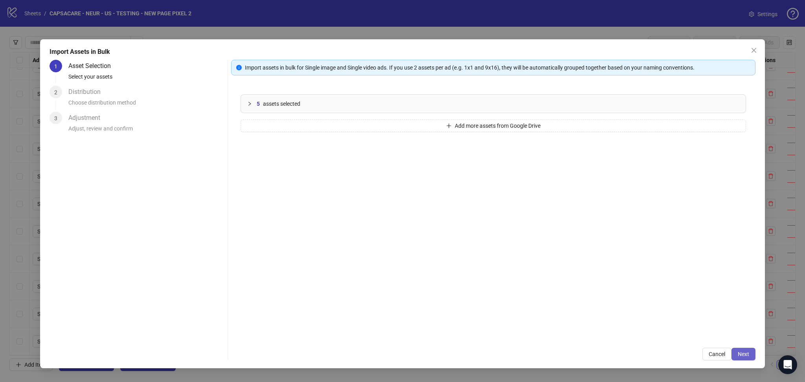
click at [745, 355] on span "Next" at bounding box center [743, 354] width 11 height 6
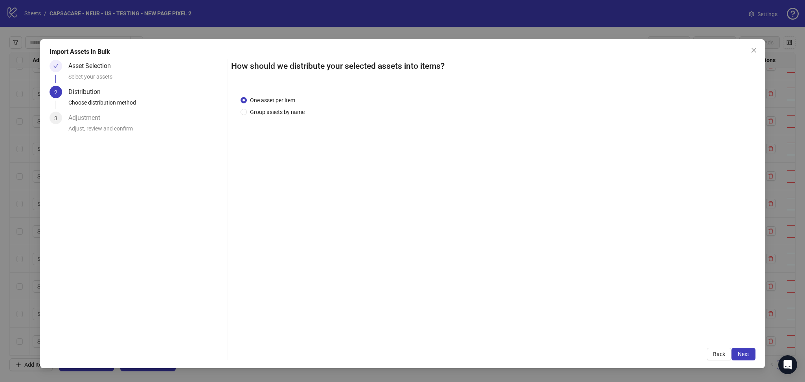
click at [745, 355] on span "Next" at bounding box center [743, 354] width 11 height 6
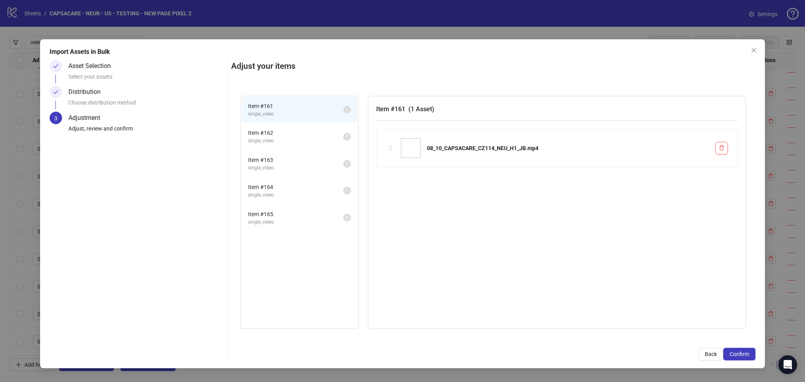
click at [745, 355] on span "Confirm" at bounding box center [740, 354] width 20 height 6
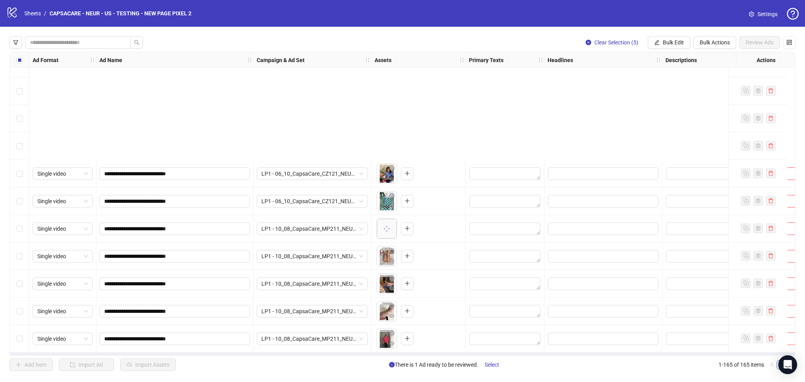
scroll to position [4257, 0]
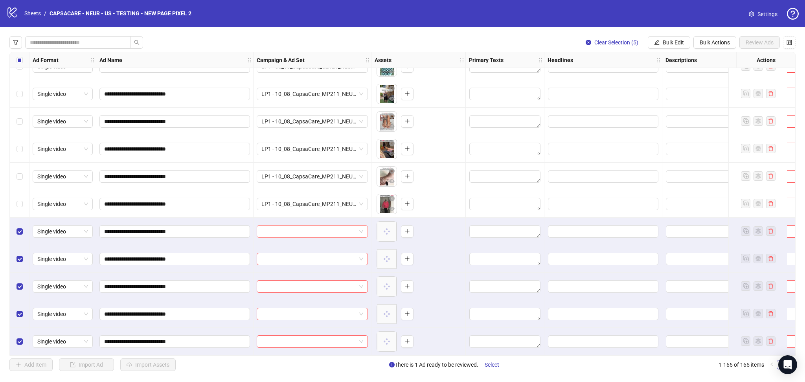
click at [274, 227] on input "search" at bounding box center [308, 232] width 95 height 12
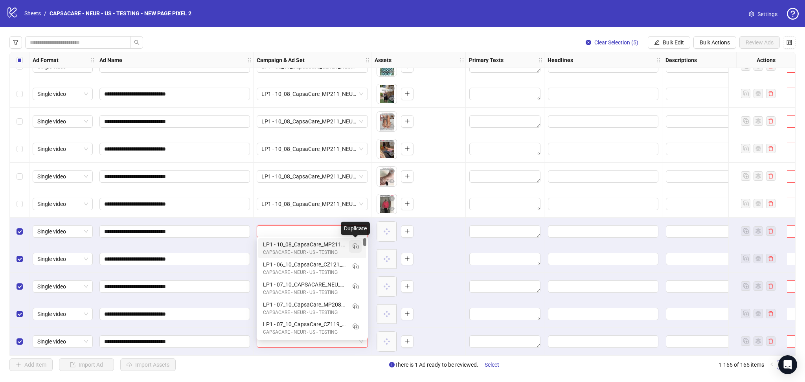
click at [358, 244] on icon "Duplicate" at bounding box center [356, 246] width 8 height 8
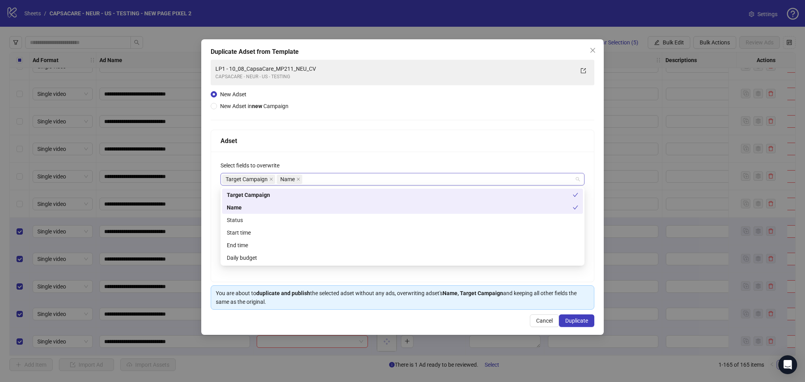
click at [273, 180] on span "Target Campaign" at bounding box center [248, 179] width 53 height 9
click at [272, 180] on icon "close" at bounding box center [271, 179] width 4 height 4
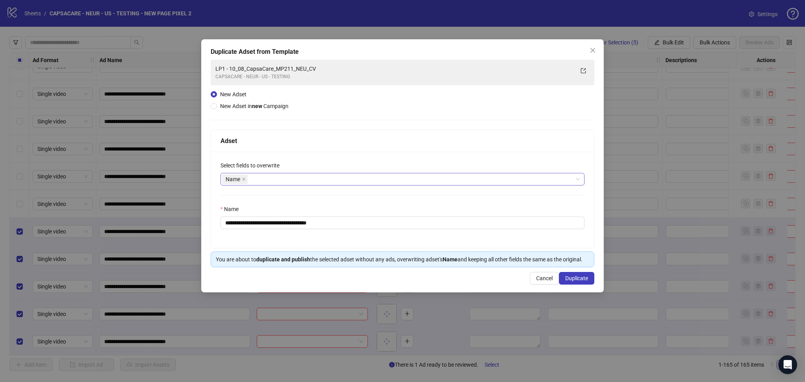
click at [294, 142] on div "Adset" at bounding box center [403, 141] width 364 height 10
drag, startPoint x: 240, startPoint y: 223, endPoint x: 448, endPoint y: 232, distance: 208.6
click at [448, 232] on div "**********" at bounding box center [402, 200] width 383 height 96
paste input "text"
type input "**********"
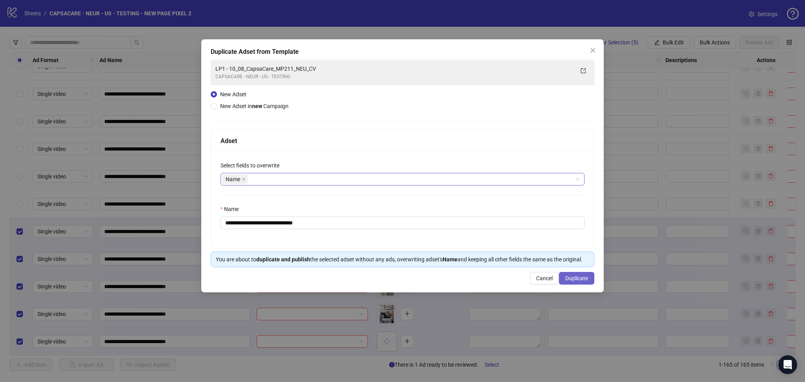
click at [589, 283] on button "Duplicate" at bounding box center [576, 278] width 35 height 13
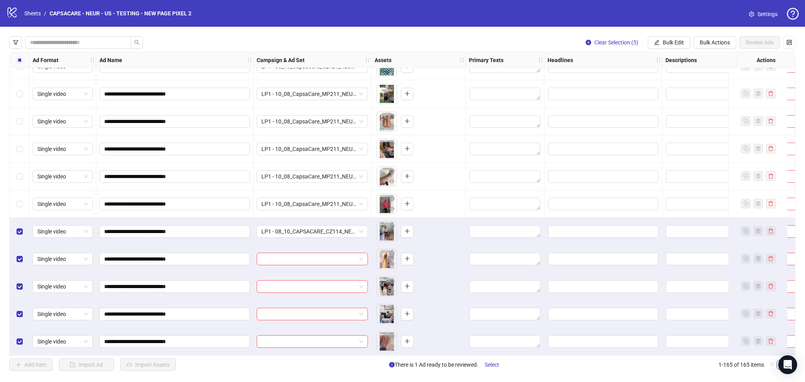
click at [666, 34] on div "**********" at bounding box center [402, 204] width 805 height 354
click at [666, 40] on span "Bulk Edit" at bounding box center [673, 42] width 21 height 6
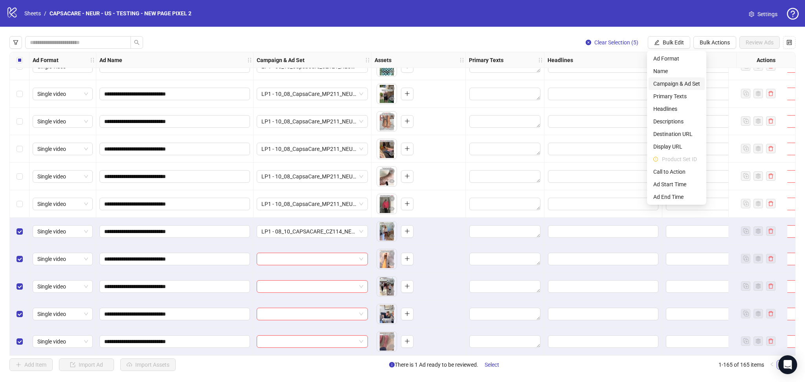
click at [692, 87] on span "Campaign & Ad Set" at bounding box center [676, 83] width 47 height 9
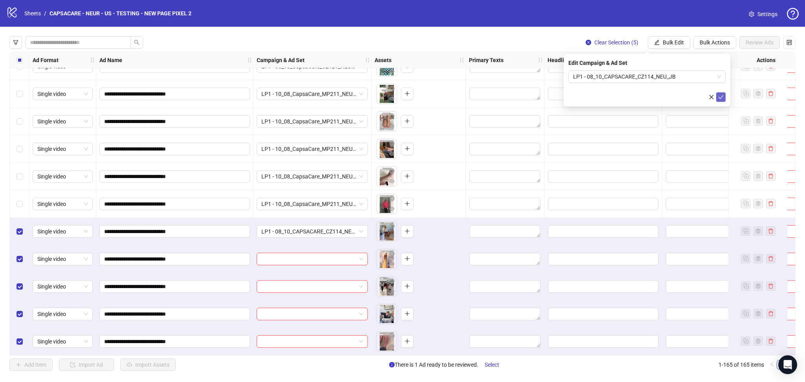
click at [720, 97] on icon "check" at bounding box center [721, 97] width 6 height 6
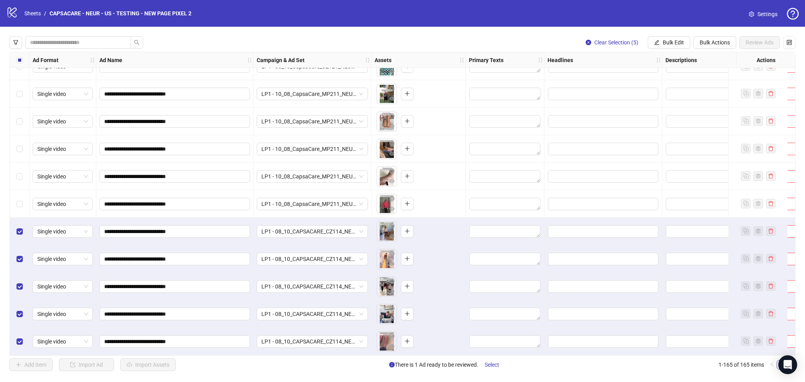
click at [11, 61] on div "Select all rows" at bounding box center [20, 60] width 20 height 16
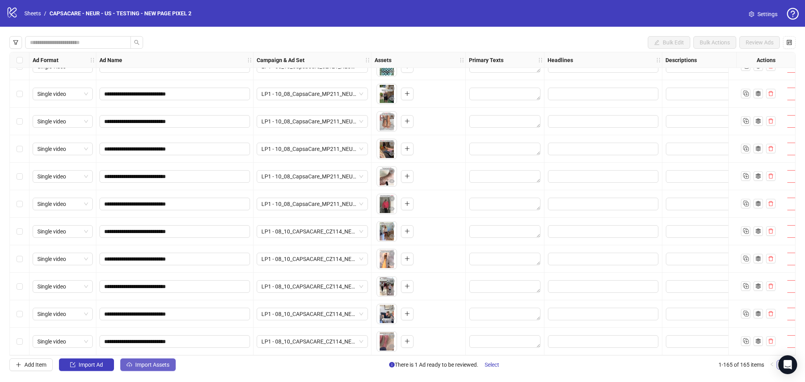
click at [145, 368] on span "Import Assets" at bounding box center [152, 365] width 34 height 6
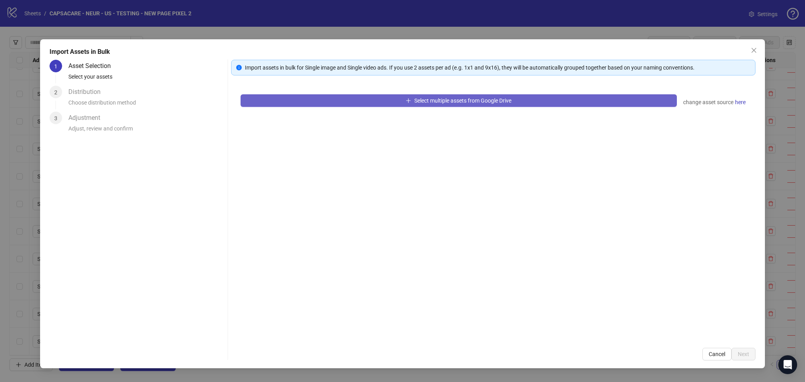
click at [301, 94] on button "Select multiple assets from Google Drive" at bounding box center [459, 100] width 436 height 13
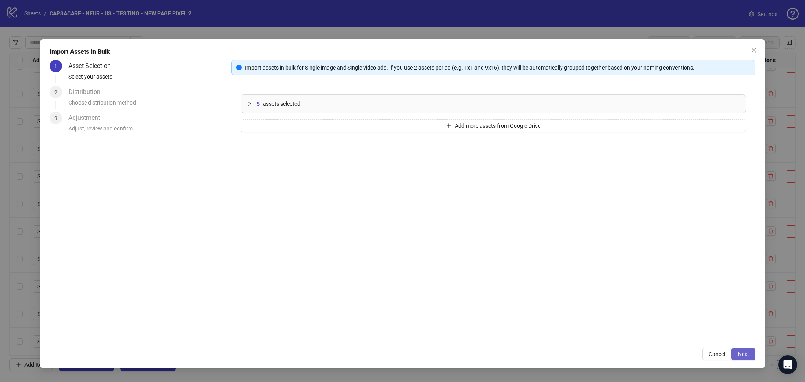
click at [742, 357] on span "Next" at bounding box center [743, 354] width 11 height 6
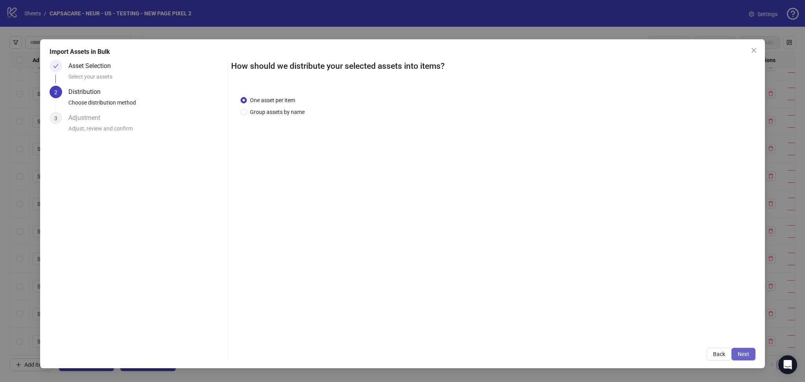
click at [750, 356] on button "Next" at bounding box center [744, 354] width 24 height 13
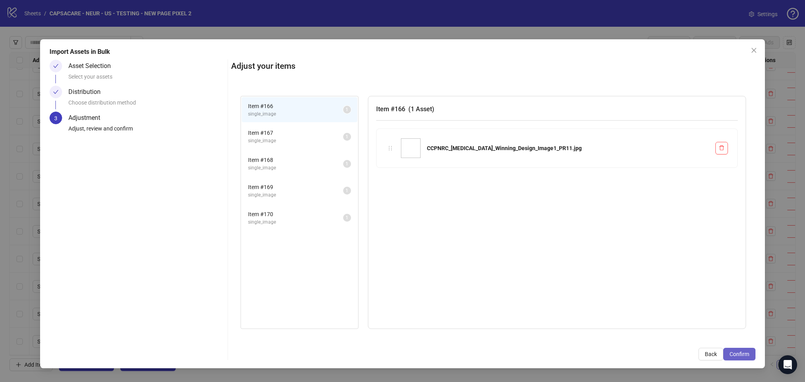
click at [748, 356] on span "Confirm" at bounding box center [740, 354] width 20 height 6
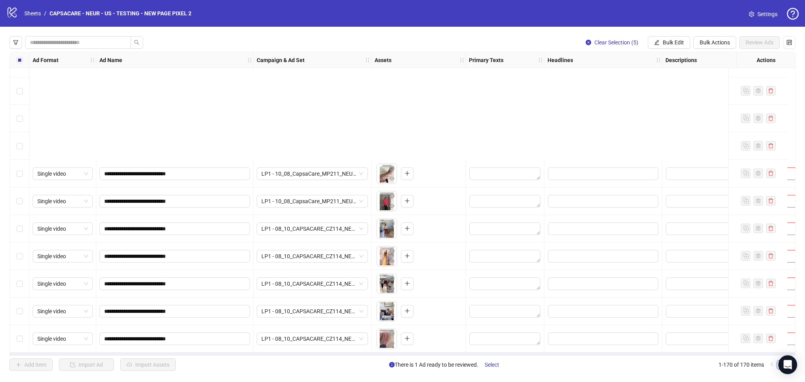
scroll to position [4394, 0]
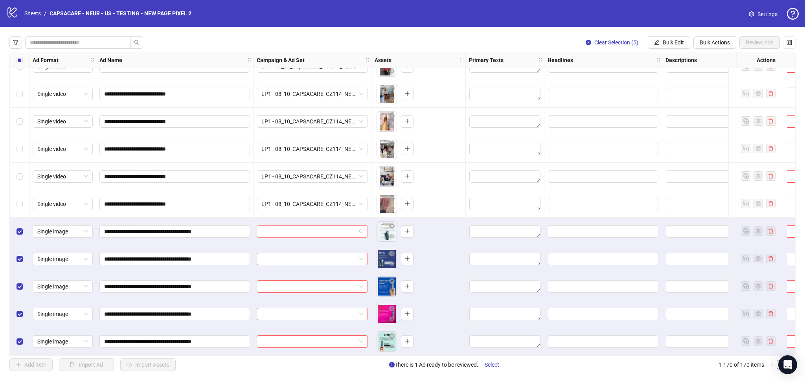
click at [285, 227] on input "search" at bounding box center [308, 232] width 95 height 12
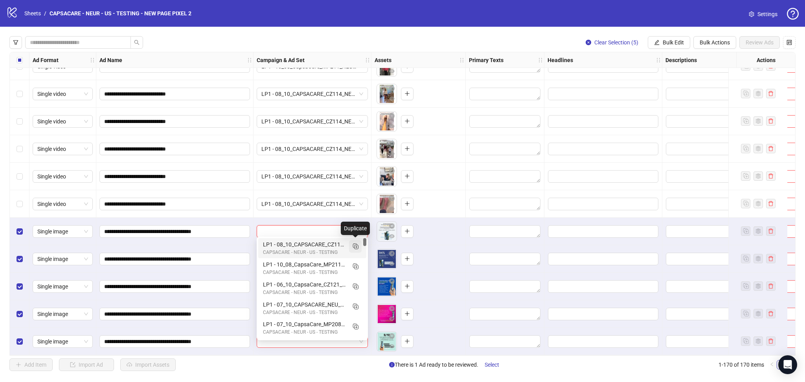
click at [354, 247] on rect "Duplicate" at bounding box center [356, 247] width 4 height 4
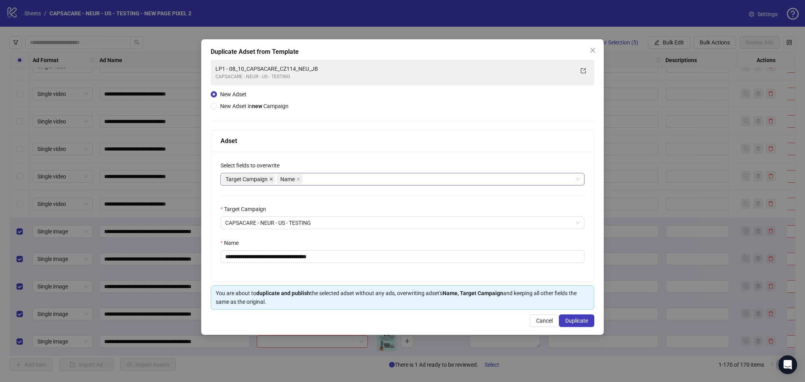
click at [271, 178] on icon "close" at bounding box center [271, 179] width 4 height 4
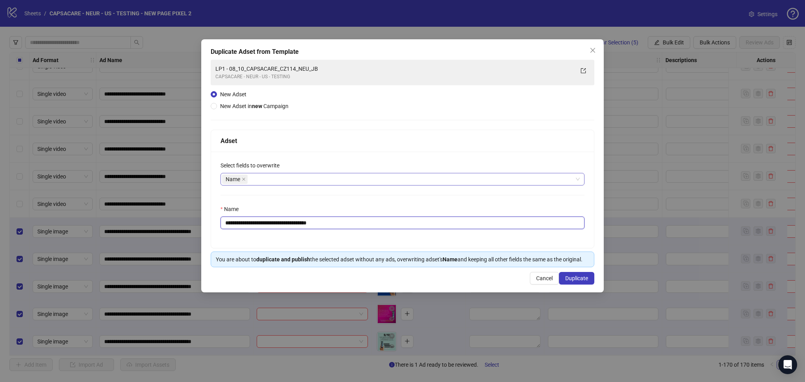
click at [241, 223] on input "**********" at bounding box center [403, 223] width 364 height 13
drag, startPoint x: 240, startPoint y: 224, endPoint x: 411, endPoint y: 239, distance: 171.3
click at [411, 239] on div "**********" at bounding box center [402, 200] width 383 height 96
paste input "********"
type input "**********"
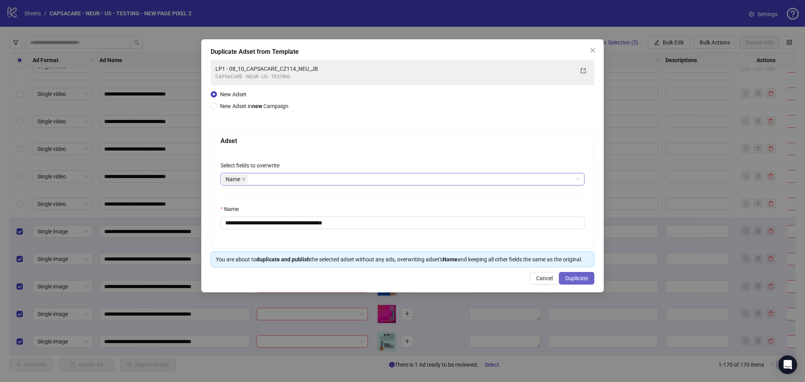
click at [579, 280] on span "Duplicate" at bounding box center [576, 278] width 23 height 6
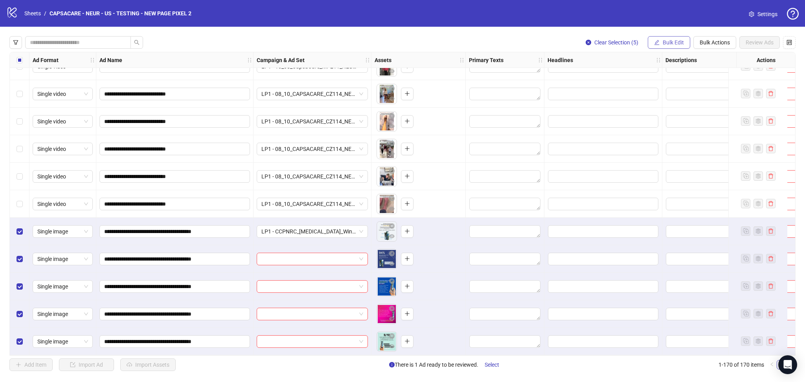
click at [676, 41] on span "Bulk Edit" at bounding box center [673, 42] width 21 height 6
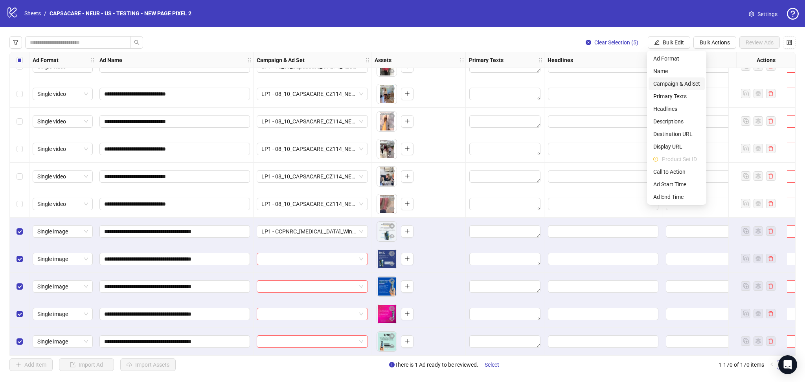
click at [677, 83] on span "Campaign & Ad Set" at bounding box center [676, 83] width 47 height 9
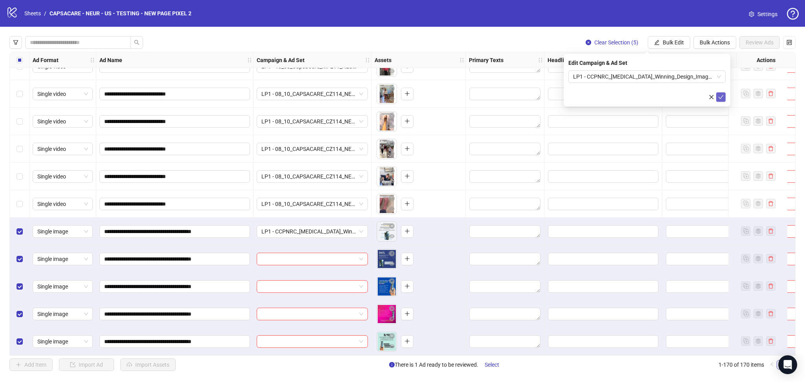
click at [721, 98] on icon "check" at bounding box center [721, 97] width 5 height 4
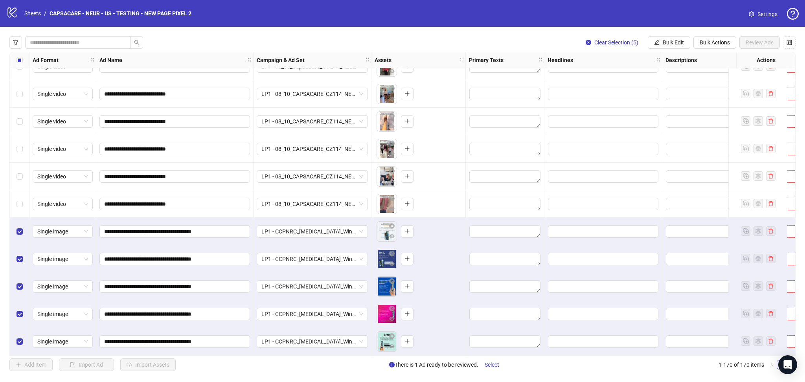
click at [24, 60] on div "Select all rows" at bounding box center [20, 60] width 20 height 16
click at [23, 61] on div "Select all rows" at bounding box center [20, 60] width 20 height 16
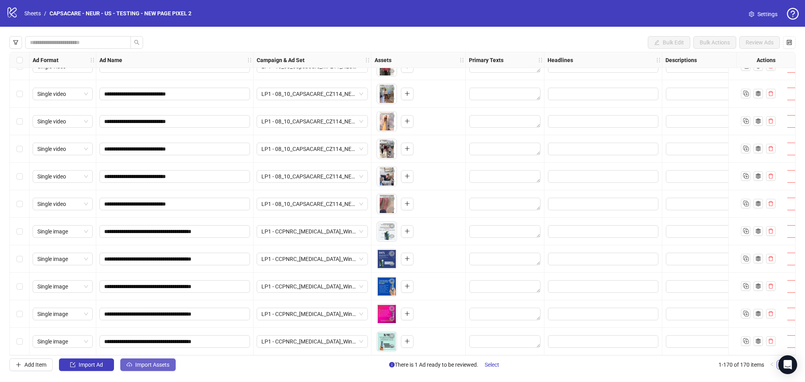
click at [145, 366] on span "Import Assets" at bounding box center [152, 365] width 34 height 6
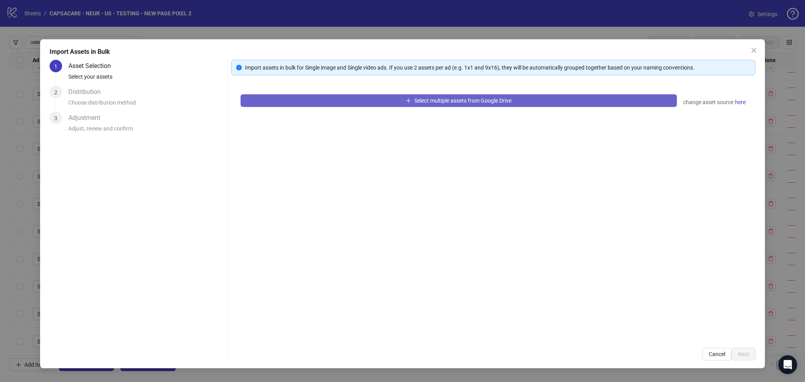
click at [385, 104] on button "Select multiple assets from Google Drive" at bounding box center [459, 100] width 436 height 13
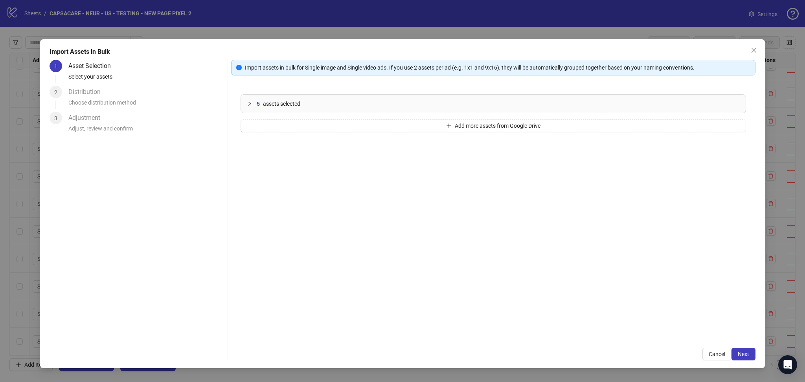
drag, startPoint x: 738, startPoint y: 351, endPoint x: 738, endPoint y: 364, distance: 13.0
click at [738, 352] on span "Next" at bounding box center [743, 354] width 11 height 6
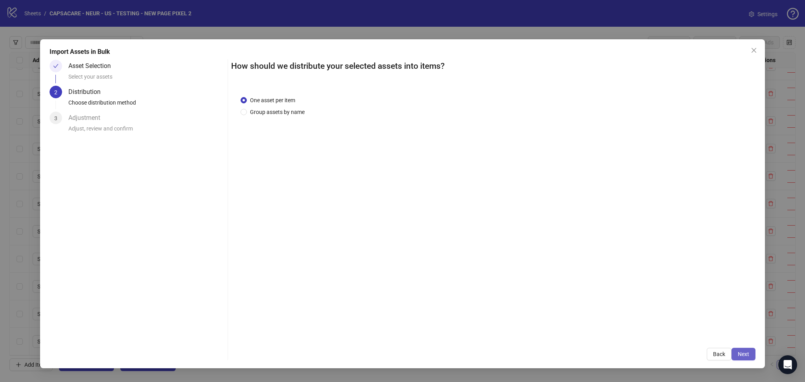
click at [751, 354] on button "Next" at bounding box center [744, 354] width 24 height 13
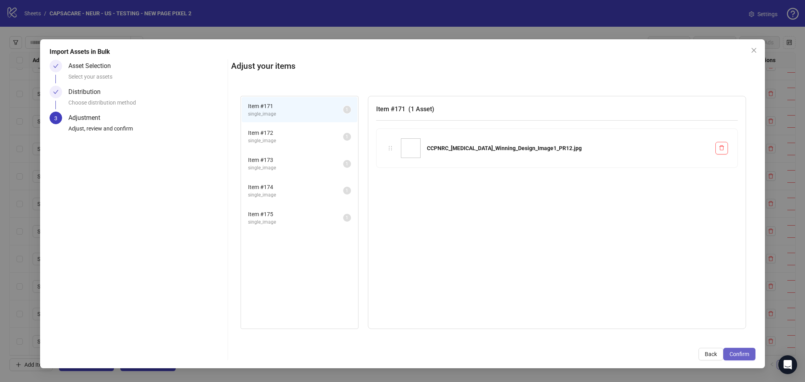
click at [745, 357] on span "Confirm" at bounding box center [740, 354] width 20 height 6
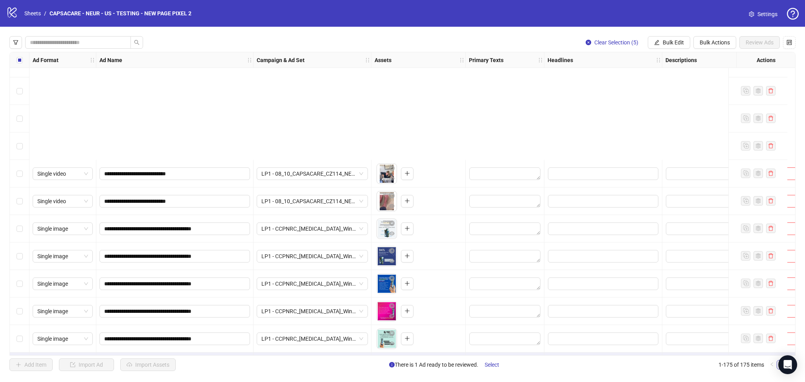
click at [280, 361] on input "search" at bounding box center [308, 367] width 95 height 12
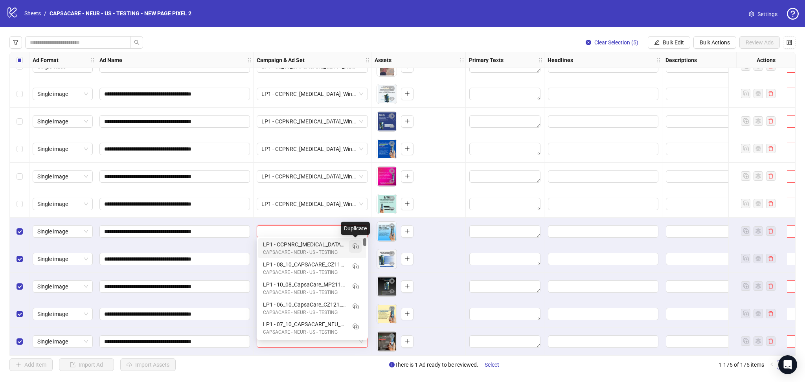
click at [356, 248] on line "Duplicate" at bounding box center [356, 247] width 0 height 2
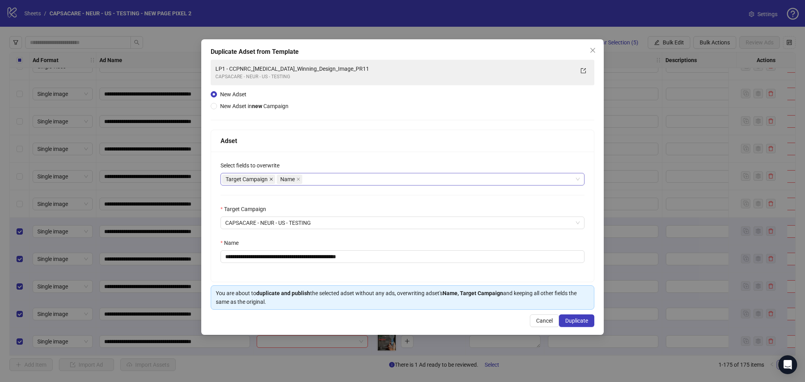
click at [271, 181] on icon "close" at bounding box center [271, 179] width 4 height 4
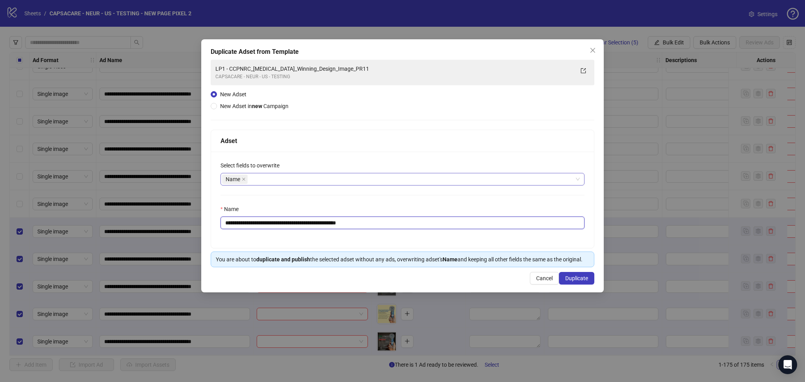
drag, startPoint x: 238, startPoint y: 223, endPoint x: 268, endPoint y: 226, distance: 30.0
click at [268, 226] on input "**********" at bounding box center [403, 223] width 364 height 13
drag, startPoint x: 240, startPoint y: 225, endPoint x: 410, endPoint y: 244, distance: 170.5
click at [410, 244] on div "**********" at bounding box center [402, 200] width 383 height 96
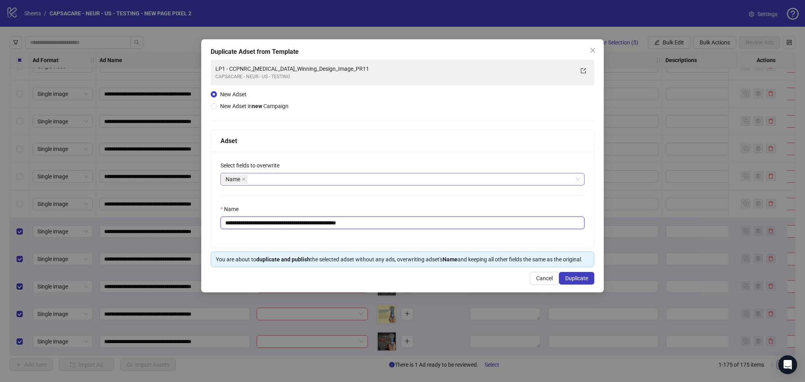
paste input "text"
type input "**********"
click at [576, 278] on span "Duplicate" at bounding box center [576, 278] width 23 height 6
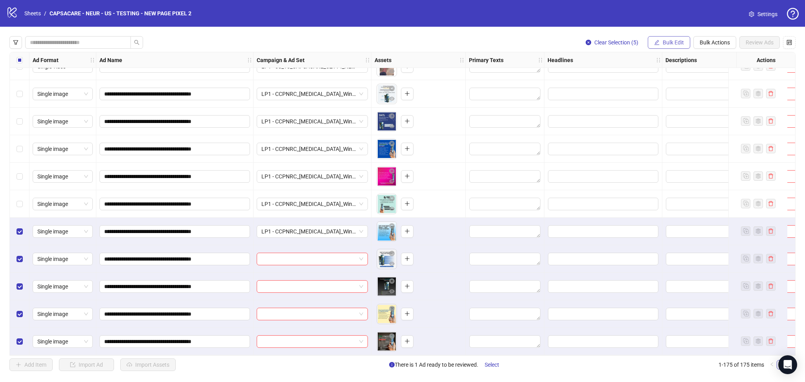
click at [674, 42] on span "Bulk Edit" at bounding box center [673, 42] width 21 height 6
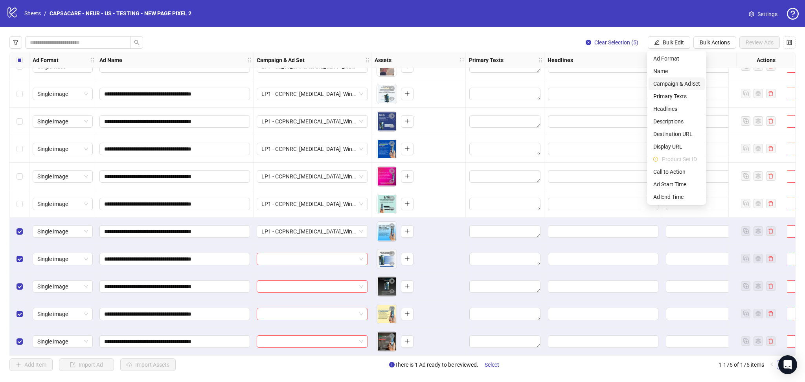
click at [675, 83] on span "Campaign & Ad Set" at bounding box center [676, 83] width 47 height 9
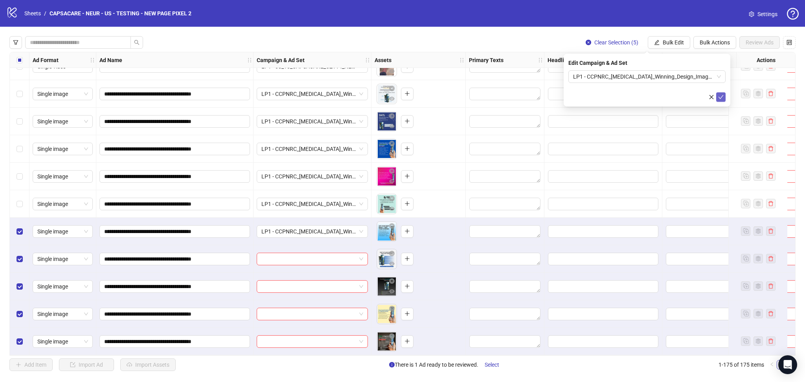
click at [722, 99] on icon "check" at bounding box center [721, 97] width 6 height 6
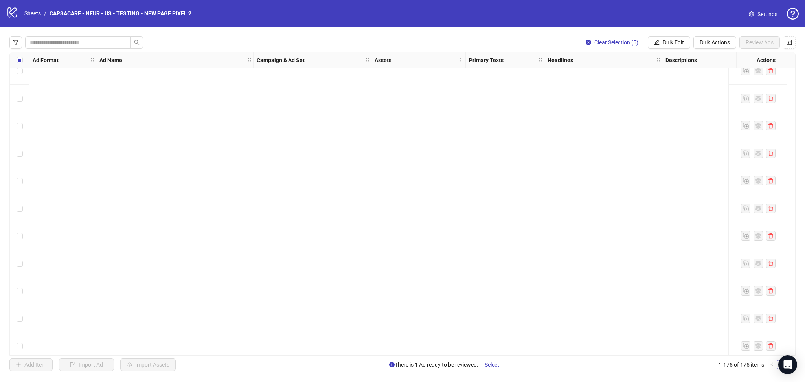
scroll to position [2714, 0]
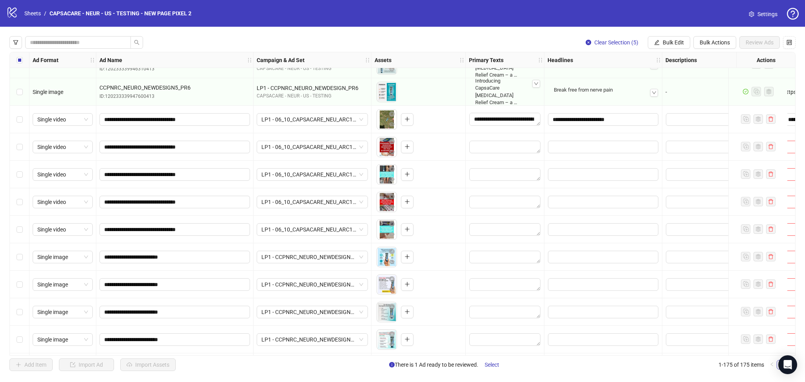
click at [12, 118] on div "Select row 101" at bounding box center [20, 120] width 20 height 28
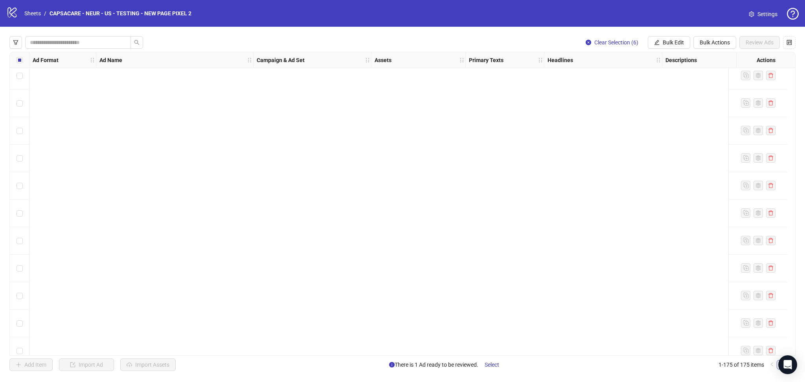
scroll to position [4532, 0]
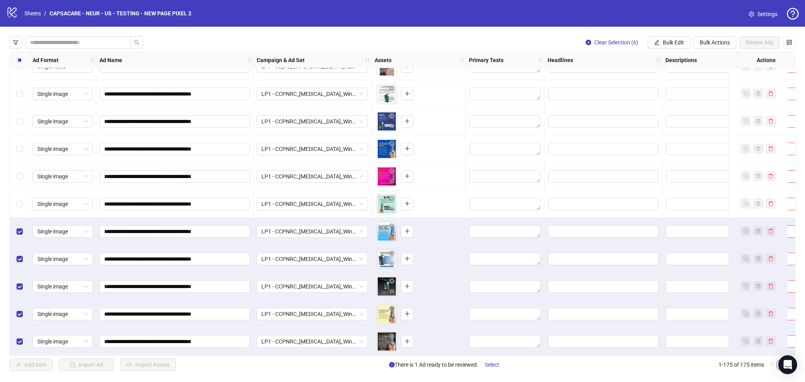
click at [19, 200] on label "Select row 170" at bounding box center [20, 204] width 6 height 9
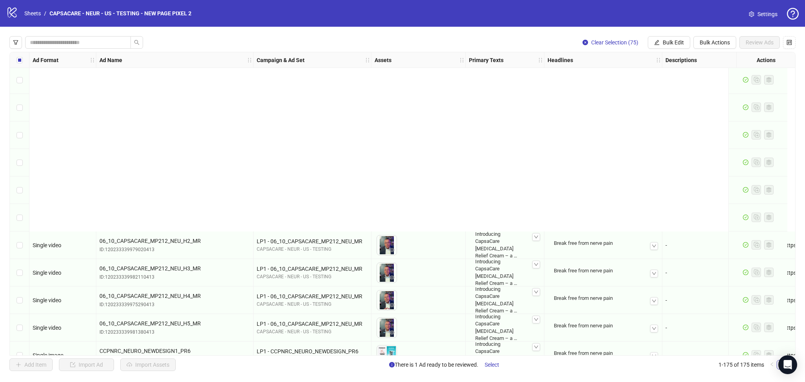
scroll to position [2568, 0]
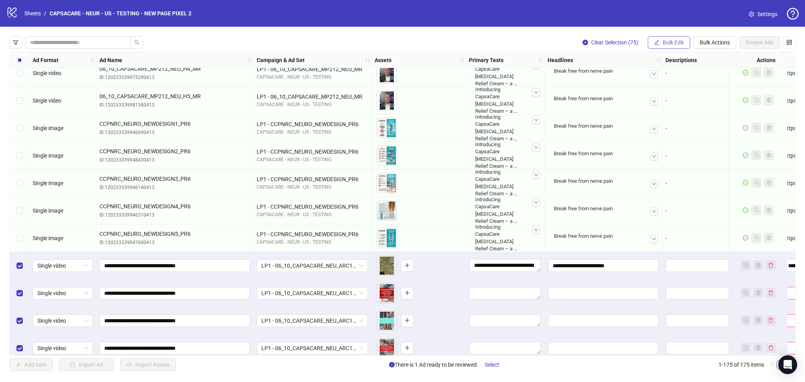
click at [672, 40] on span "Bulk Edit" at bounding box center [673, 42] width 21 height 6
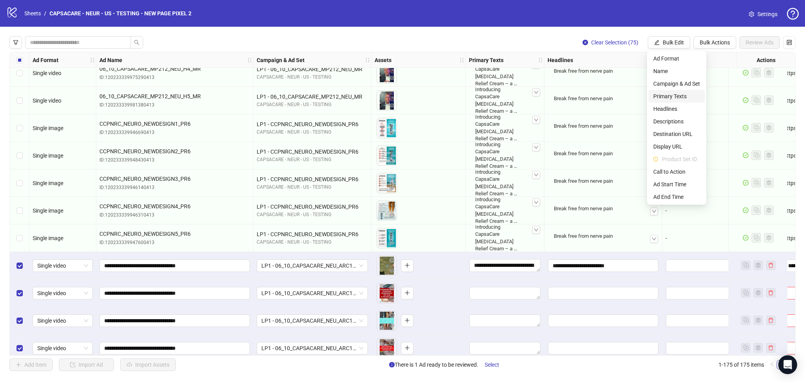
click at [685, 97] on span "Primary Texts" at bounding box center [676, 96] width 47 height 9
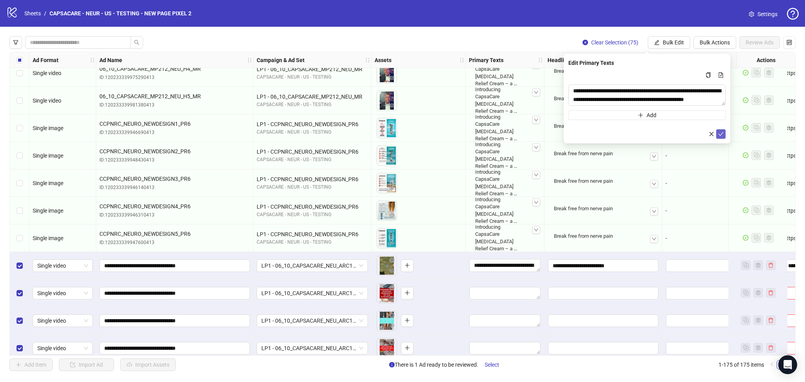
click at [725, 133] on button "submit" at bounding box center [720, 133] width 9 height 9
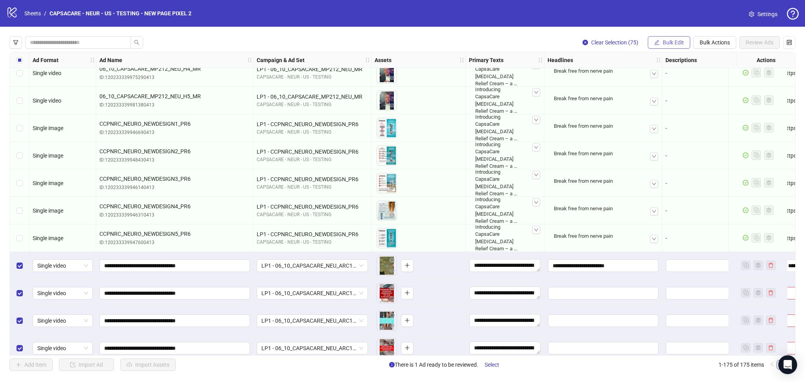
click at [666, 46] on button "Bulk Edit" at bounding box center [669, 42] width 42 height 13
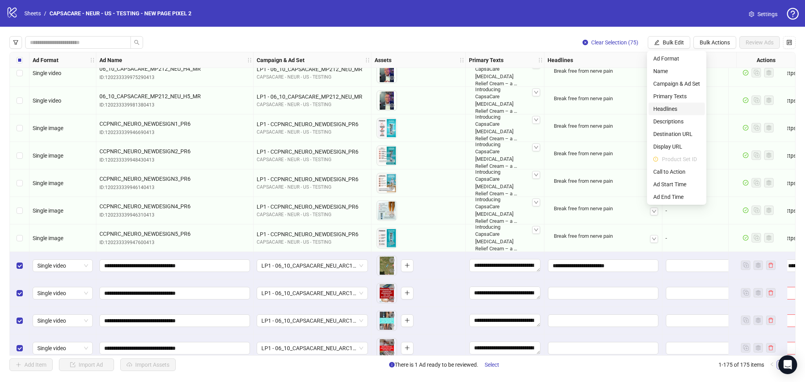
click at [681, 105] on span "Headlines" at bounding box center [676, 109] width 47 height 9
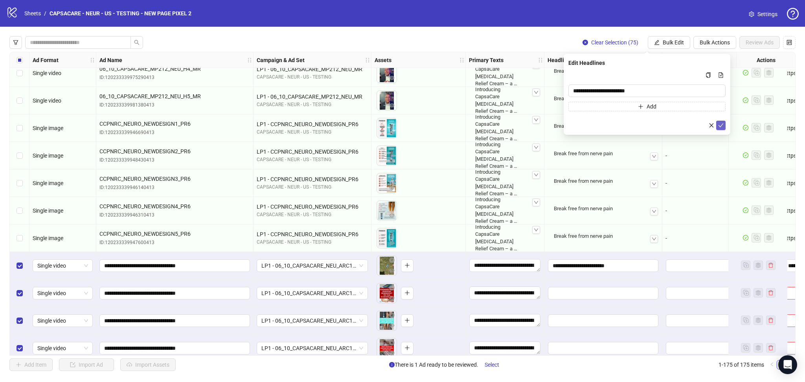
click at [724, 126] on button "submit" at bounding box center [720, 125] width 9 height 9
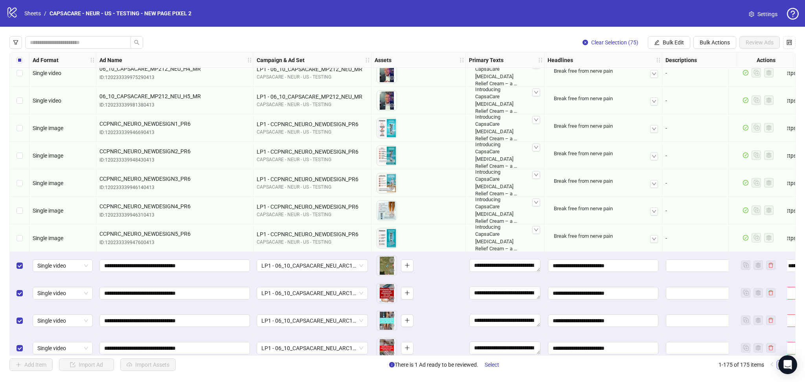
click at [667, 50] on div "Clear Selection (75) Bulk Edit Bulk Actions Review Ads Ad Format Ad Name Campai…" at bounding box center [402, 204] width 805 height 354
click at [677, 45] on span "Bulk Edit" at bounding box center [673, 42] width 21 height 6
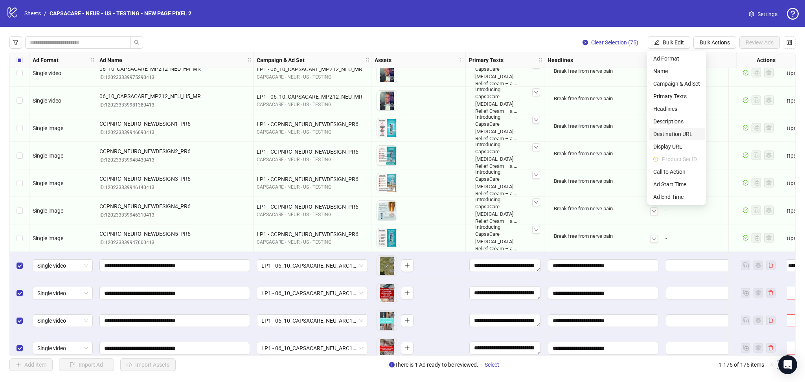
click at [684, 137] on span "Destination URL" at bounding box center [676, 134] width 47 height 9
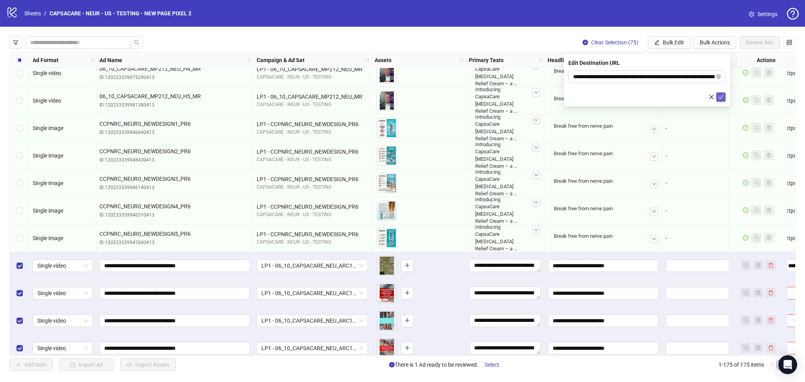
click at [724, 96] on button "submit" at bounding box center [720, 96] width 9 height 9
click at [672, 44] on span "Bulk Edit" at bounding box center [673, 42] width 21 height 6
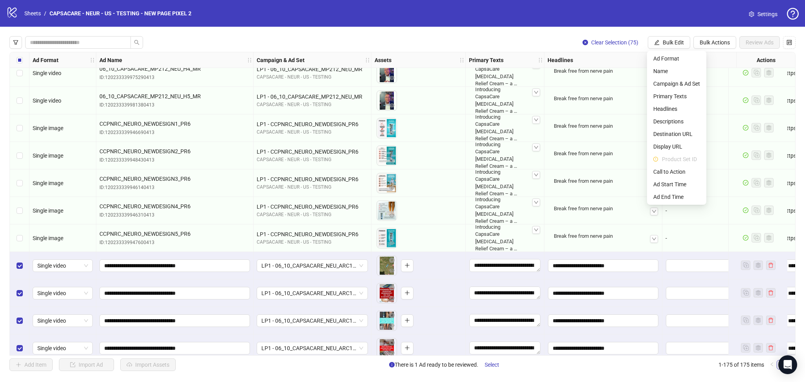
click at [642, 22] on div "logo/logo-mobile Sheets / CAPSACARE - NEUR - US - TESTING - NEW PAGE PIXEL 2 Se…" at bounding box center [402, 13] width 805 height 27
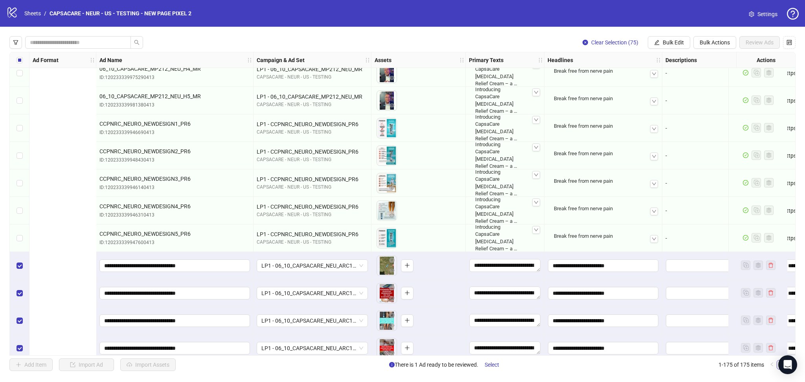
scroll to position [2568, 292]
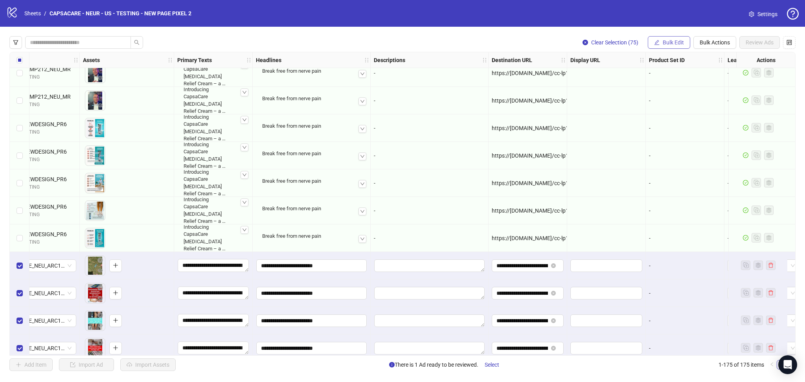
click at [670, 45] on span "Bulk Edit" at bounding box center [673, 42] width 21 height 6
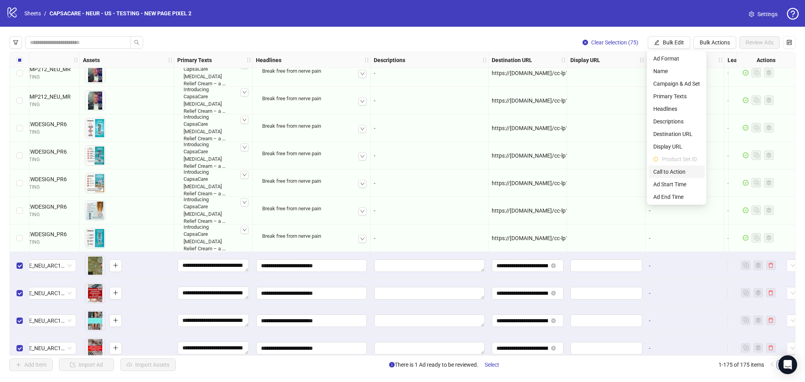
click at [670, 172] on span "Call to Action" at bounding box center [676, 171] width 47 height 9
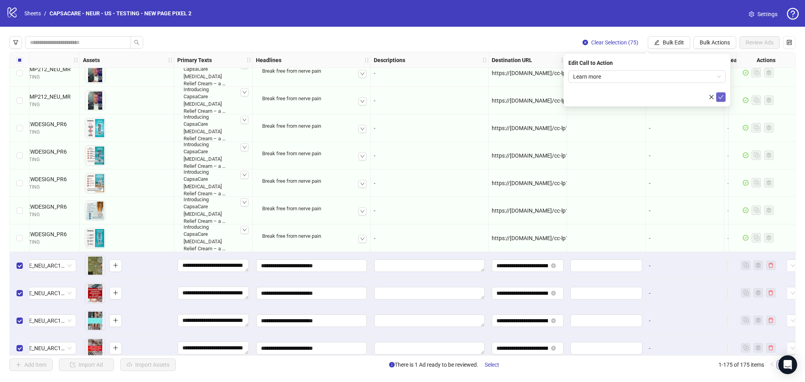
click at [725, 100] on button "submit" at bounding box center [720, 96] width 9 height 9
click at [758, 40] on span "Review Ads" at bounding box center [760, 42] width 28 height 6
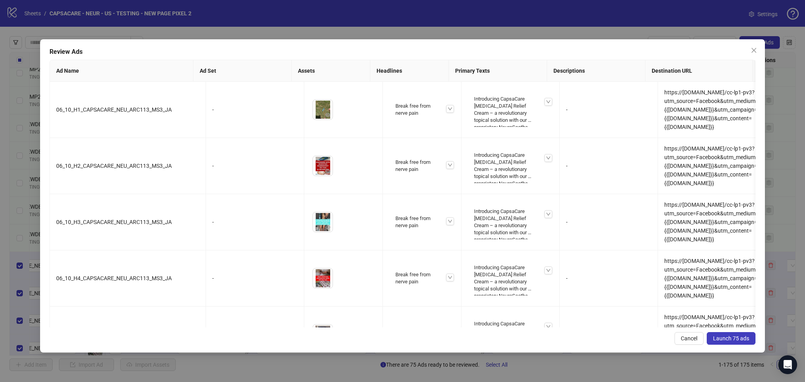
click at [728, 336] on span "Launch 75 ads" at bounding box center [731, 338] width 36 height 6
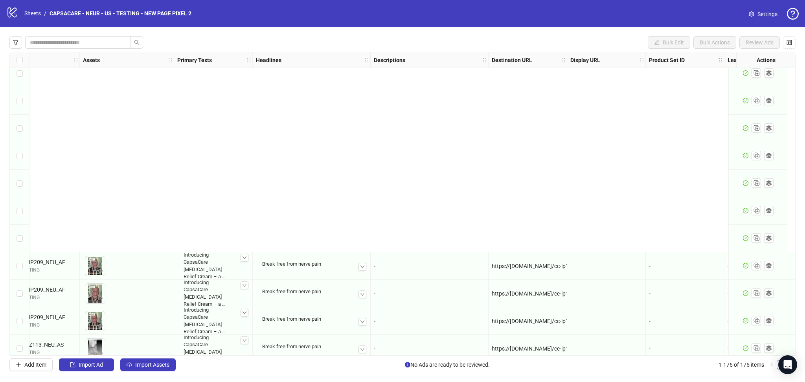
scroll to position [4532, 292]
